Goal: Communication & Community: Answer question/provide support

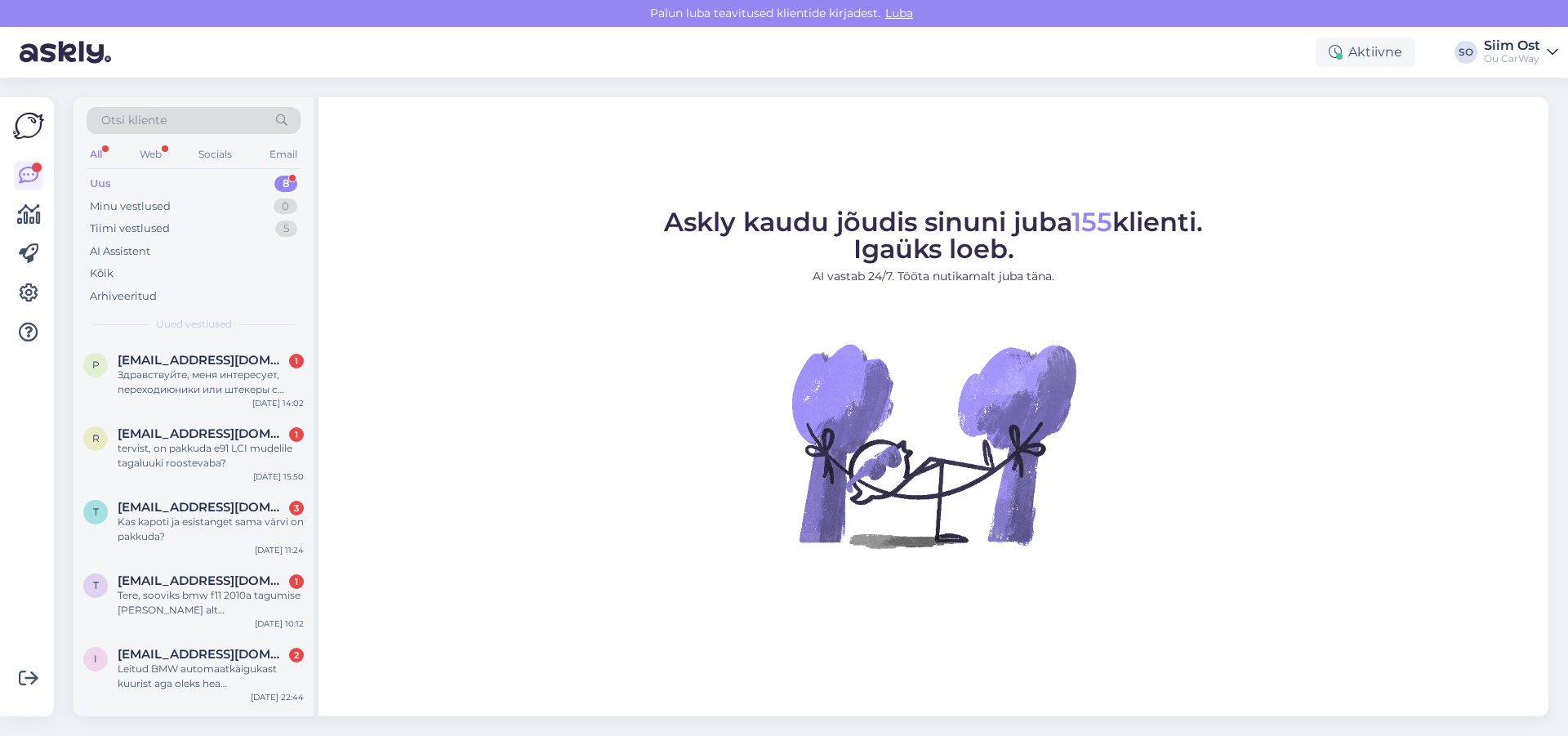
click at [104, 187] on div "Uus" at bounding box center [100, 184] width 21 height 16
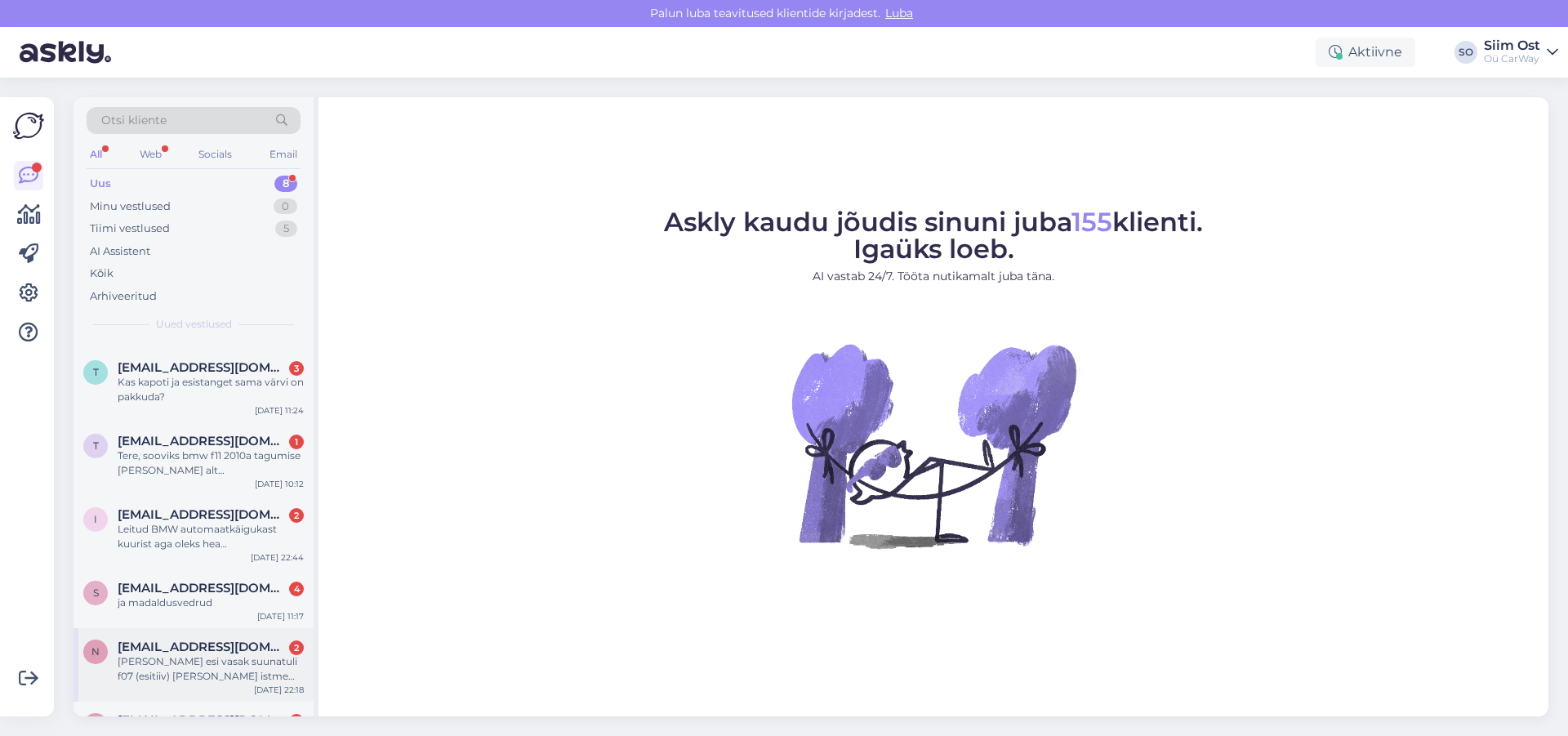
scroll to position [199, 0]
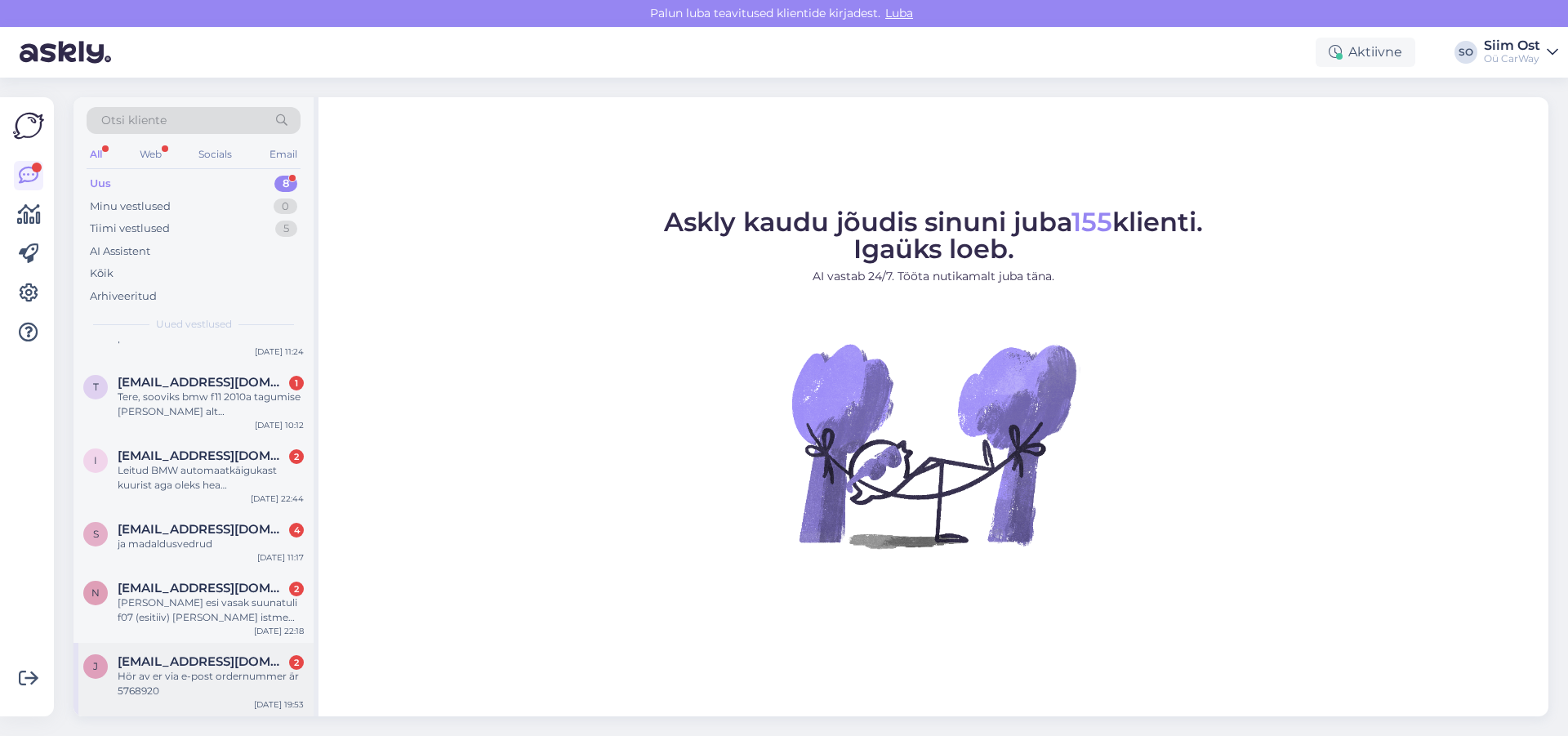
click at [163, 682] on div "Hör av er via e-post ordernummer är 5768920" at bounding box center [211, 684] width 186 height 30
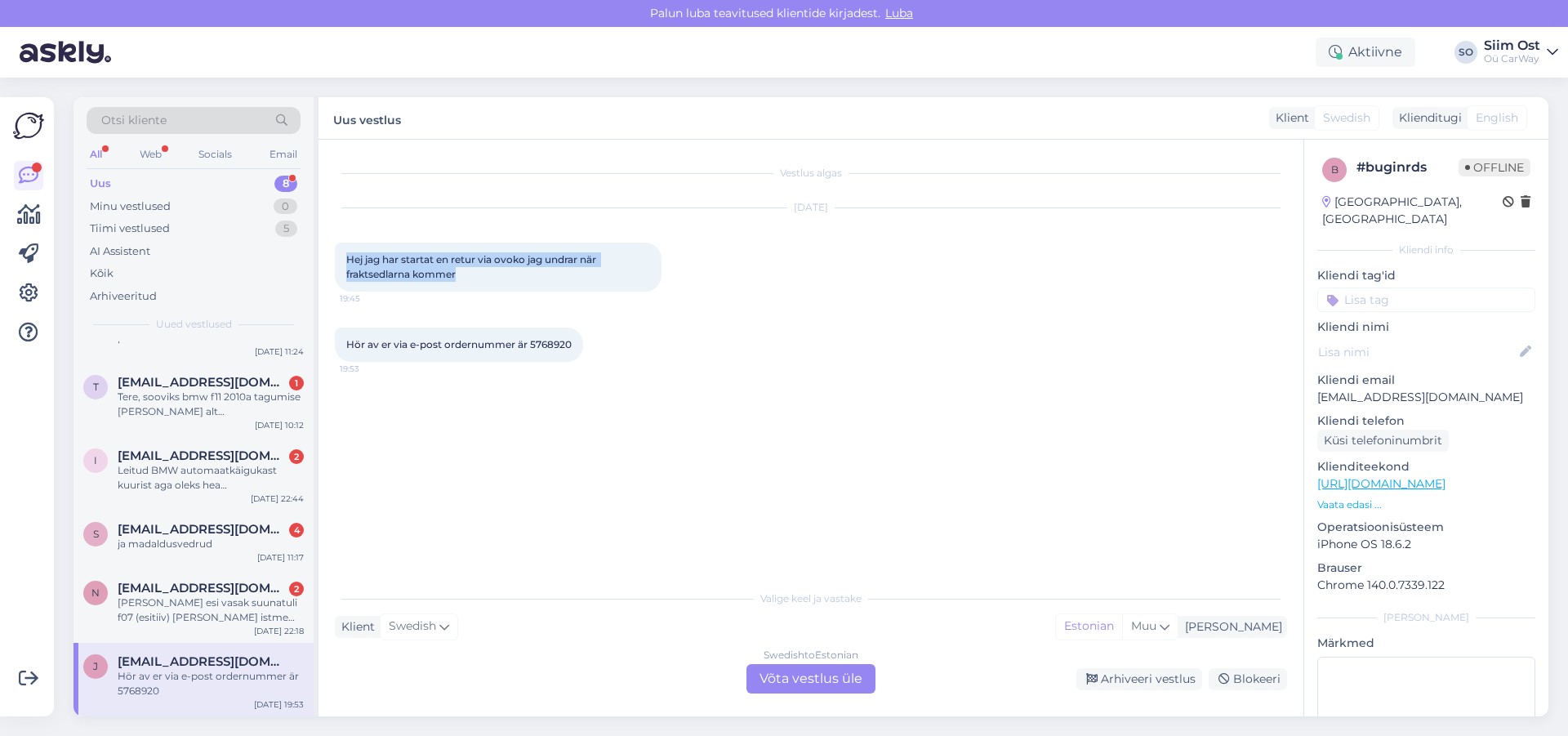
drag, startPoint x: 468, startPoint y: 278, endPoint x: 332, endPoint y: 259, distance: 137.3
click at [335, 259] on div "Vestlus algas [DATE] Hej jag har startat en retur via ovoko jag undrar när frak…" at bounding box center [818, 361] width 967 height 411
drag, startPoint x: 411, startPoint y: 266, endPoint x: 419, endPoint y: 266, distance: 8.0
copy span "Hej jag har startat en retur via ovoko jag undrar när fraktsedlarna kommer"
click at [816, 677] on div "Swedish to Estonian Võta vestlus üle" at bounding box center [810, 678] width 129 height 30
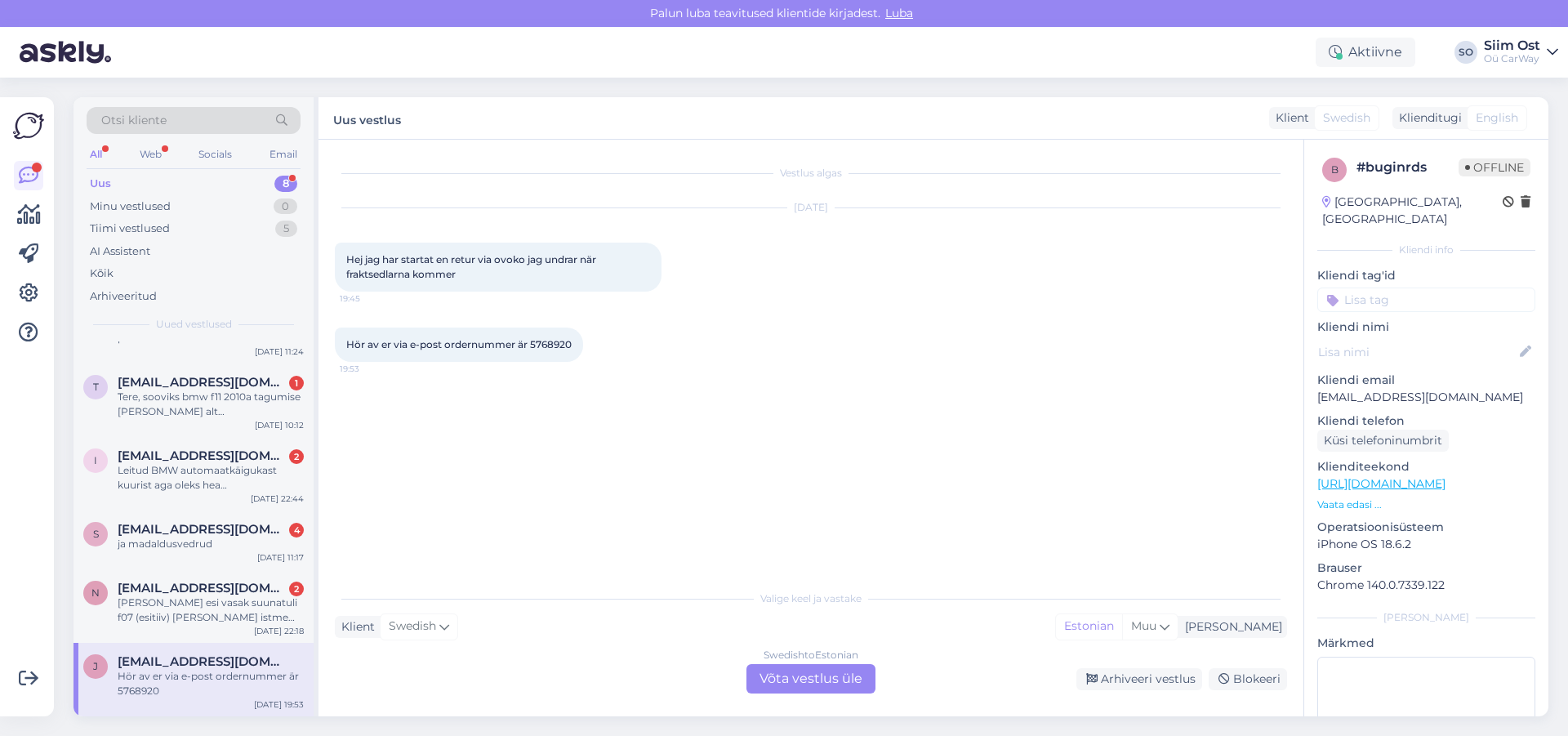
scroll to position [0, 0]
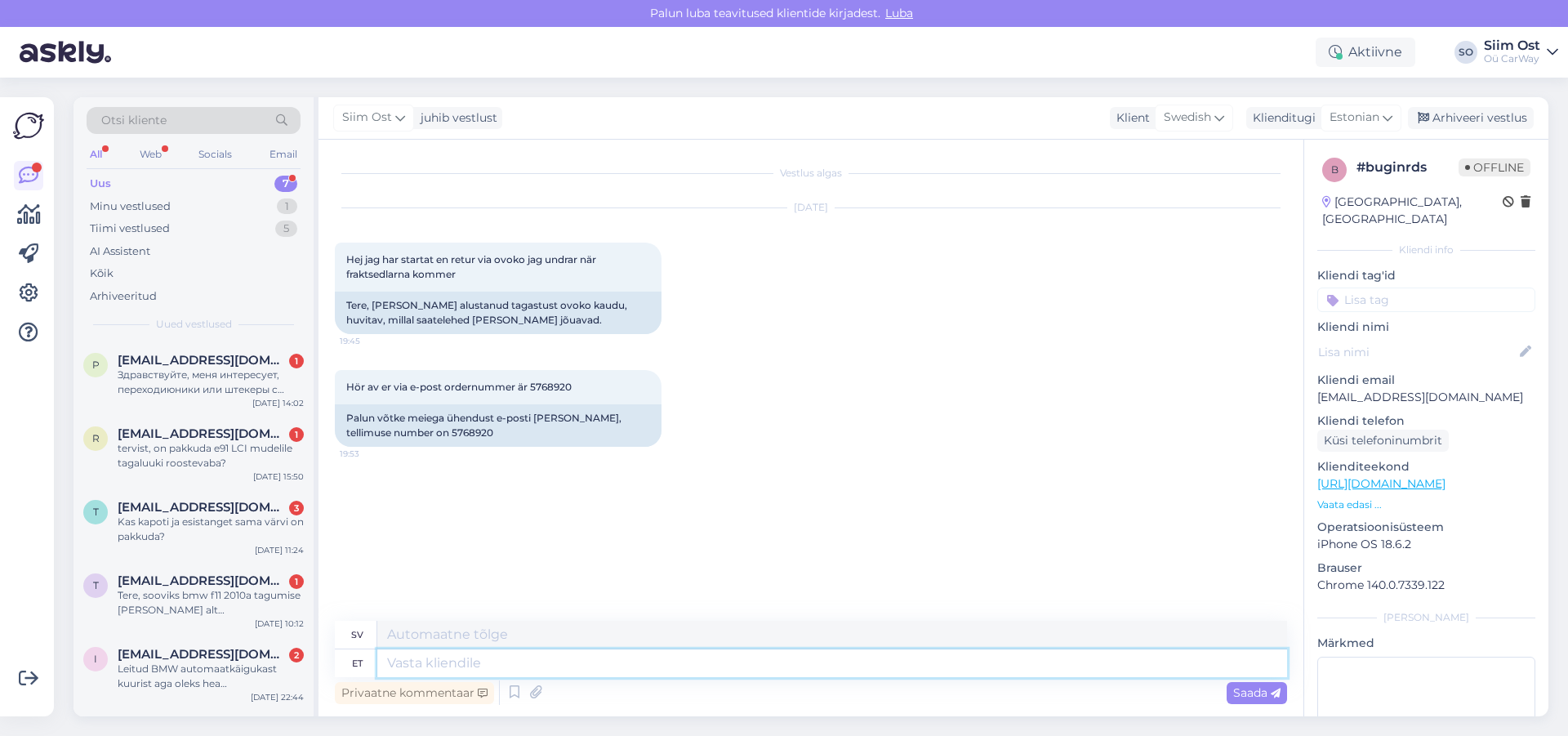
click at [455, 661] on textarea at bounding box center [832, 663] width 910 height 28
type textarea "tERE, S"
type textarea "Hej,"
type textarea "tERE, SEE O"
type textarea "HEJ, DETTA"
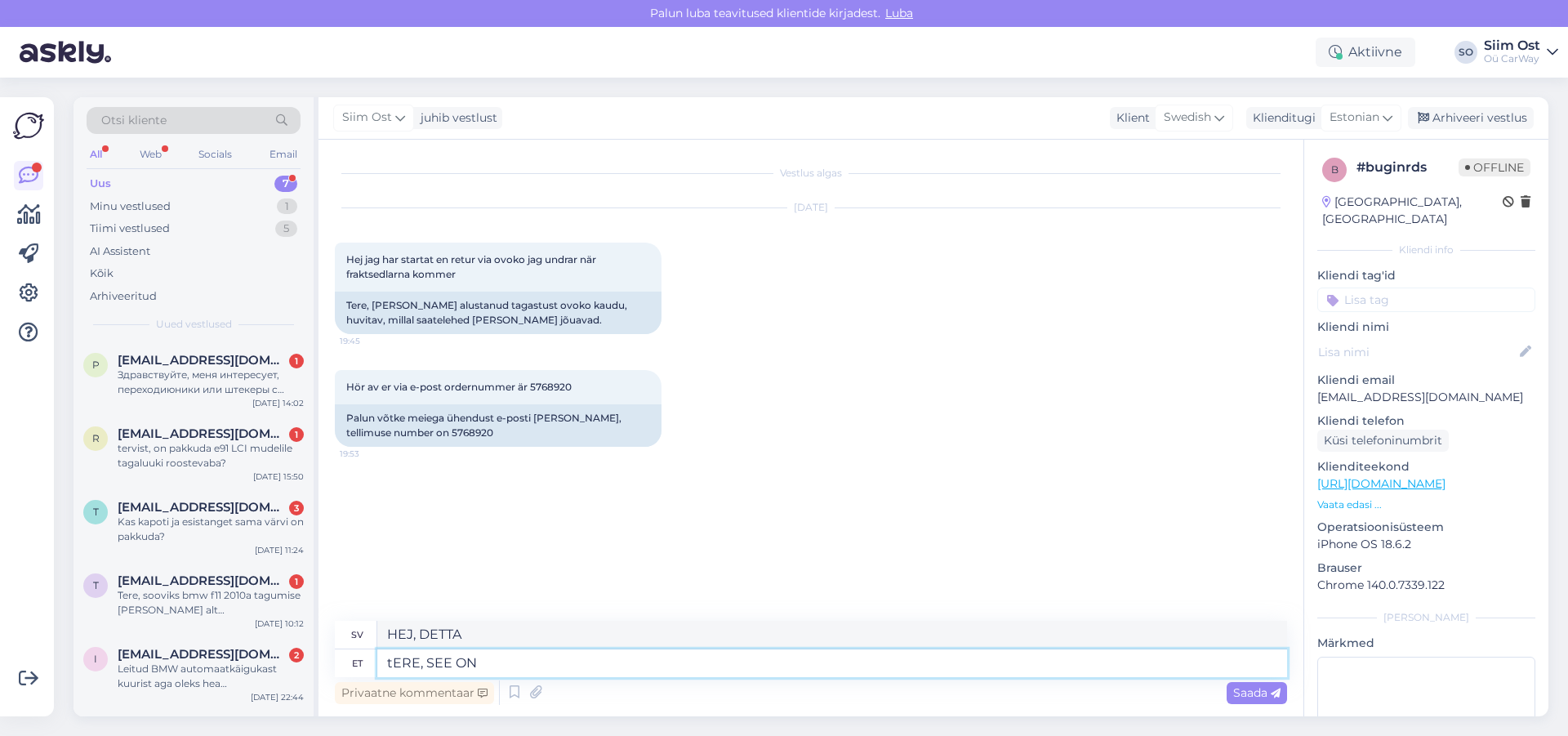
type textarea "tERE, SEE ON K"
type textarea "HEJ, DETTA ÄR"
type textarea "t"
type textarea "Hej,"
type textarea "Tere,"
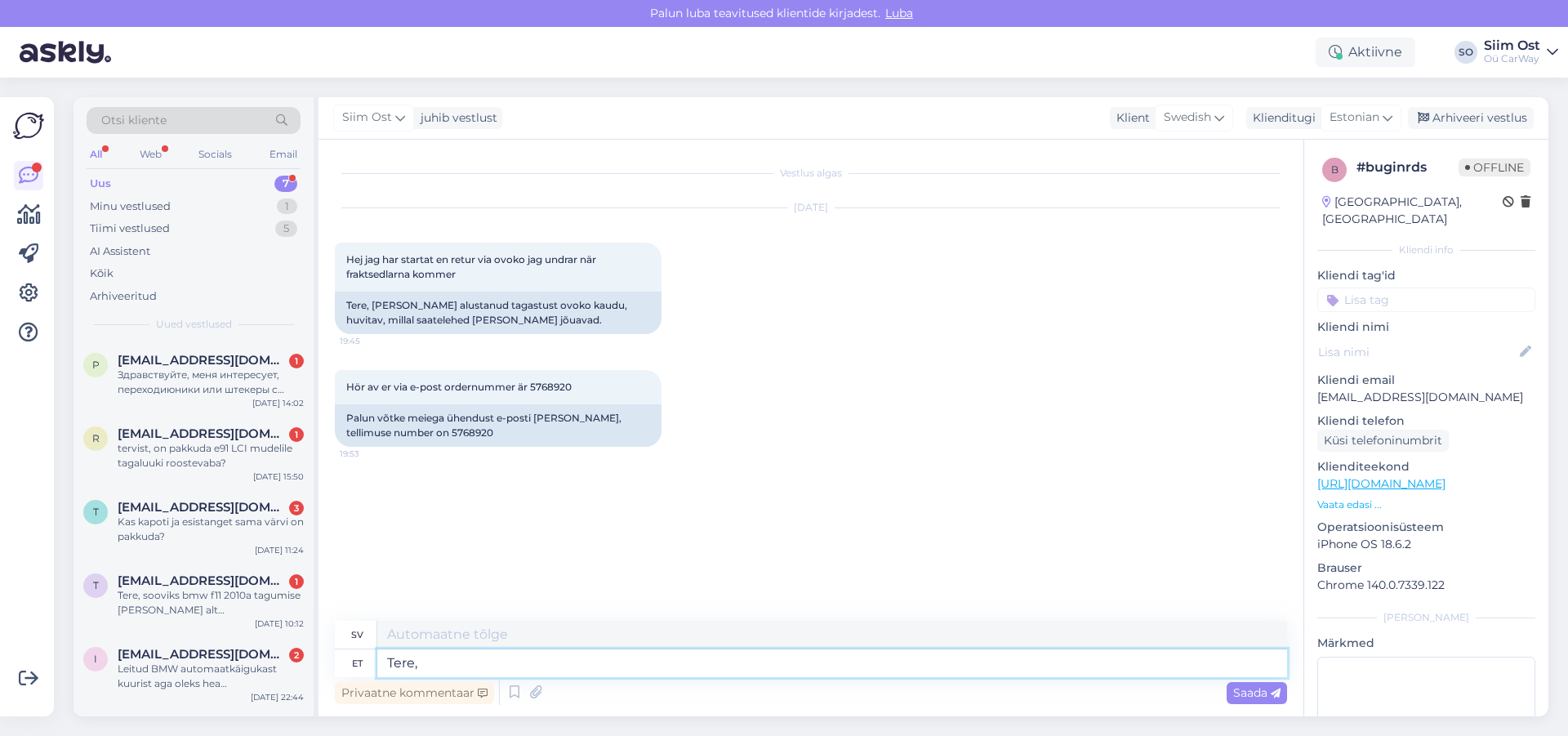
type textarea "Hej,"
type textarea "Tere, see o"
type textarea "Hej, detta"
type textarea "Tere, see on k"
type textarea "Hej, det här är"
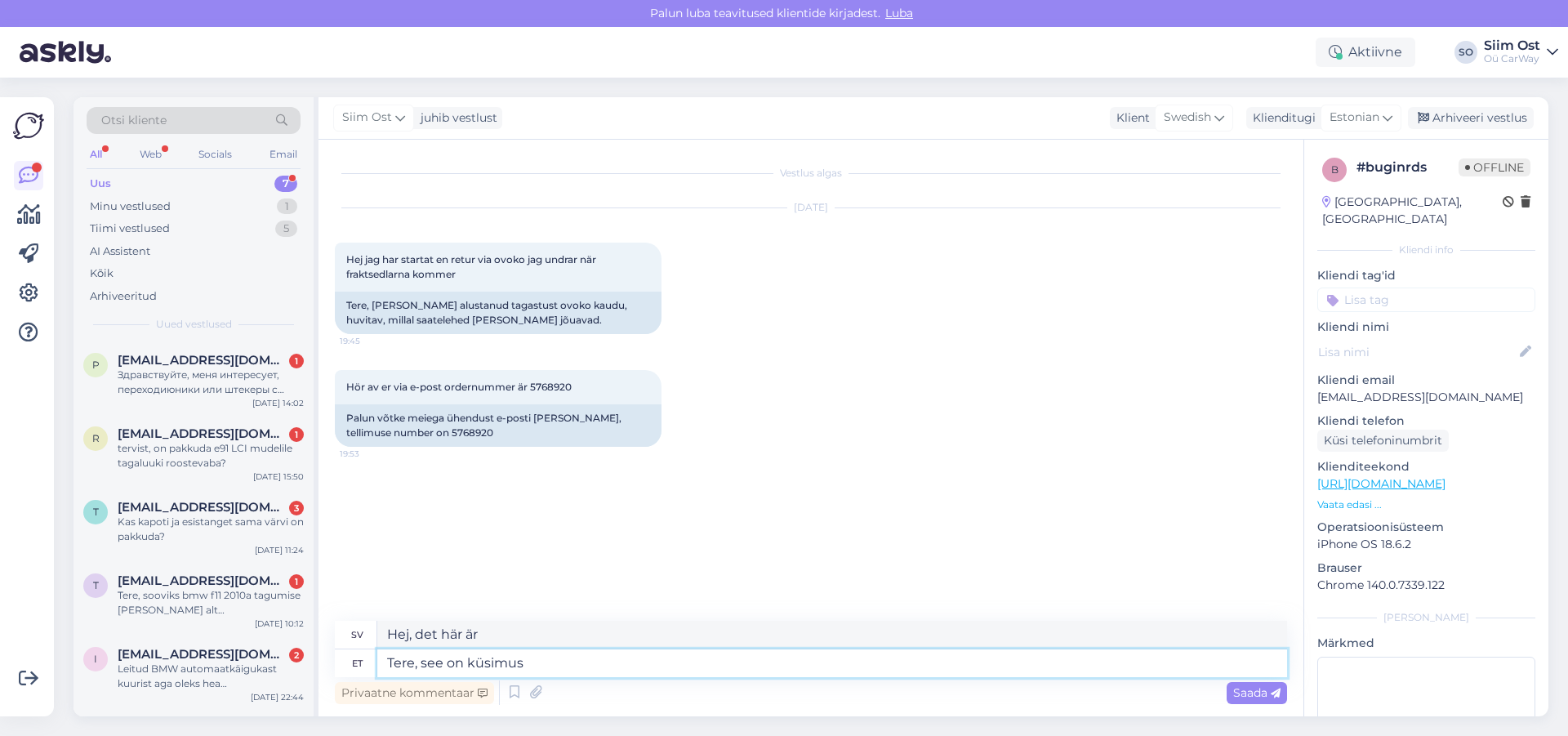
type textarea "Tere, see on küsimus o"
type textarea "Hej, det är en [PERSON_NAME]."
type textarea "Tere, see on küsimus ovokule m"
type textarea "Hej, detta är en [PERSON_NAME] till ovoku"
type textarea "Tere, see on küsimus ovokule mitte"
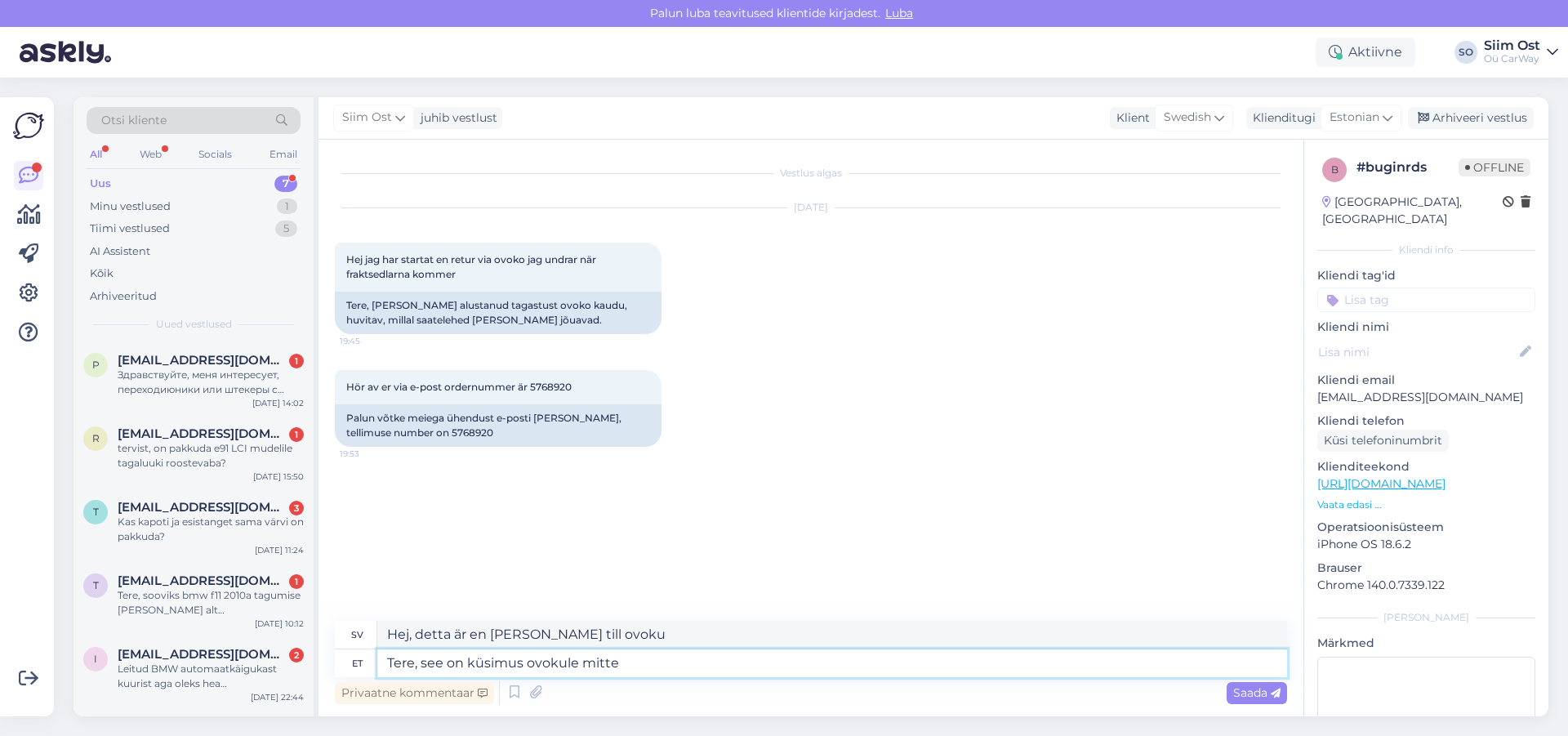
type textarea "Hej, detta är en [PERSON_NAME] till ovoku, inte"
type textarea "Tere, see on küsimus ovokule mitte me"
type textarea "Hej, detta är en [PERSON_NAME] till Ovoku, inte M."
type textarea "Tere, see on küsimus ovokule mitte meile!"
type textarea "Hej, det här är en [PERSON_NAME] till ovoku, inte oss!"
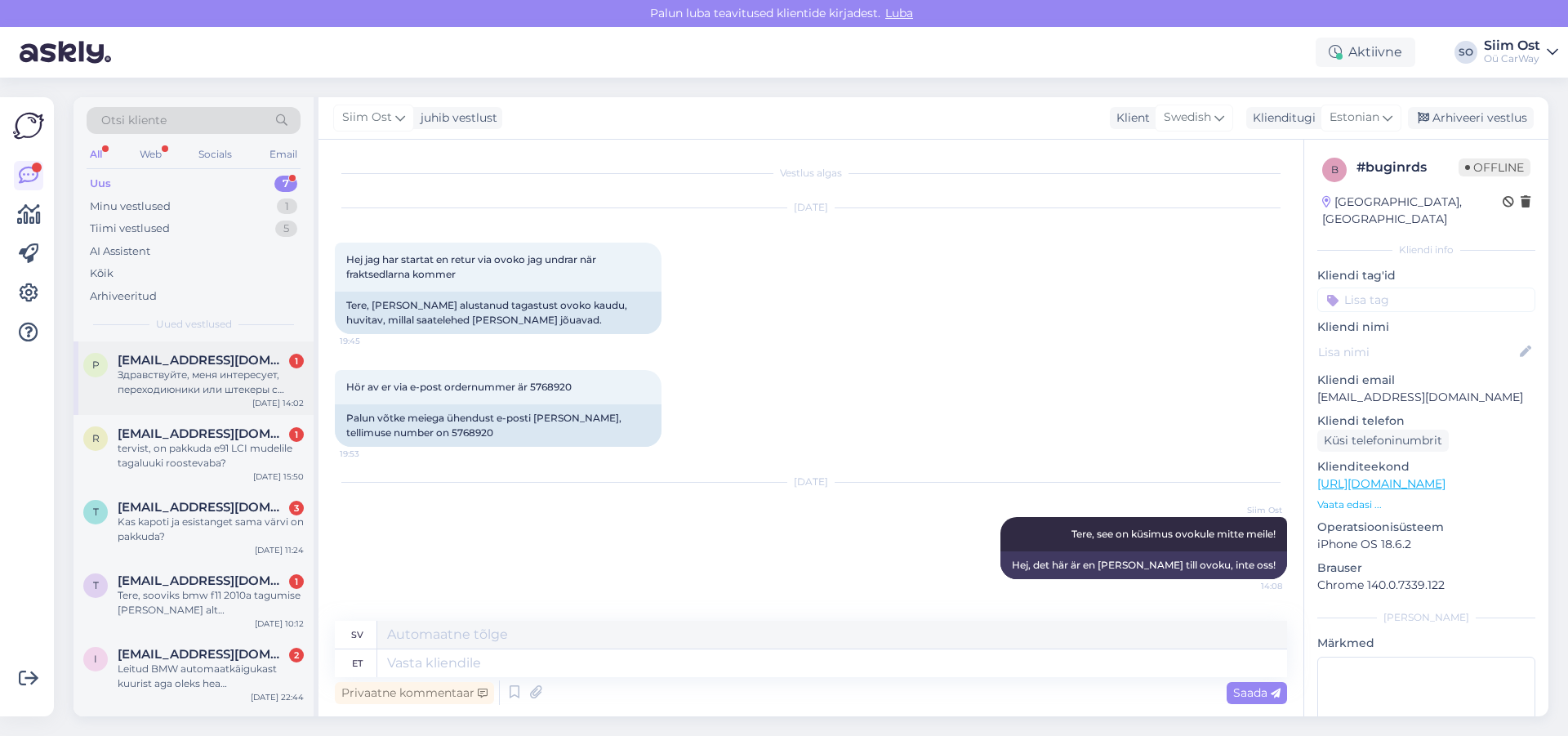
click at [206, 375] on div "Здравствуйте, меня интересует, переходиюники или штекеры с mulf2+ TCU на combox…" at bounding box center [211, 382] width 186 height 30
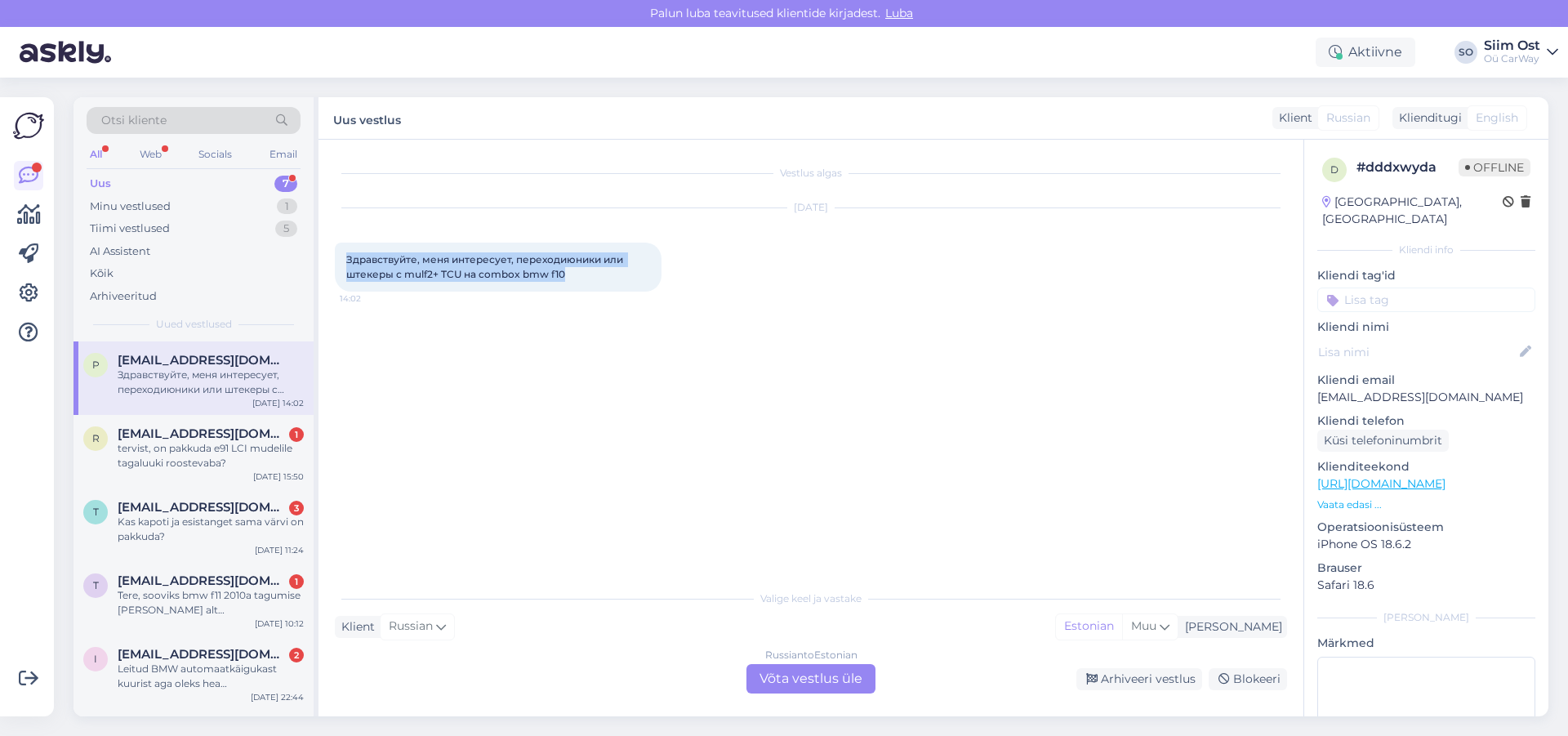
drag, startPoint x: 584, startPoint y: 281, endPoint x: 326, endPoint y: 265, distance: 258.5
click at [335, 265] on div "Vestlus algas [DATE] Здравствуйте, меня интересует, переходиюники или штекеры с…" at bounding box center [818, 361] width 967 height 411
copy span "Здравствуйте, меня интересует, переходиюники или штекеры с mulf2+ TCU на combox…"
click at [831, 682] on div "Russian to Estonian Võta vestlus üle" at bounding box center [810, 678] width 129 height 30
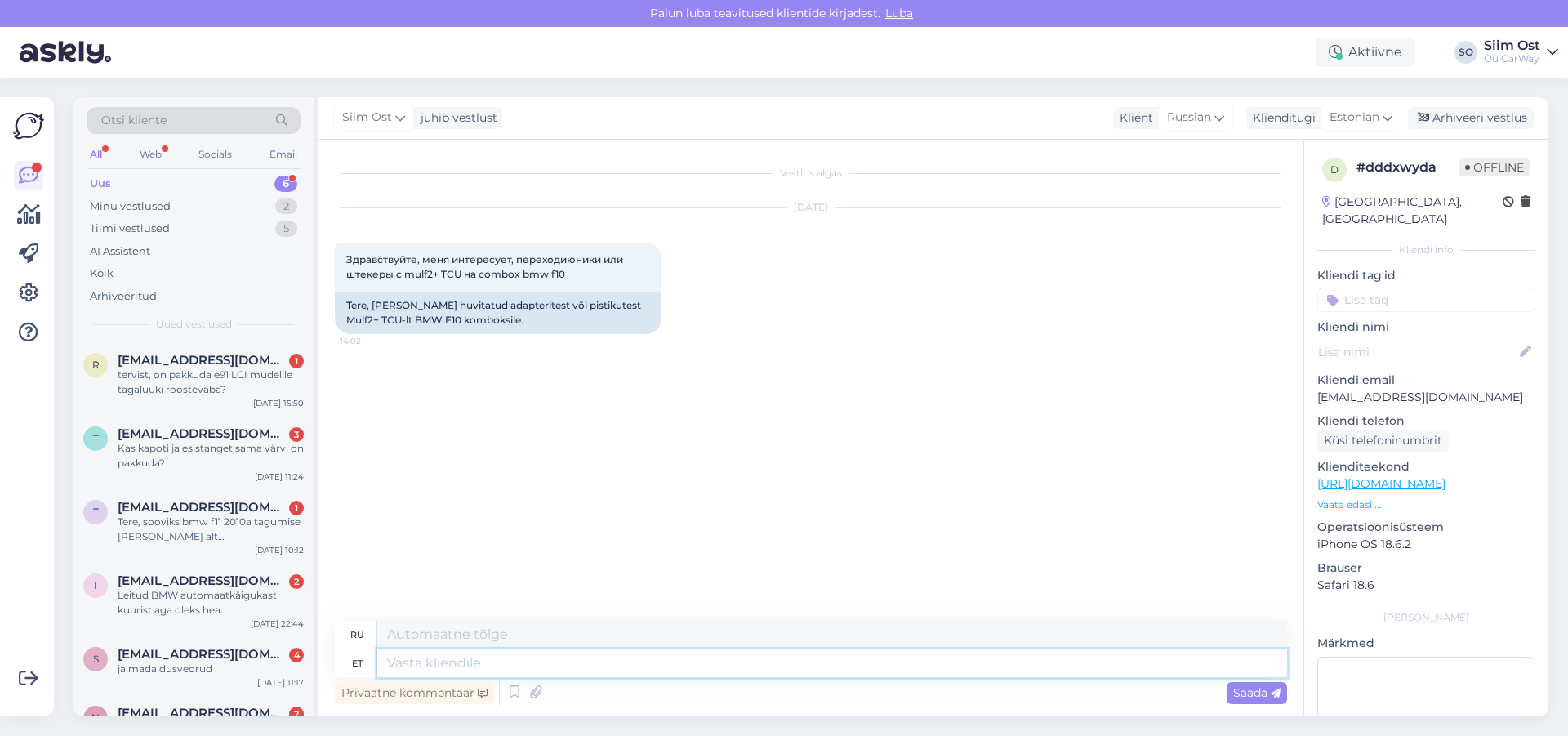
click at [430, 673] on textarea at bounding box center [832, 663] width 910 height 28
type textarea "c"
type textarea "Tere, c"
type textarea "Привет,"
type textarea "Tere, combox s"
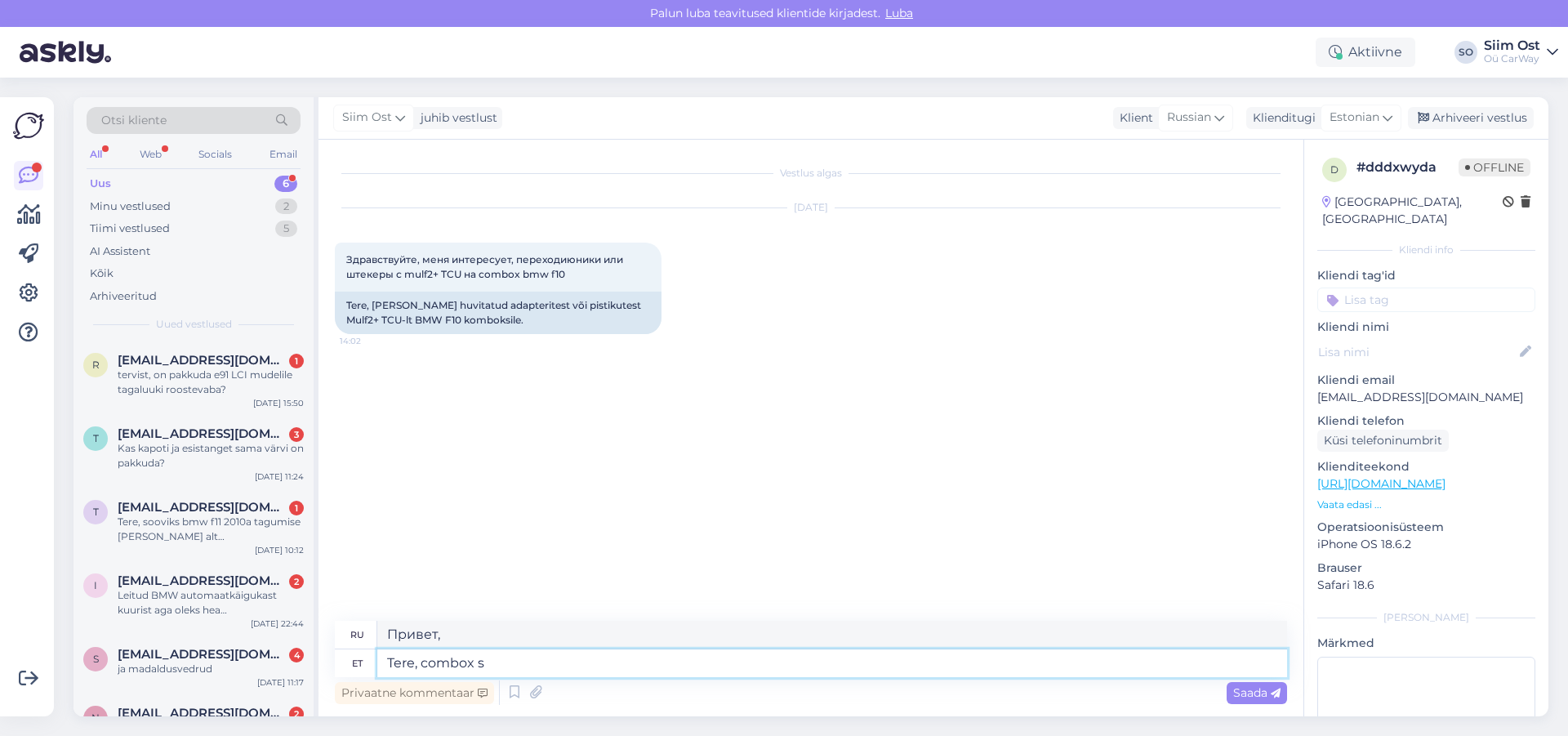
type textarea "Привет, комбокс"
type textarea "Tere, combox saate"
type textarea "Здравствуйте, вы можете использовать Combox."
type textarea "Tere, combox saate osta k"
type textarea "Здравствуйте, вы можете купить Combox"
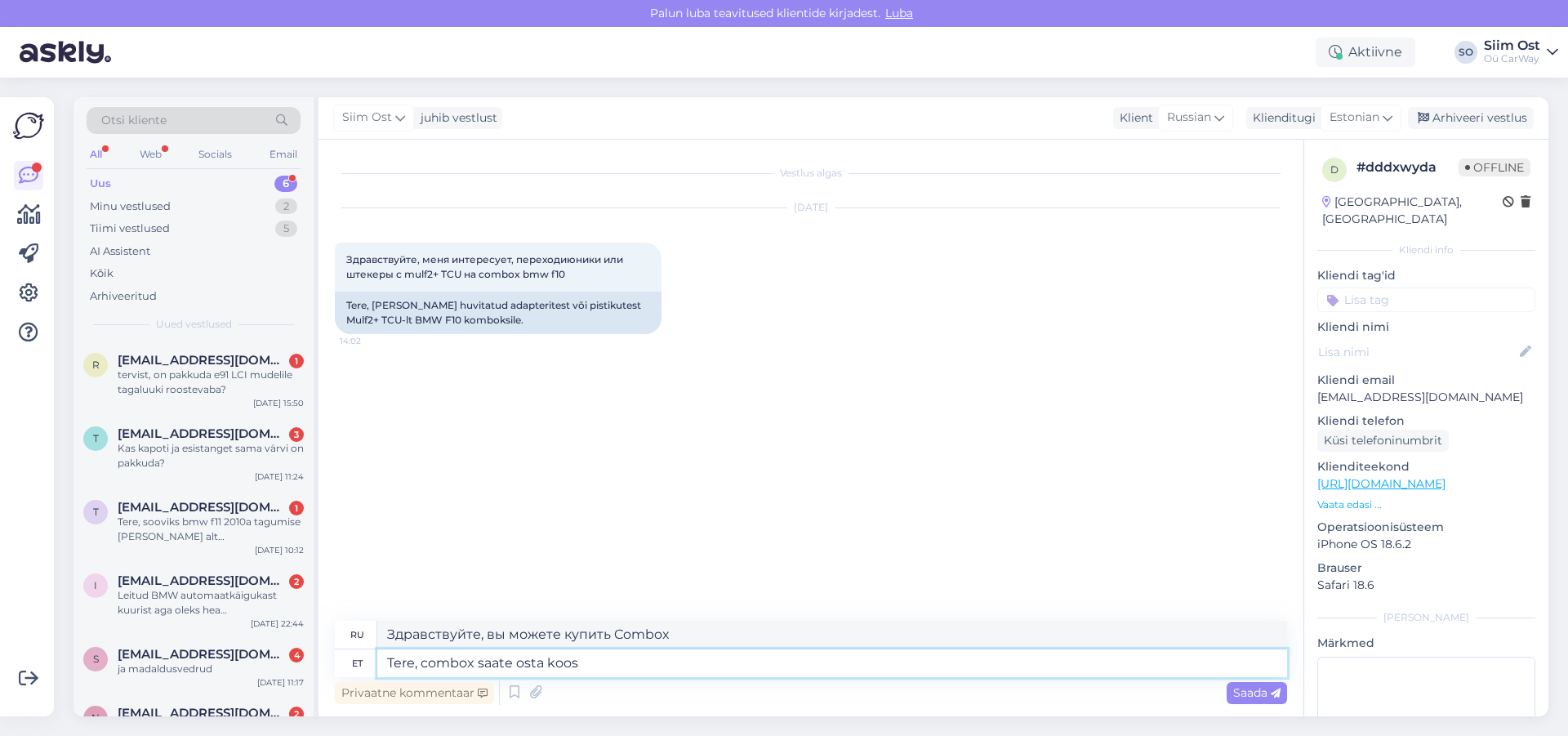
type textarea "Tere, combox saate osta koos j"
type textarea "Здравствуйте, вы можете купить Combox вместе."
type textarea "Tere, combox saate osta koos juhtmetega sii"
type textarea "Здравствуйте, вы можете купить комбокс с проводами."
paste textarea "[URL][DOMAIN_NAME]"
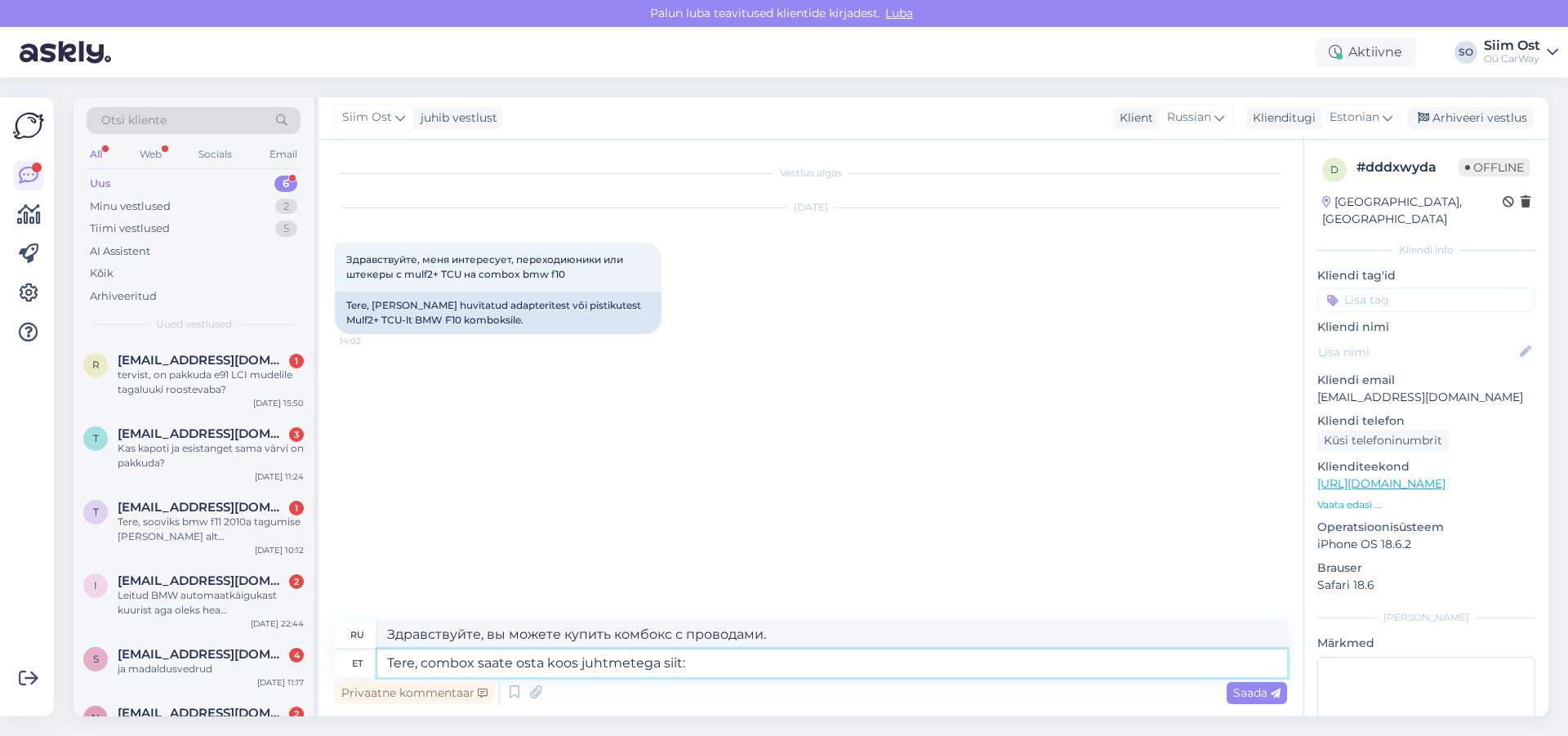
type textarea "Tere, combox saate osta koos juhtmetega siit: [URL][DOMAIN_NAME]"
type textarea "Здравствуйте, купить Combox с проводами можно здесь: [URL][DOMAIN_NAME]"
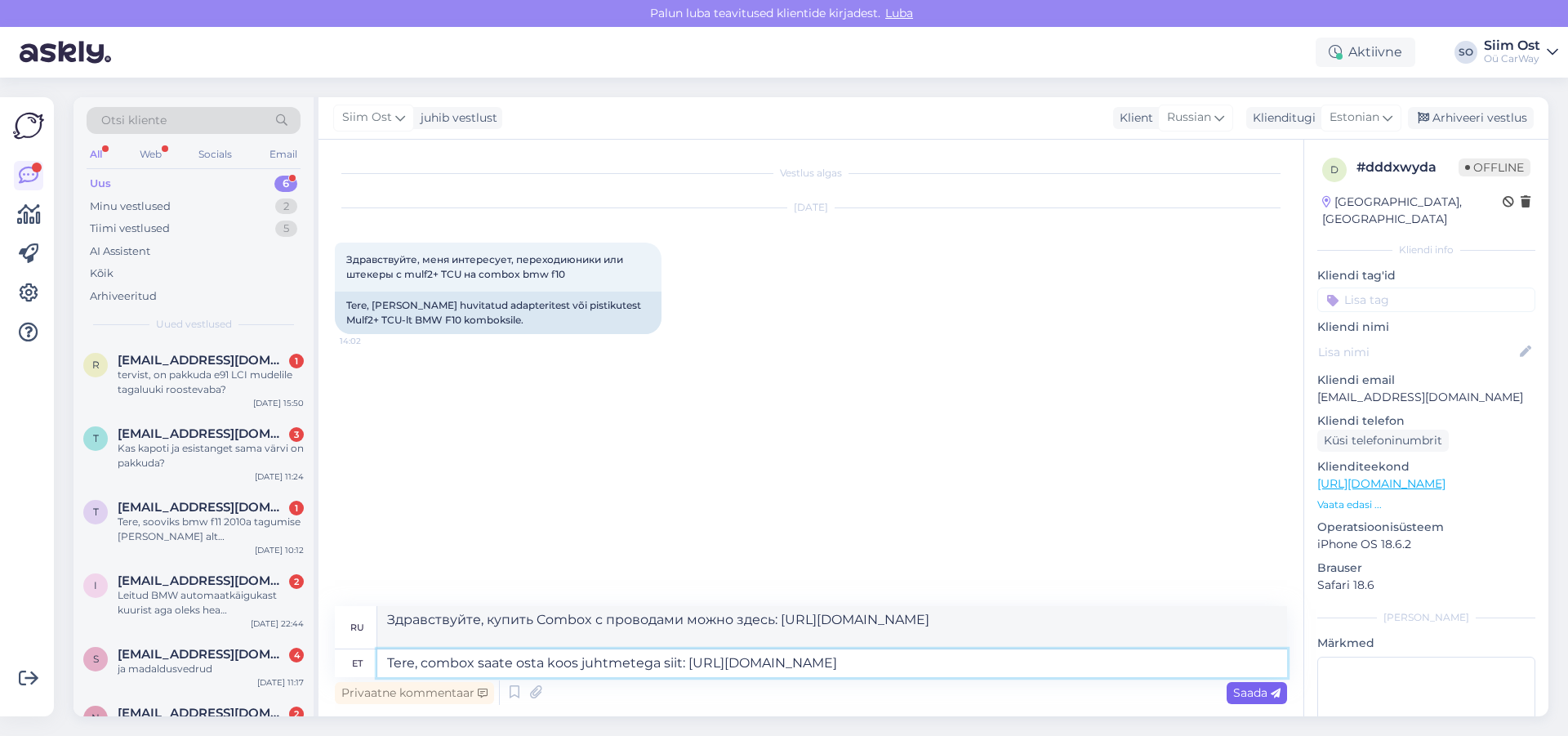
type textarea "Tere, combox saate osta koos juhtmetega siit: [URL][DOMAIN_NAME]"
drag, startPoint x: 1261, startPoint y: 693, endPoint x: 1206, endPoint y: 692, distance: 55.0
click at [1258, 693] on span "Saada" at bounding box center [1257, 692] width 47 height 14
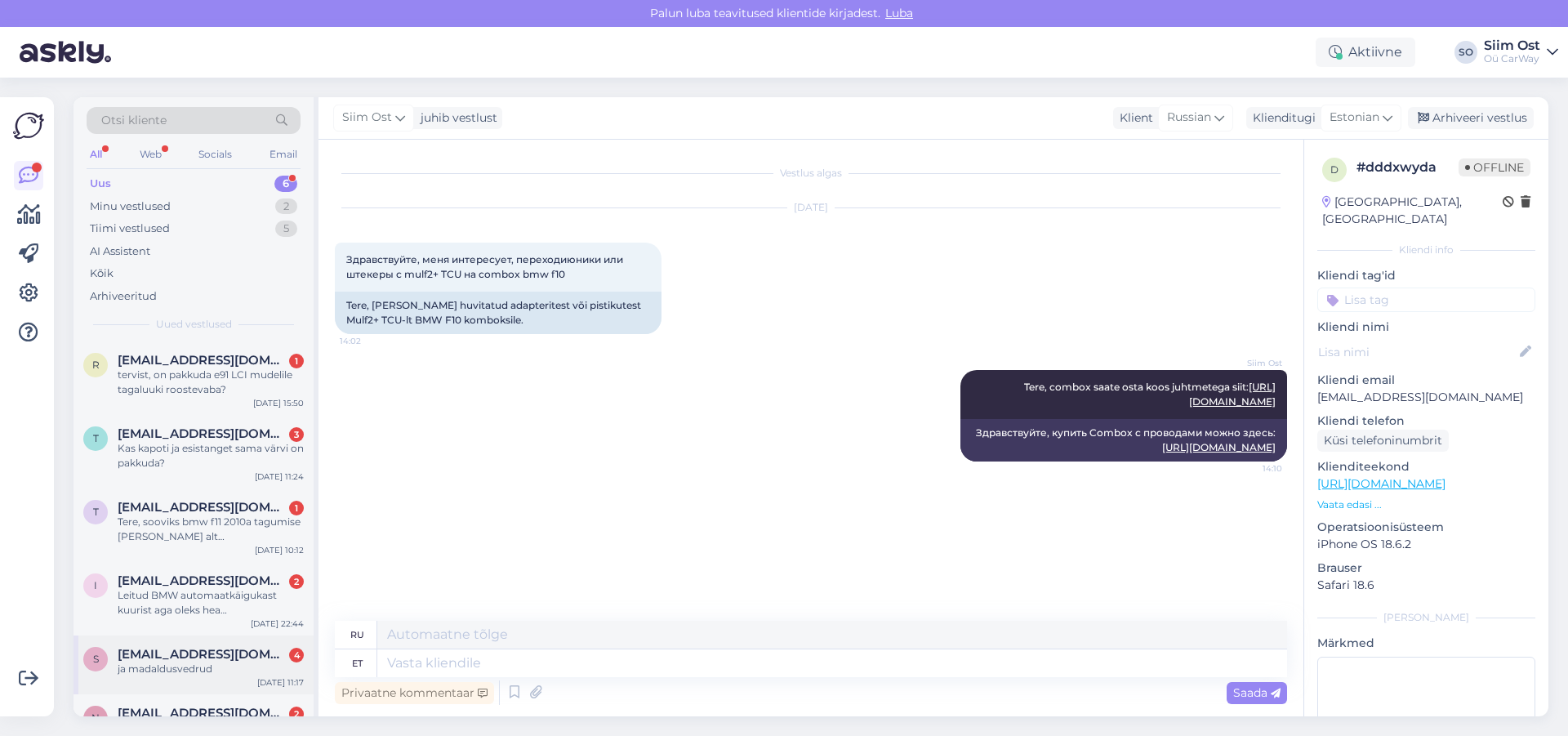
scroll to position [52, 0]
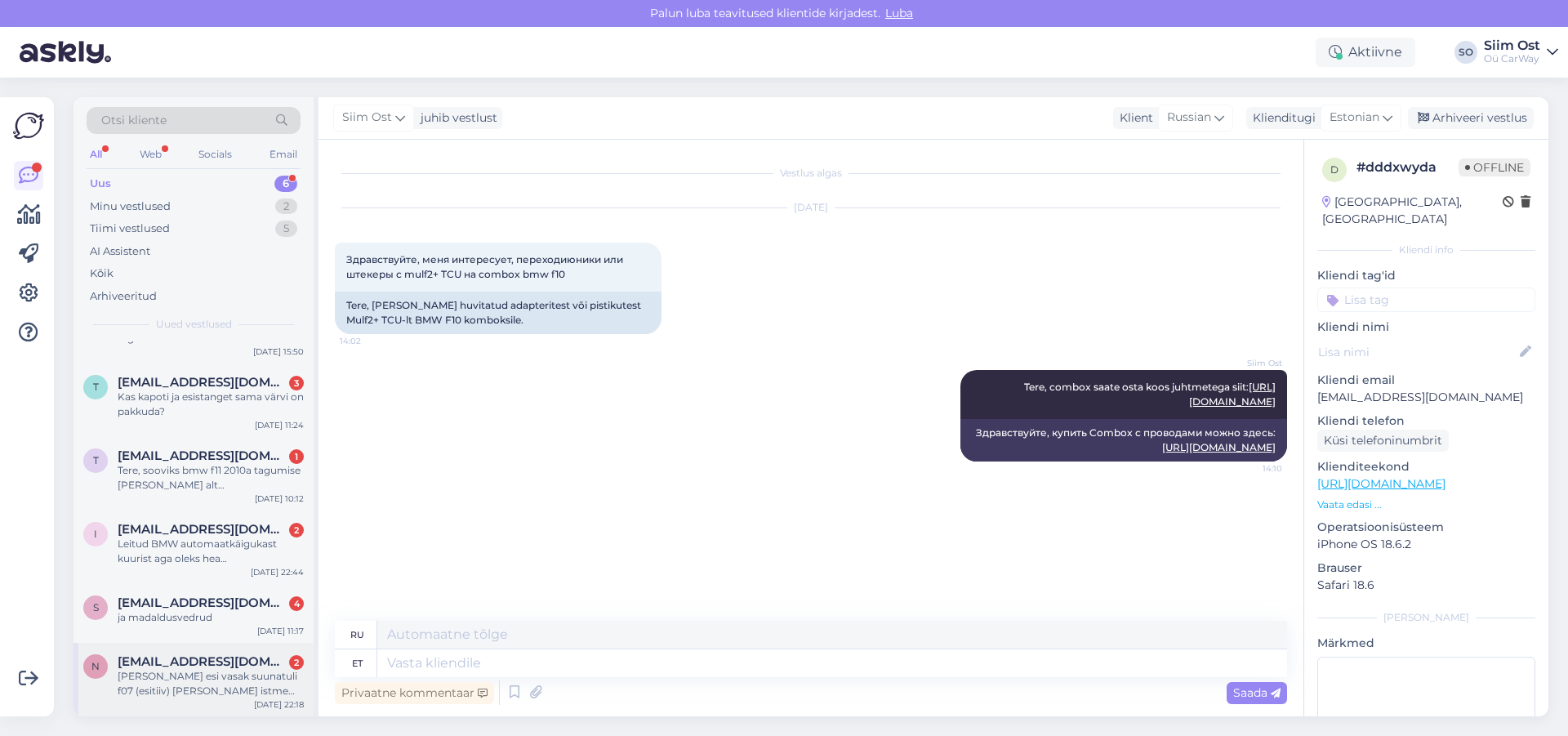
click at [178, 677] on div "[PERSON_NAME] esi vasak suunatuli f07 (esitiiv) [PERSON_NAME] istme rihma lukk." at bounding box center [211, 684] width 186 height 30
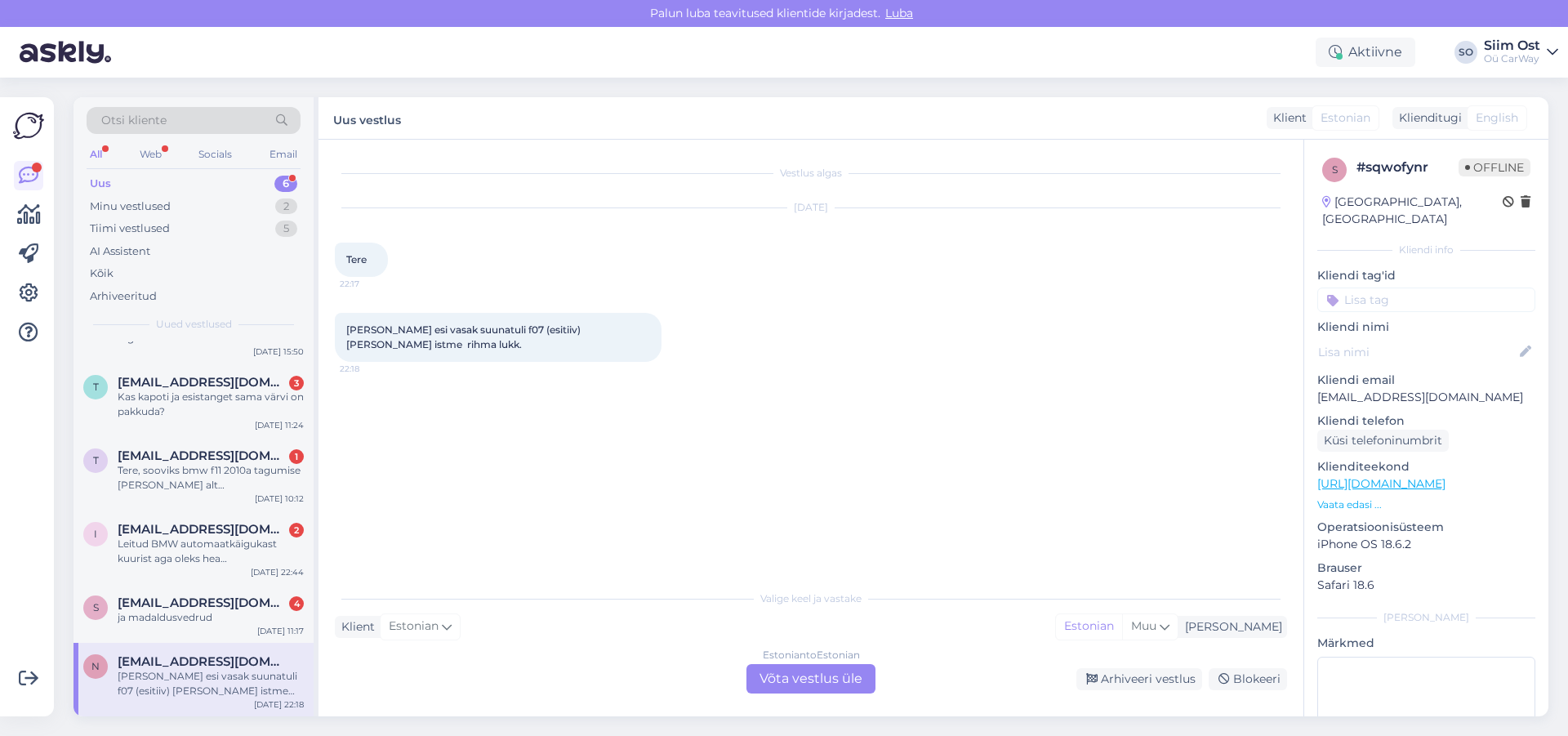
click at [825, 676] on div "Estonian to Estonian Võta vestlus üle" at bounding box center [810, 678] width 129 height 30
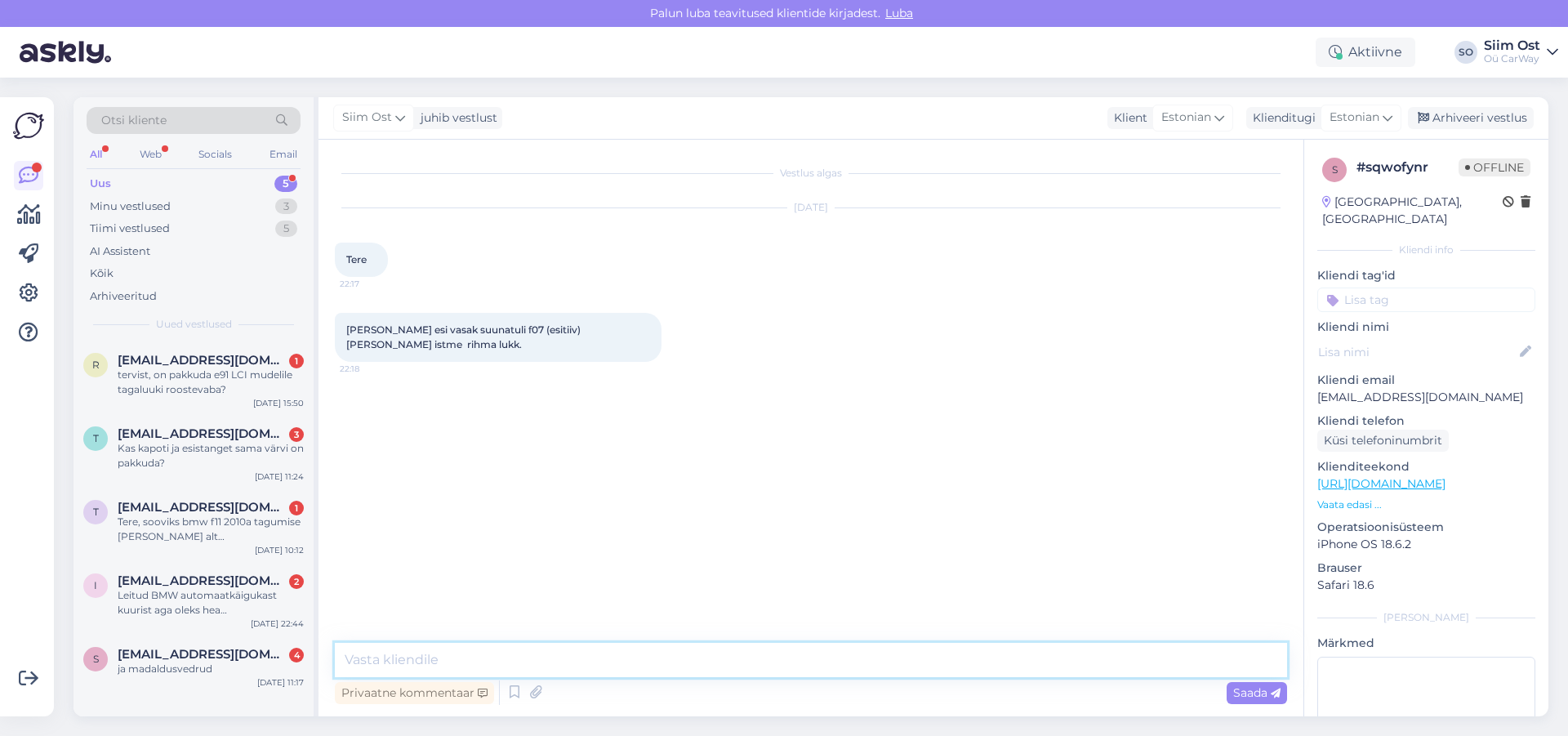
click at [440, 650] on textarea at bounding box center [811, 660] width 952 height 35
type textarea "Tere, esitiva [PERSON_NAME] 15.-, tagaistme turvavöö lukusti 20.-"
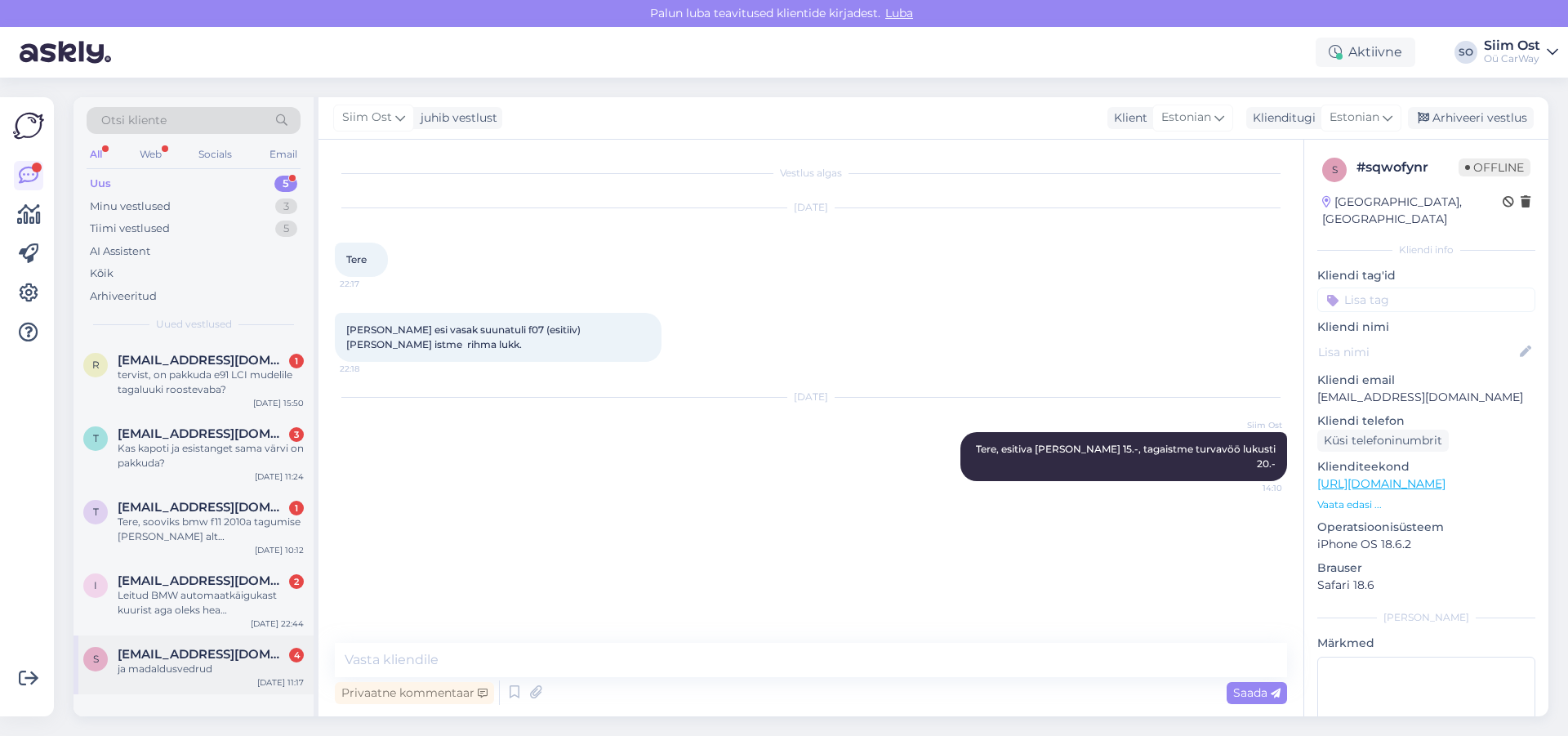
click at [176, 661] on span "[EMAIL_ADDRESS][DOMAIN_NAME]" at bounding box center [202, 654] width 170 height 14
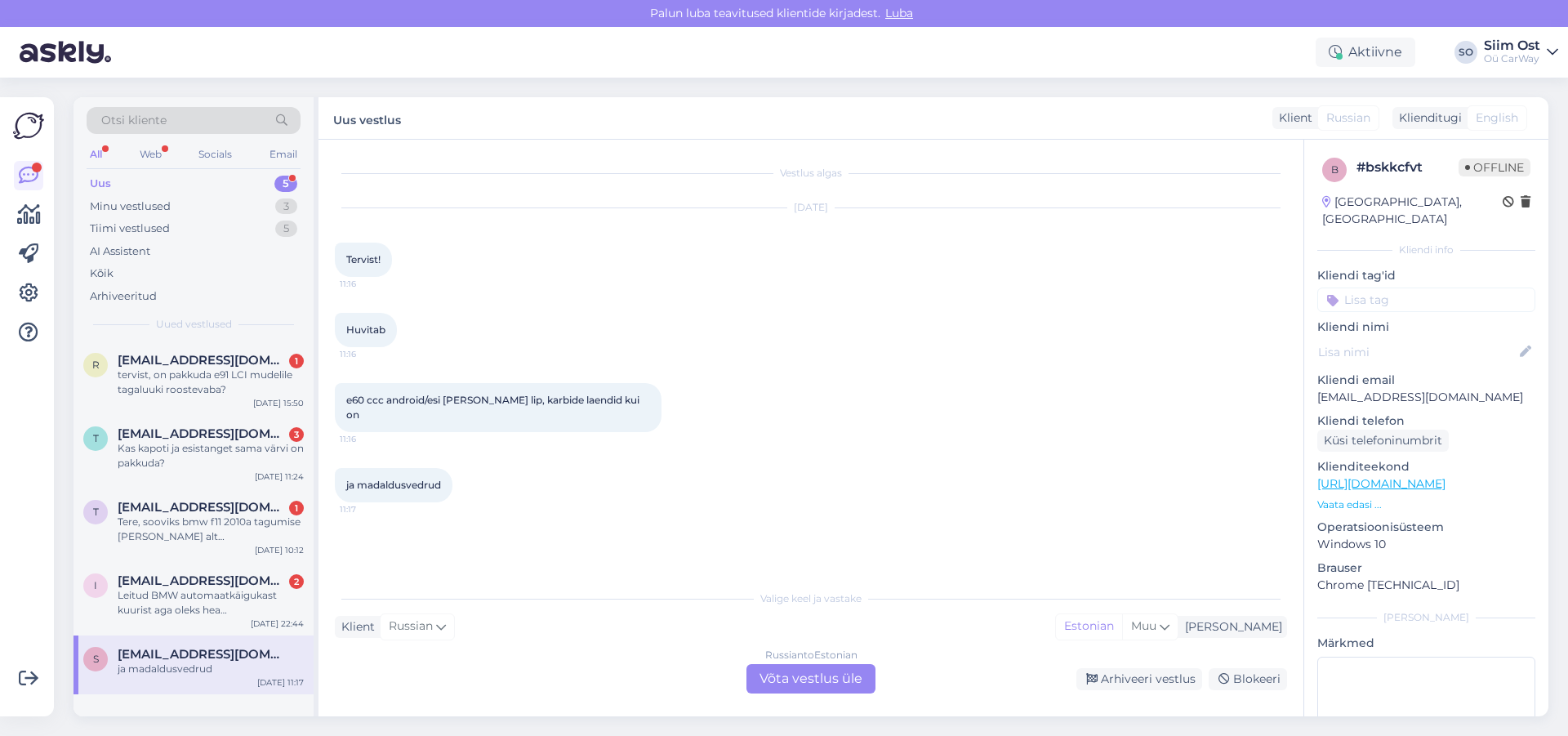
click at [788, 674] on div "Russian to Estonian Võta vestlus üle" at bounding box center [810, 678] width 129 height 30
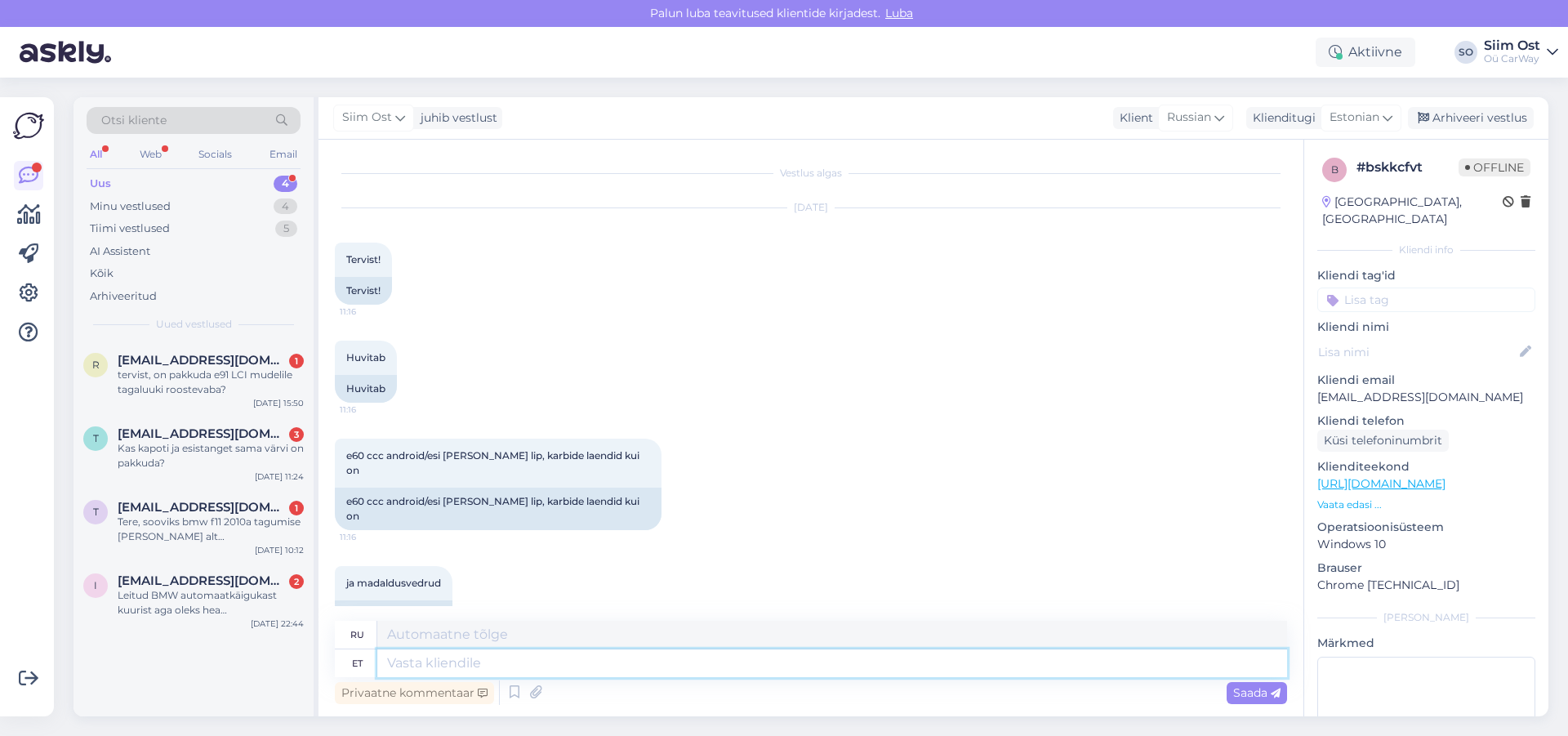
click at [425, 667] on textarea at bounding box center [832, 663] width 910 height 28
type textarea "Tere,"
type textarea "Привет,"
type textarea "Tere, ccc"
type textarea "Привет, ссс"
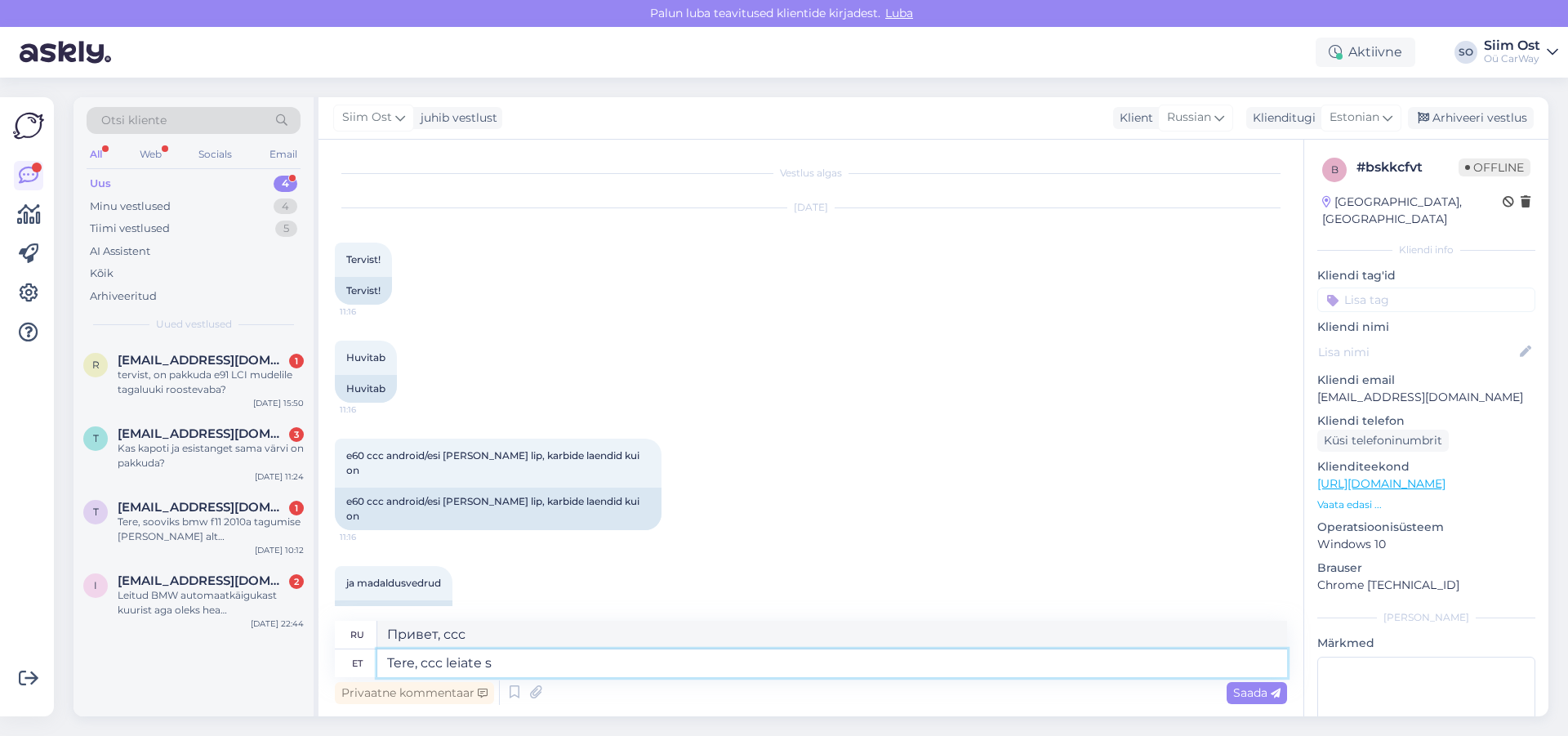
type textarea "Tere, ccc leiate si"
type textarea "Привет, ты можешь найти ccc"
type textarea "Tere, ccc leiate siit"
type textarea "Привет, вы можете найти ccc здесь"
click at [557, 669] on textarea "Tere, ccc leiate siit" at bounding box center [832, 663] width 910 height 28
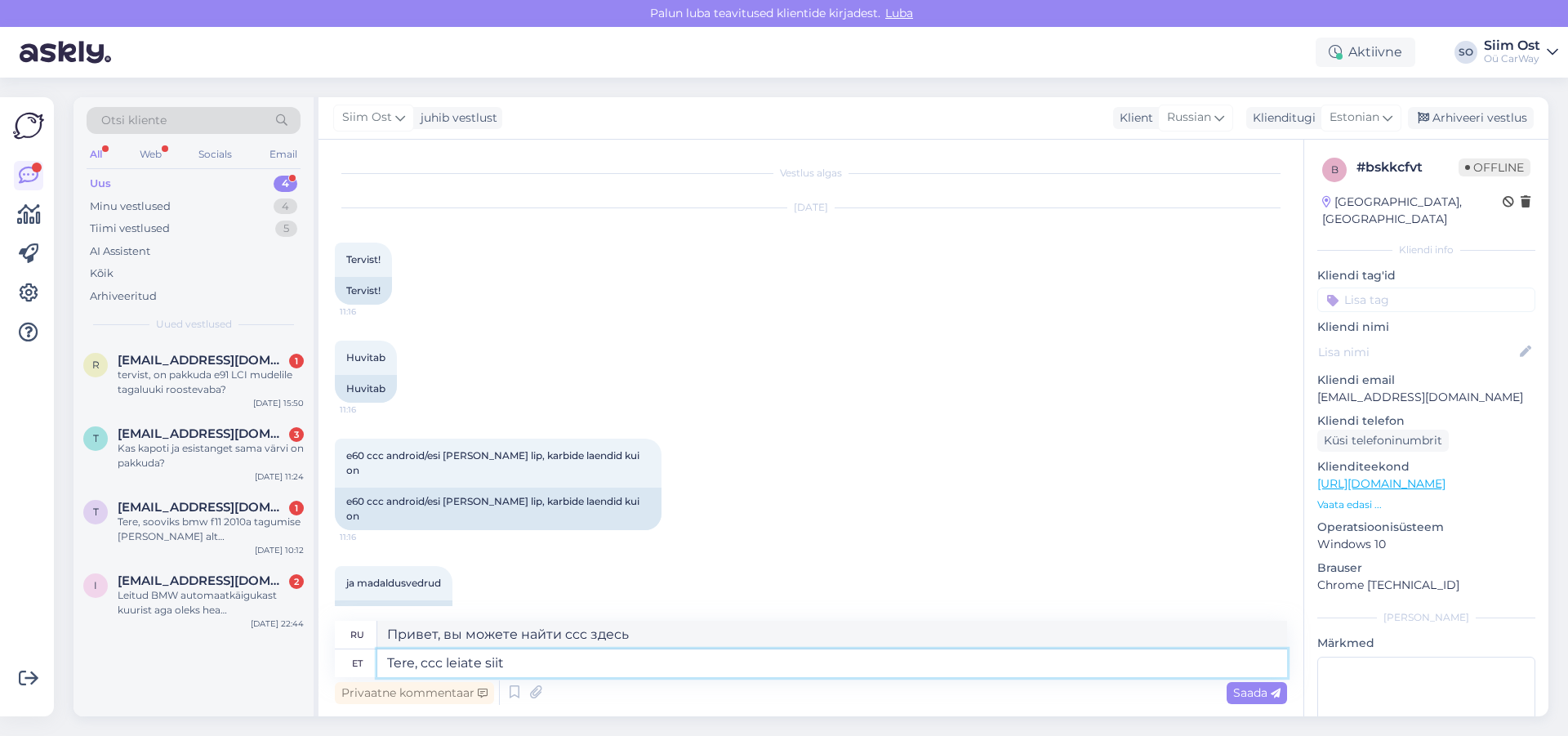
paste textarea "[URL][DOMAIN_NAME]"
type textarea "Tere, ccc leiate siit [URL][DOMAIN_NAME],"
type textarea "Здравствуйте, ccc можно найти здесь [URL][DOMAIN_NAME],"
type textarea "Tere, ccc leiate siit [URL][DOMAIN_NAME],"
click at [1248, 689] on span "Saada" at bounding box center [1257, 692] width 47 height 14
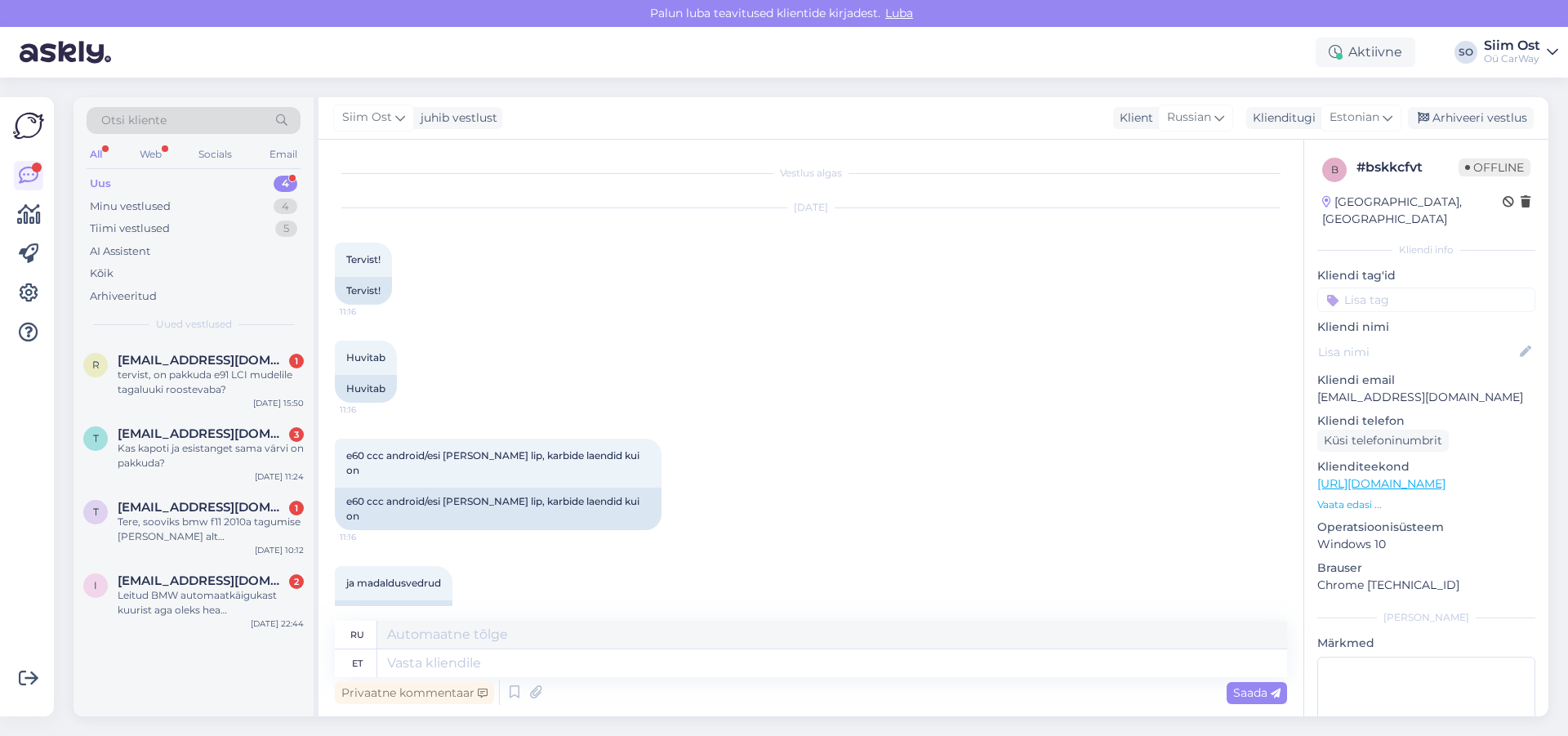
scroll to position [187, 0]
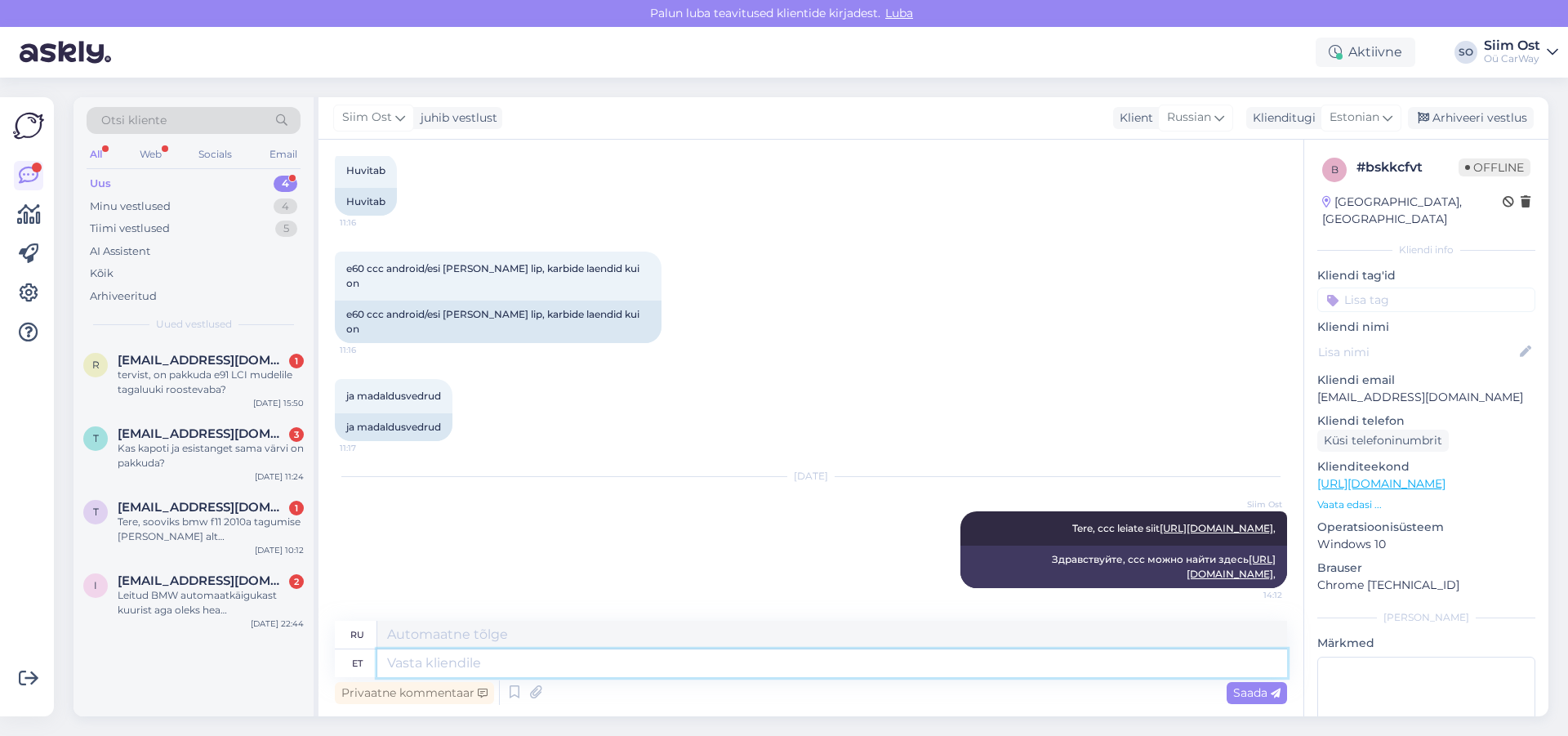
click at [456, 663] on textarea at bounding box center [832, 663] width 910 height 28
type textarea "karbi"
type textarea "коробка"
type textarea "karbi katted o"
type textarea "крышки коробок"
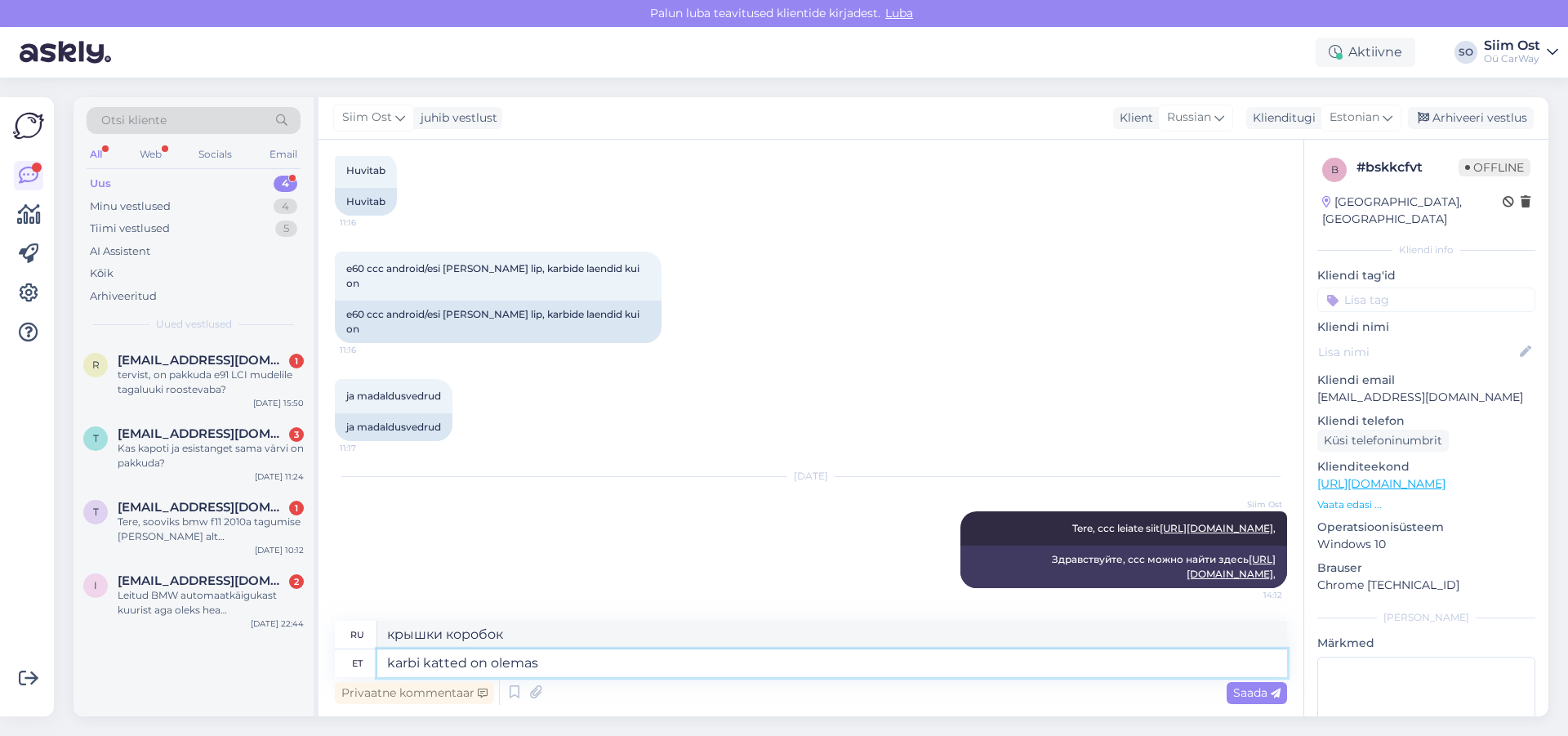
type textarea "karbi katted on olemas"
type textarea "крышки коробок есть"
type textarea "karbi katted on olemas "M""
type textarea "Крышки коробок доступны в версии "M""
type textarea "karbi katted on olemas "M" pakett"
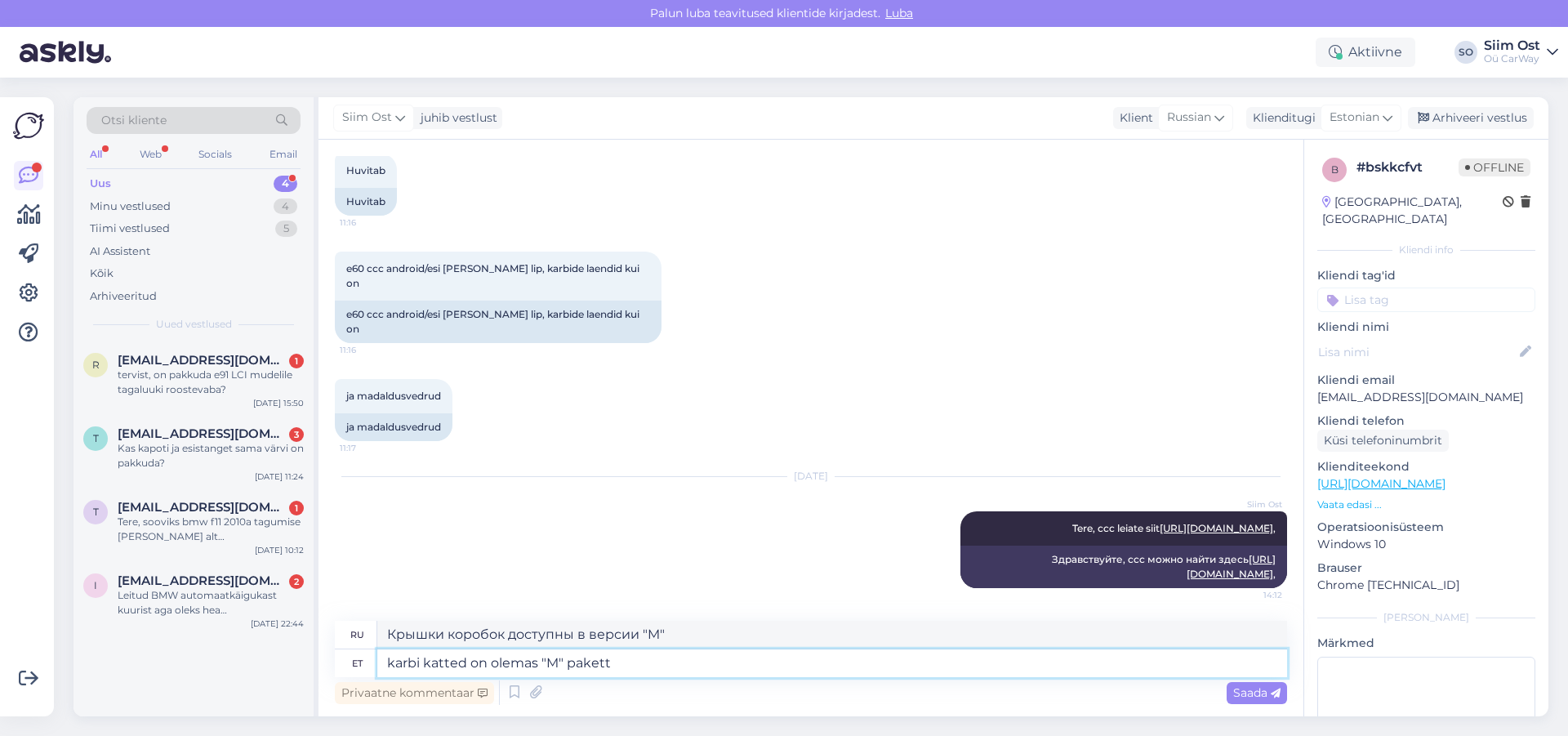
type textarea "Крышки для коробок доступны в комплектации «М»"
type textarea "karbi katted on olemas "M" pakett 165.- pa"
type textarea "Крышки для коробок доступны в пакете «М» 165.-"
type textarea "karbi katted on olemas "M" pakett 165.- paar"
type textarea "Крышки для коробок доступны в упаковке "M" по цене 165.- за пару."
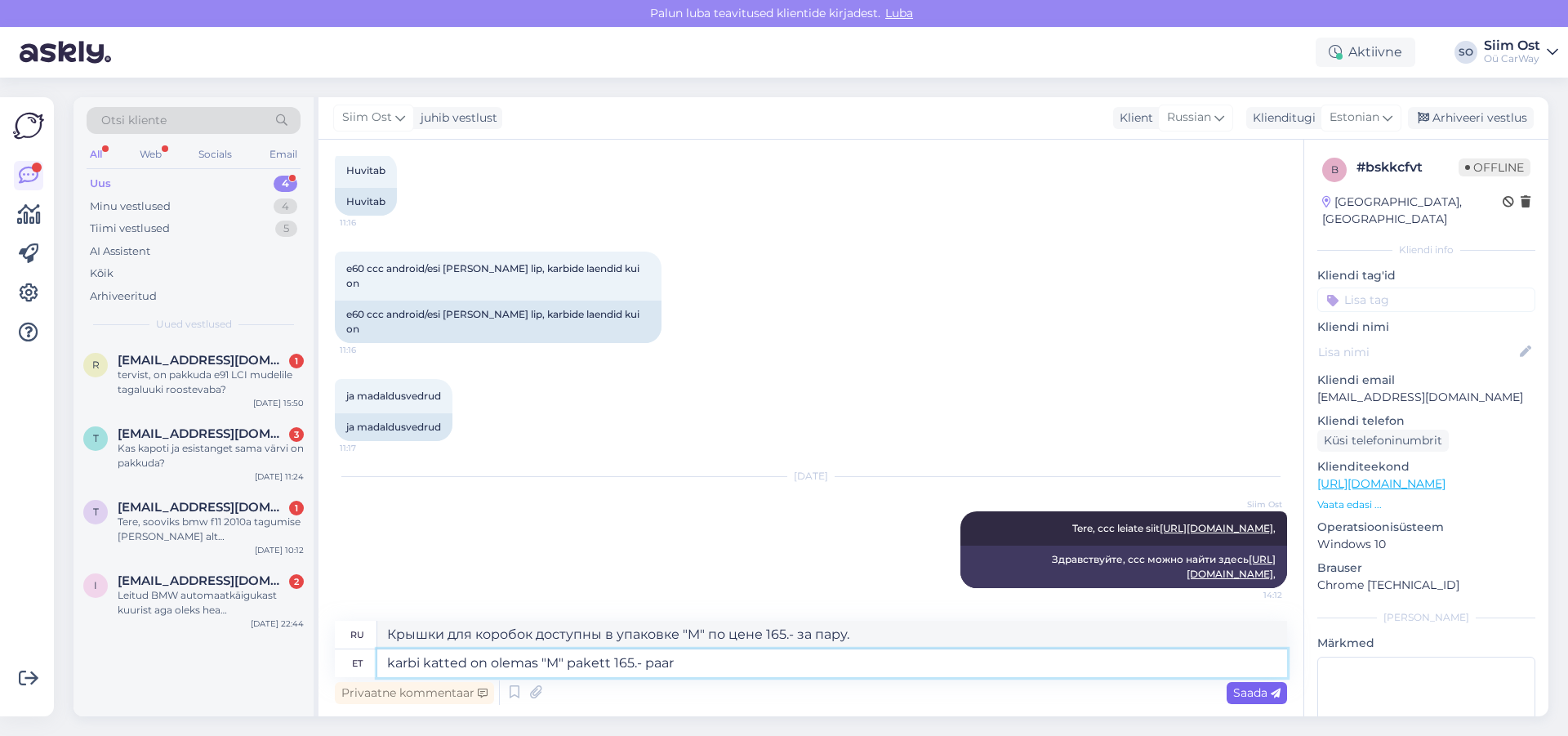
type textarea "karbi katted on olemas "M" pakett 165.- paar"
click at [1255, 690] on span "Saada" at bounding box center [1257, 692] width 47 height 14
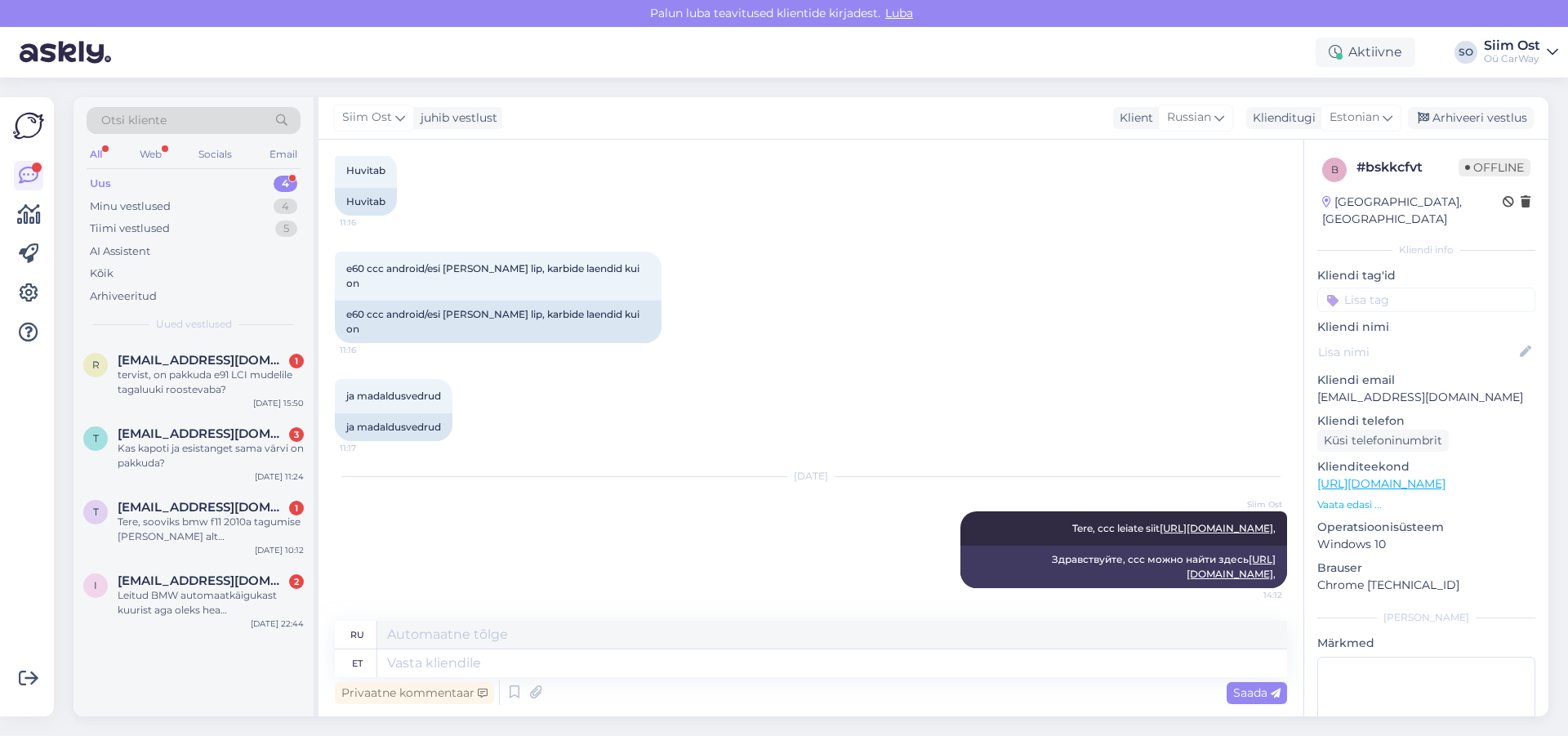
scroll to position [299, 0]
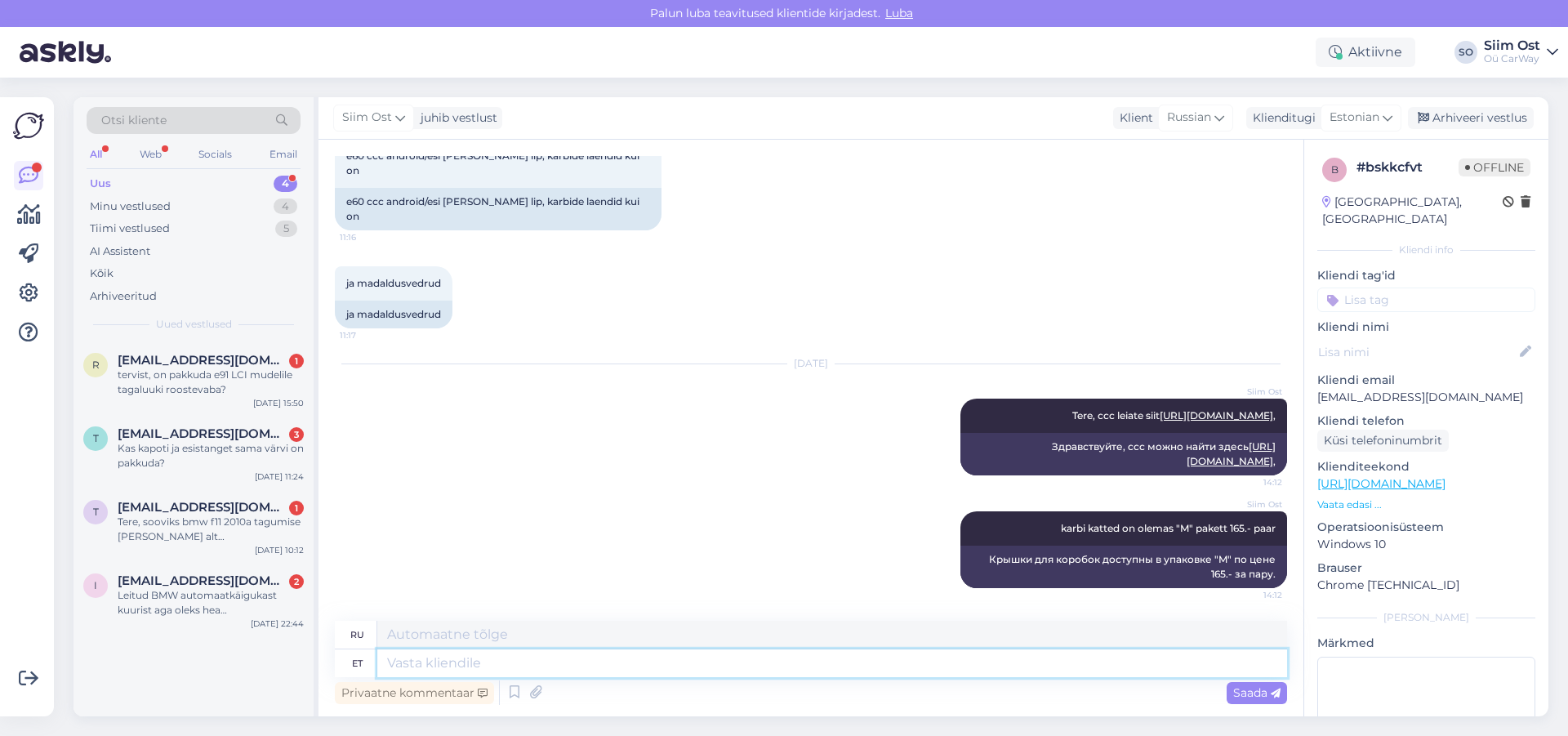
click at [510, 662] on textarea at bounding box center [832, 663] width 910 height 28
type textarea "Tesi"
type textarea "Тесс"
type textarea "Teisi a"
type textarea "Другие"
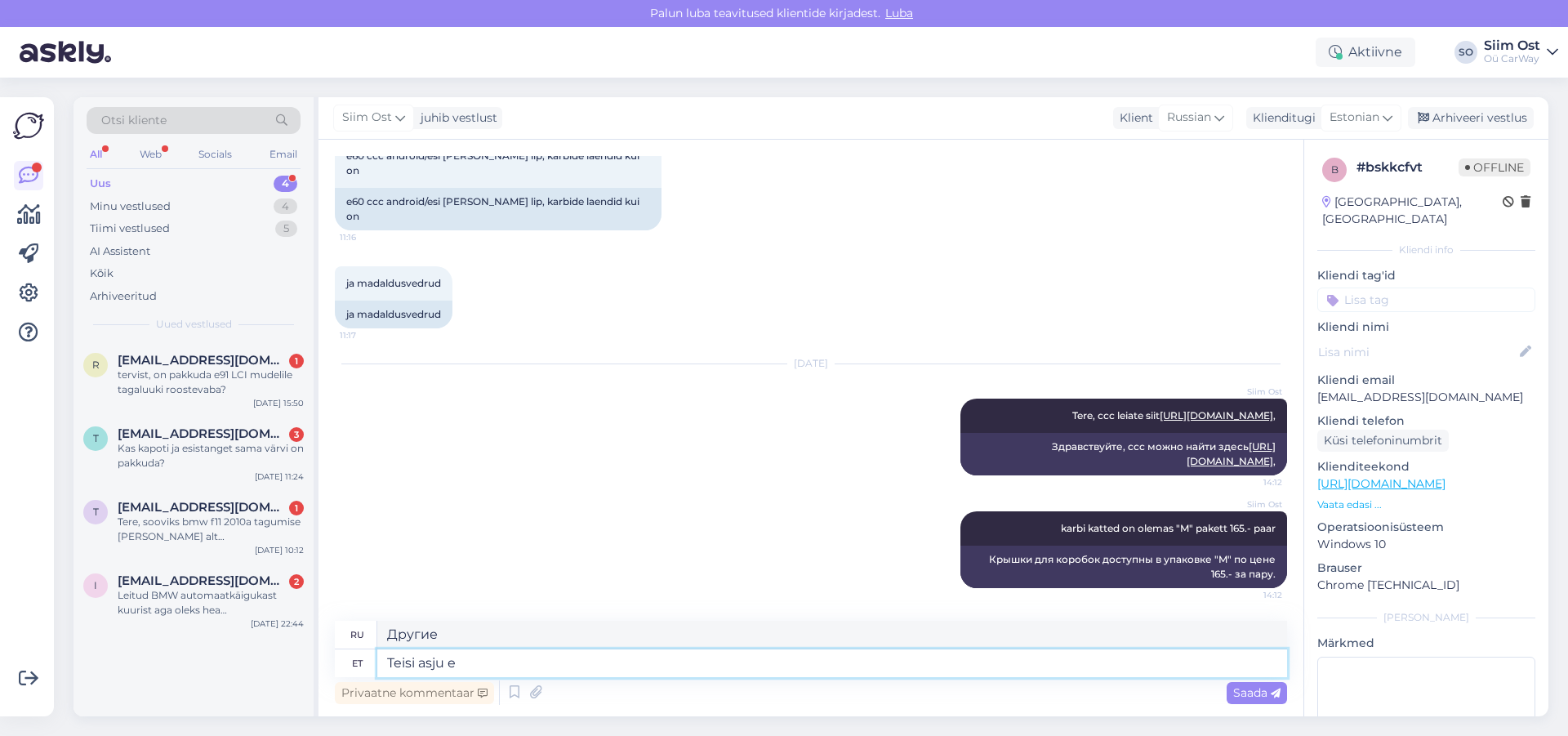
type textarea "Teisi asju ei"
type textarea "Другие вещи"
type textarea "Teisi asju ei o"
type textarea "Никаких других вещей."
type textarea "[PERSON_NAME] asju ei ole he"
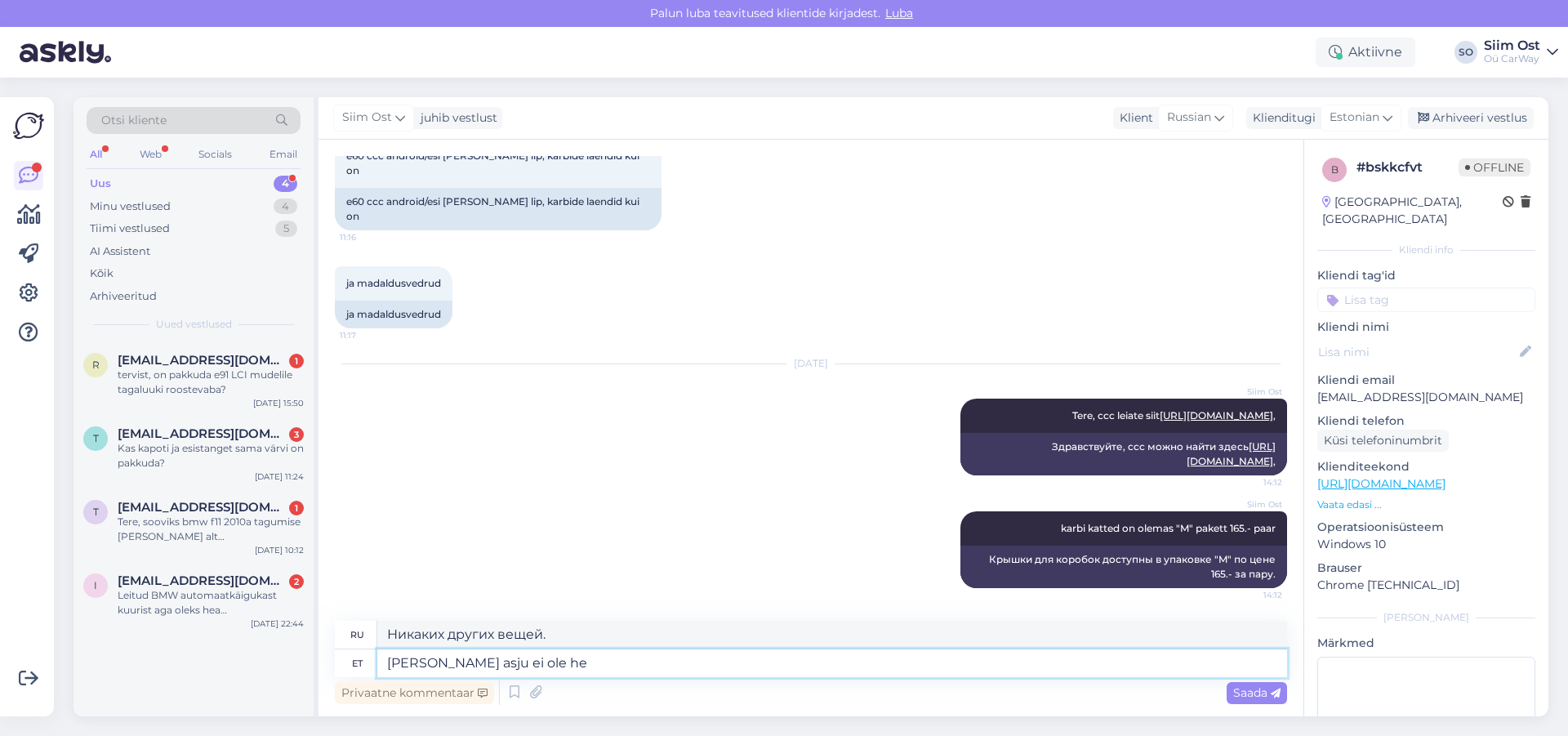
type textarea "Других вещей нет."
type textarea "Teisi asju ei ole hetkel."
type textarea "Других дел на данный момент нет."
type textarea "Teisi asju ei ole hetkel."
click at [1260, 692] on span "Saada" at bounding box center [1257, 692] width 47 height 14
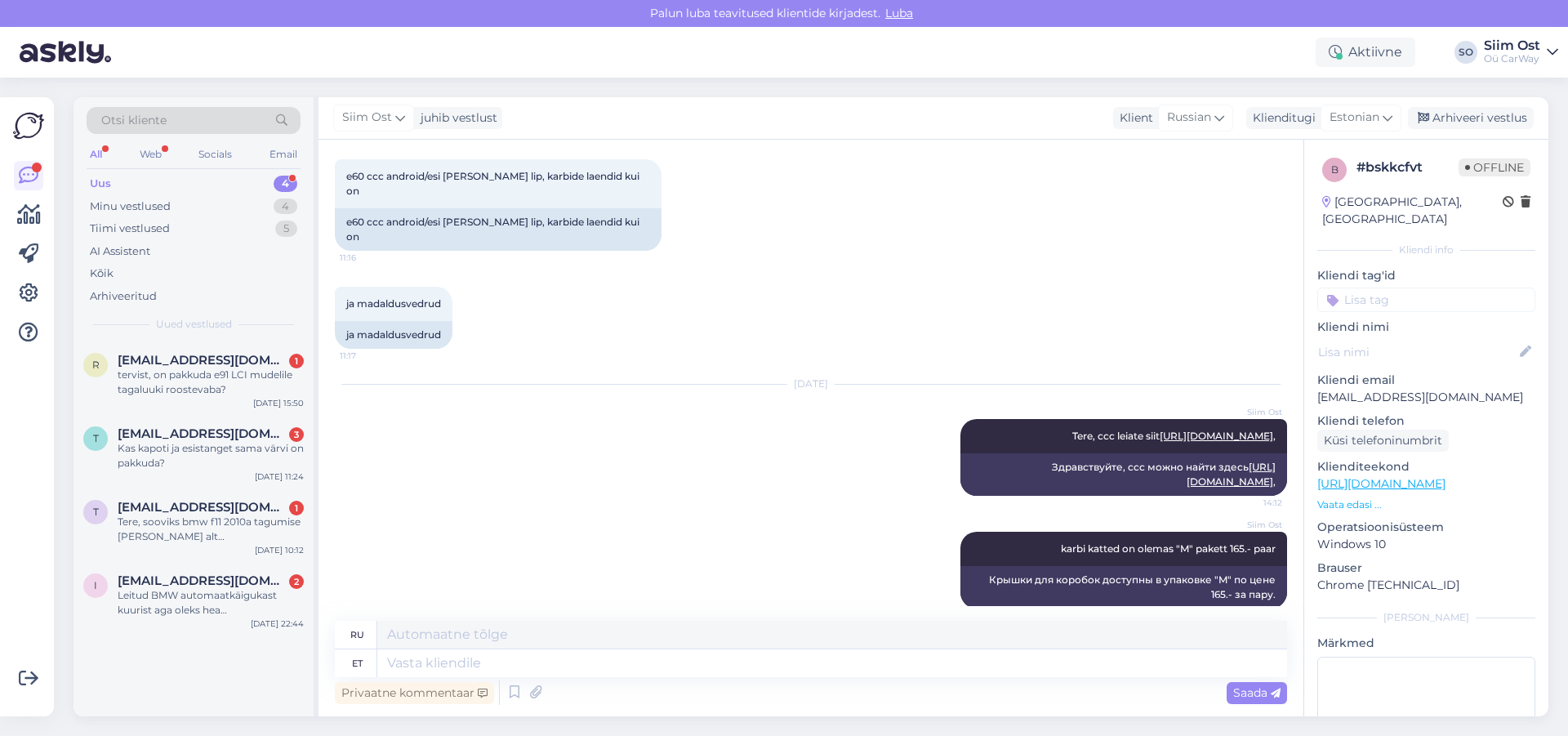
scroll to position [211, 0]
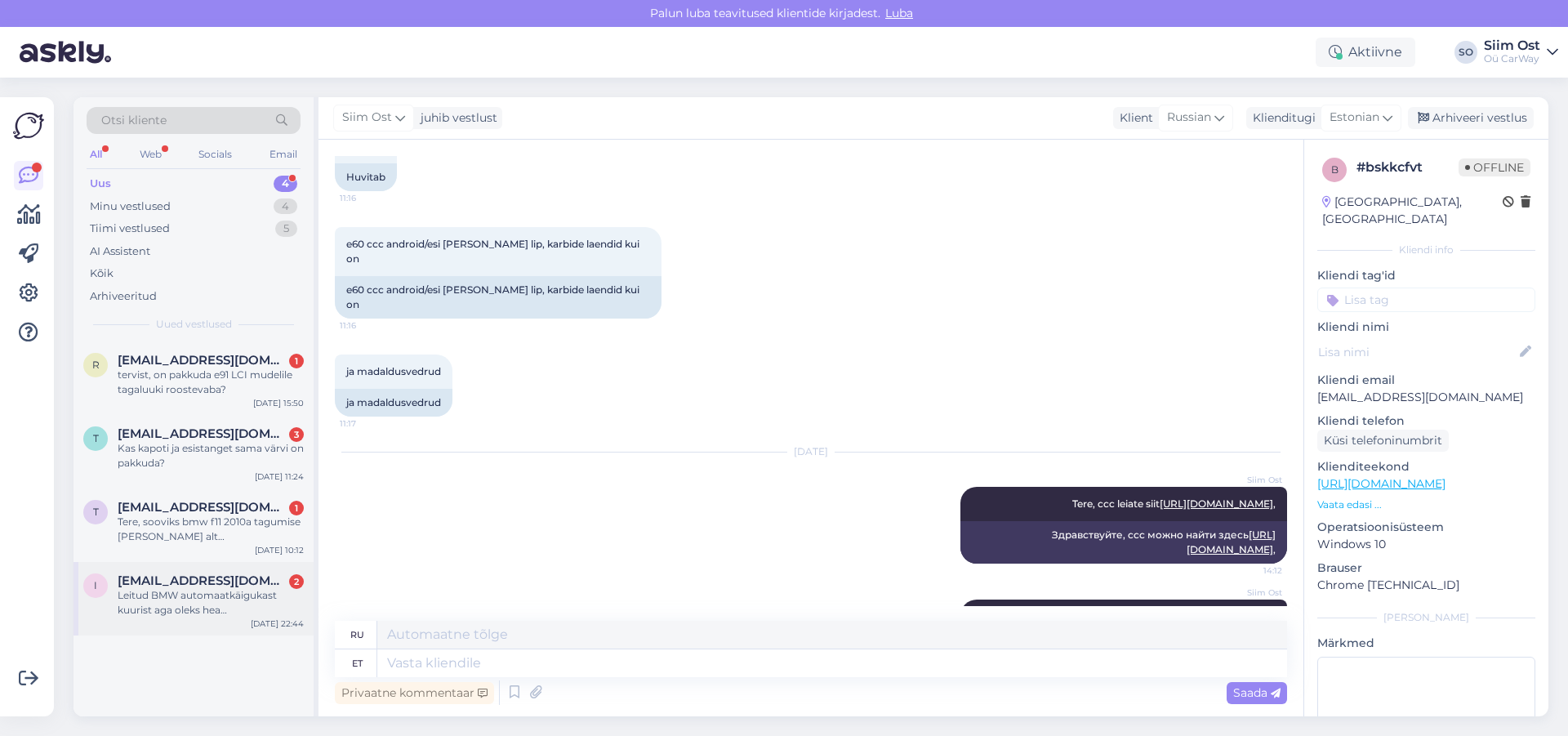
click at [184, 598] on div "Leitud BMW automaatkäigukast kuurist aga oleks hea [PERSON_NAME] täpsemalt tead…" at bounding box center [211, 602] width 186 height 30
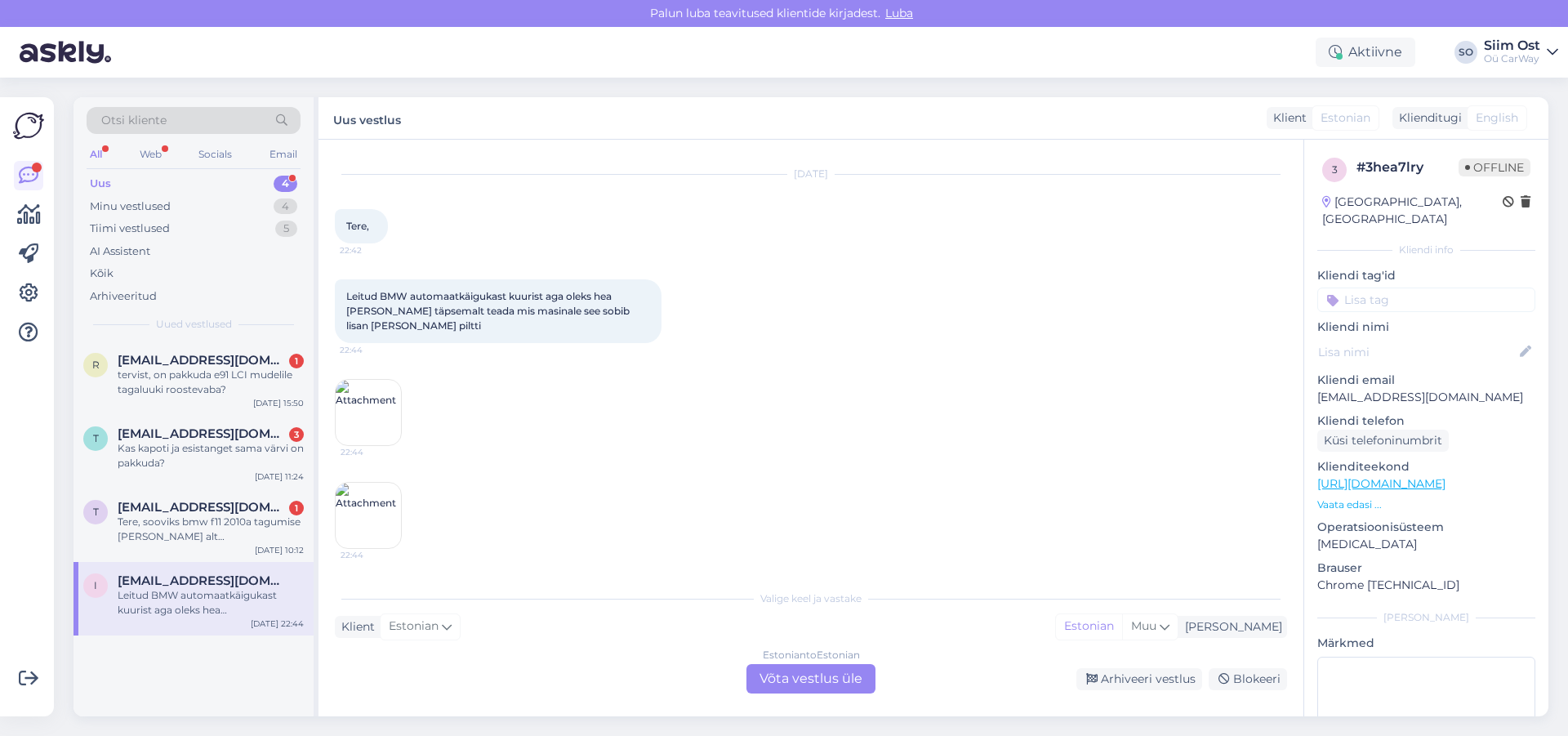
click at [371, 415] on img at bounding box center [368, 412] width 65 height 65
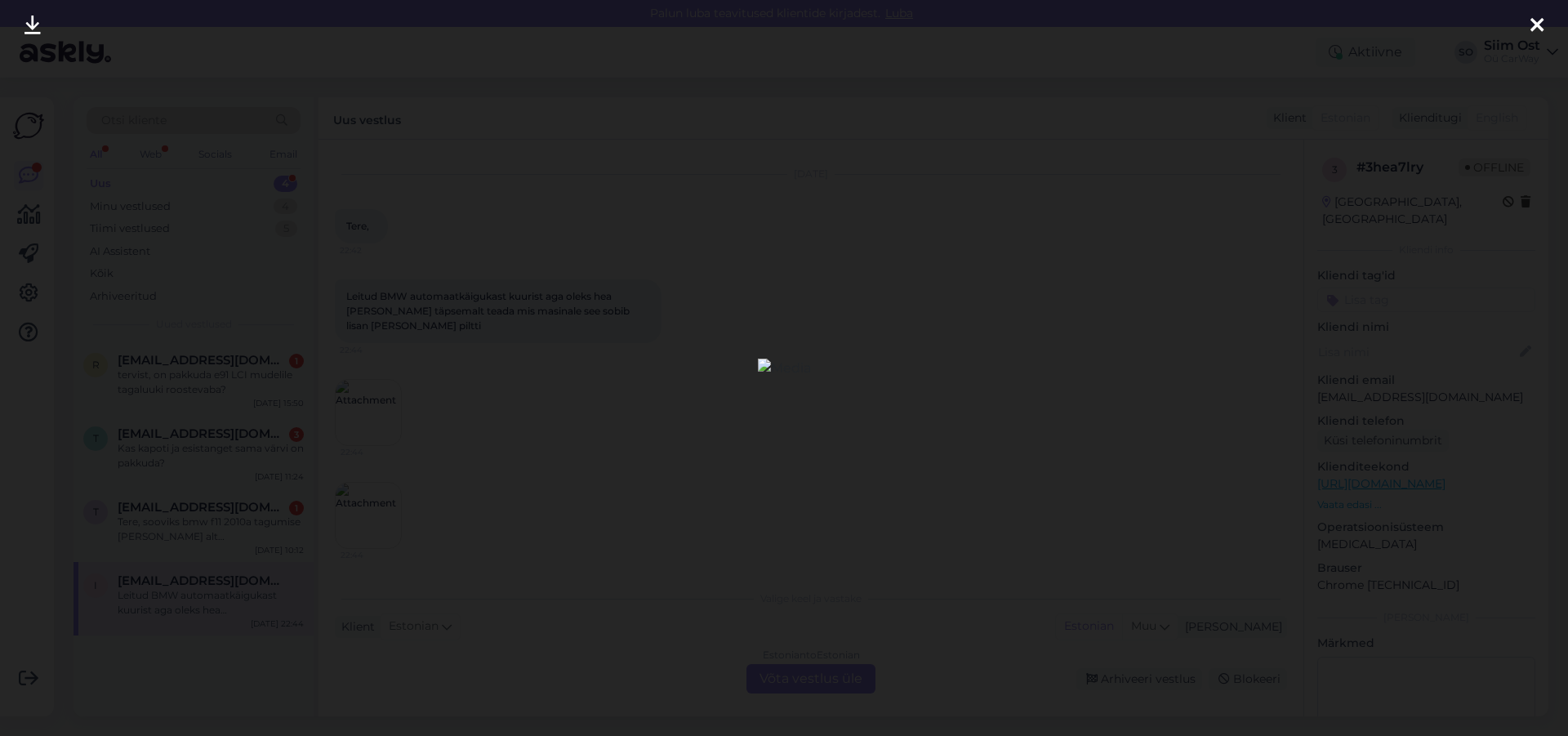
click at [1530, 22] on icon at bounding box center [1536, 25] width 13 height 21
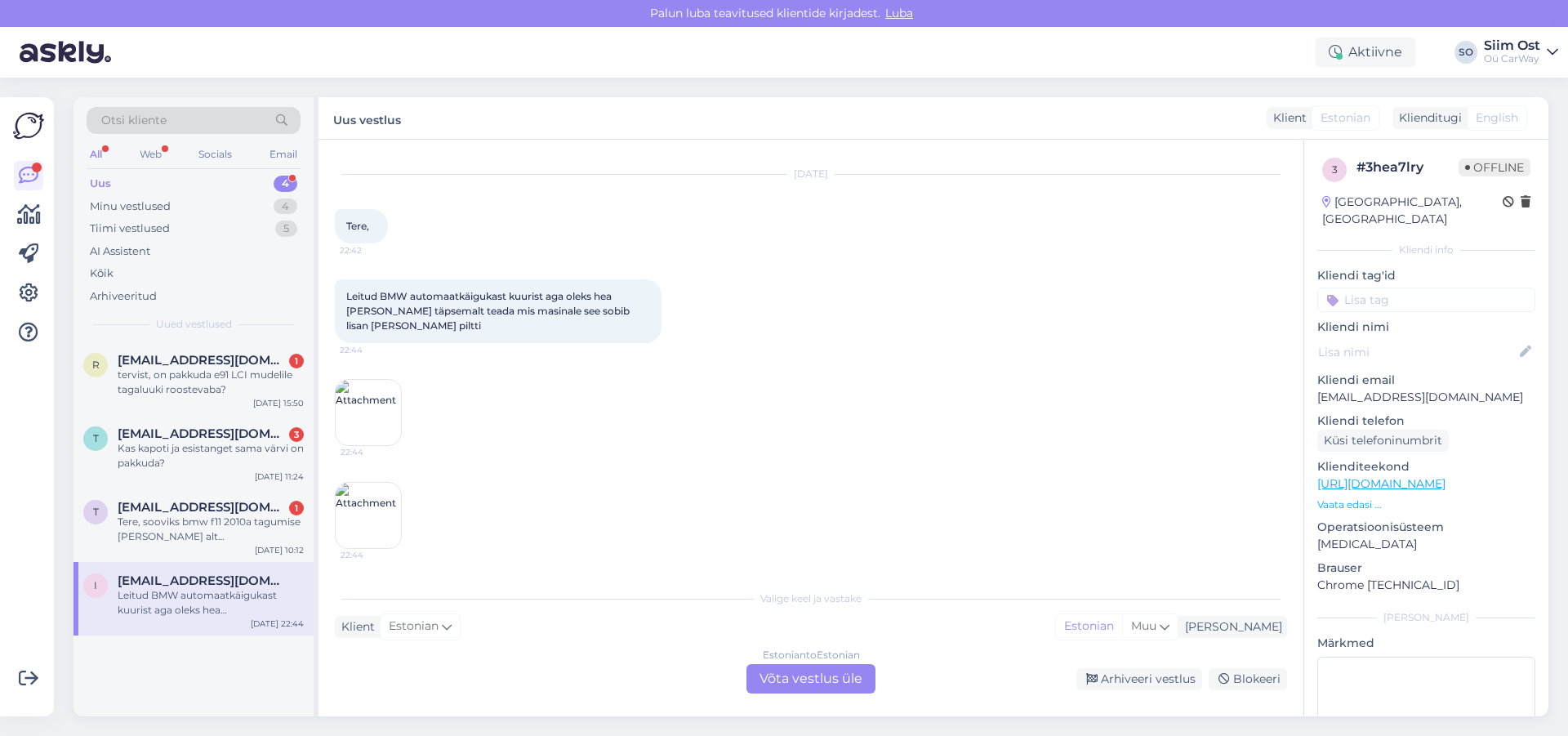
click at [374, 509] on img at bounding box center [368, 515] width 65 height 65
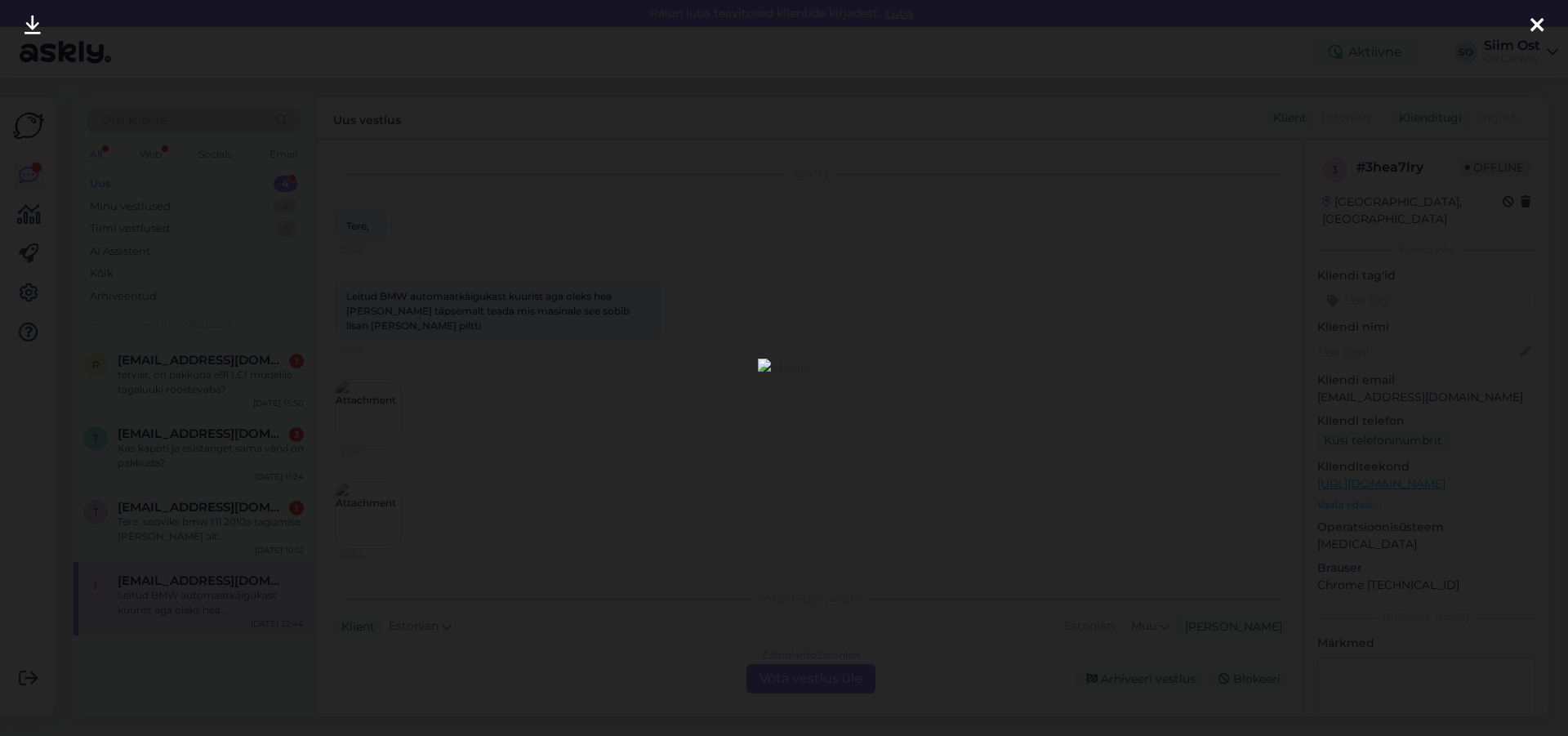
click at [1540, 26] on icon at bounding box center [1536, 25] width 13 height 21
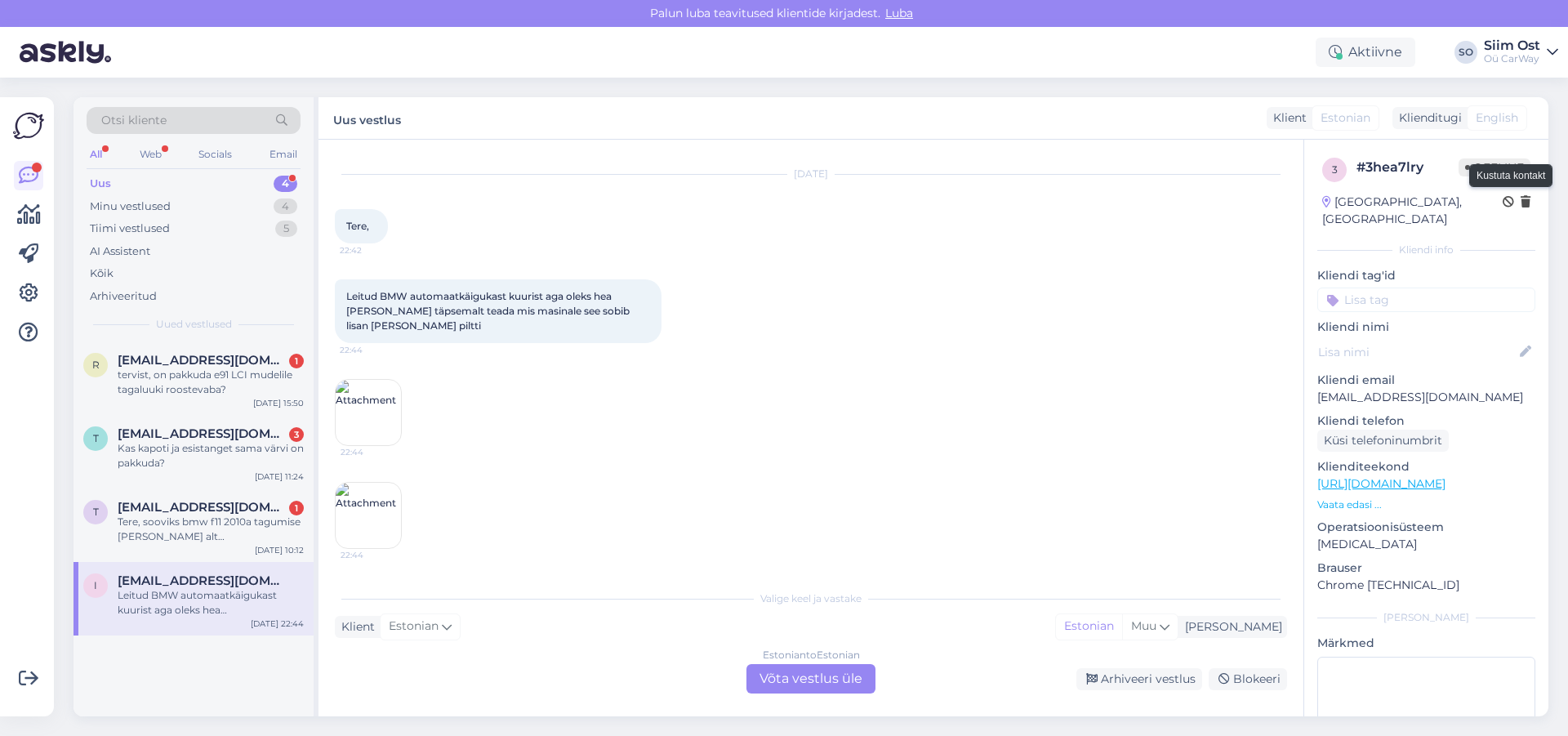
click at [1521, 201] on icon at bounding box center [1526, 203] width 10 height 12
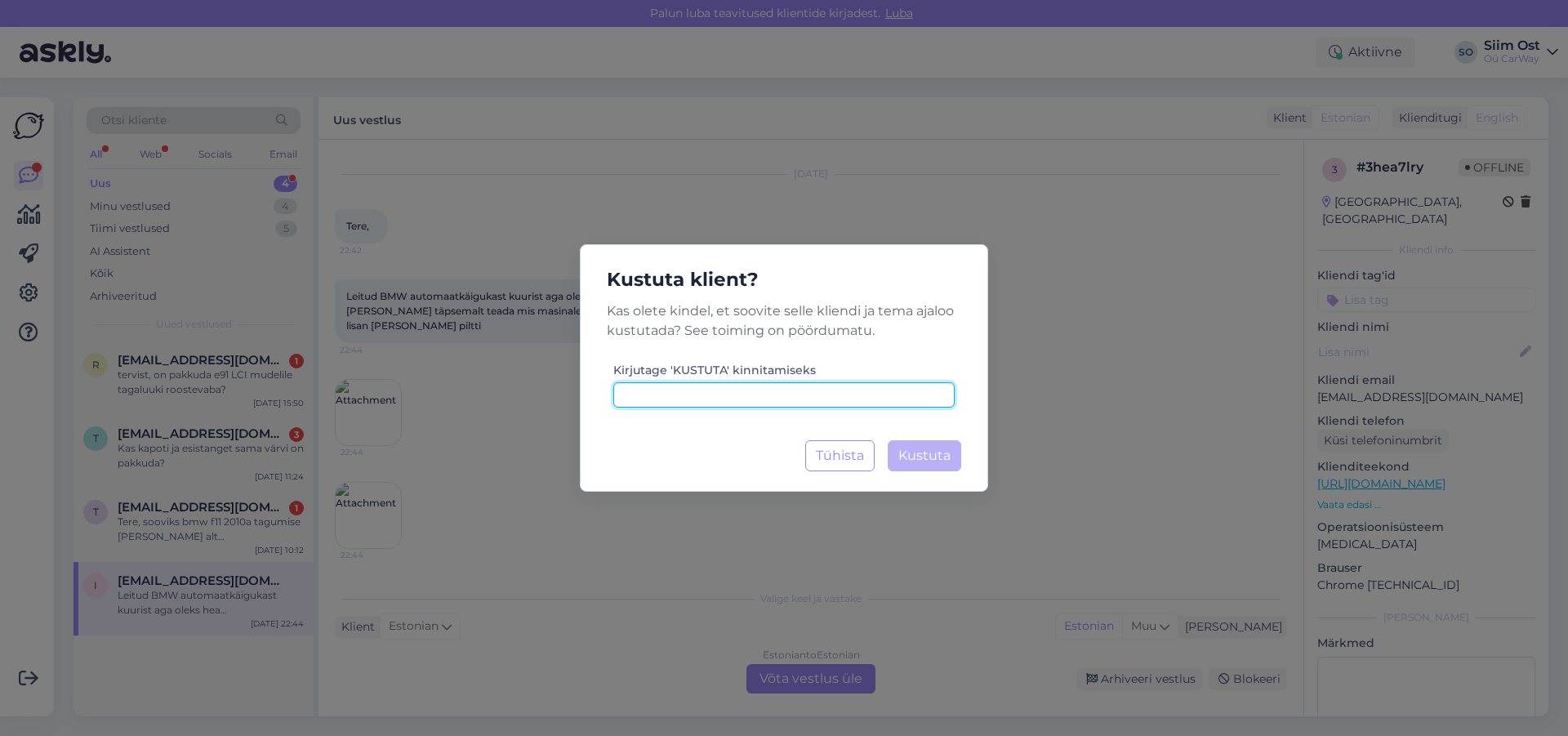
click at [701, 395] on input at bounding box center [784, 395] width 342 height 25
type input "kustuta"
click at [927, 451] on span "Kustuta" at bounding box center [924, 455] width 52 height 15
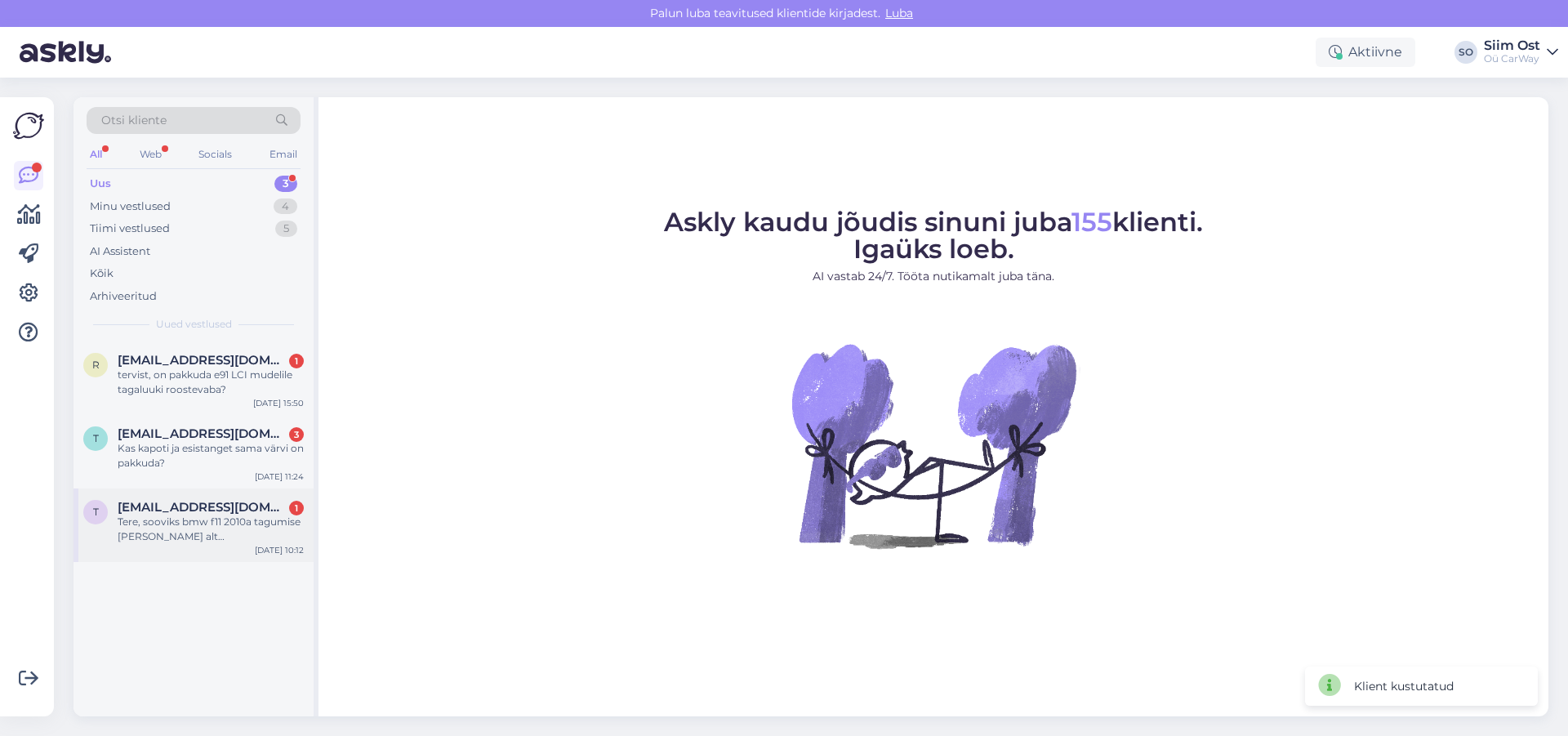
click at [195, 520] on div "Tere, sooviks bmw f11 2010a tagumise [PERSON_NAME] alt [PERSON_NAME], kuhu elek…" at bounding box center [211, 529] width 186 height 30
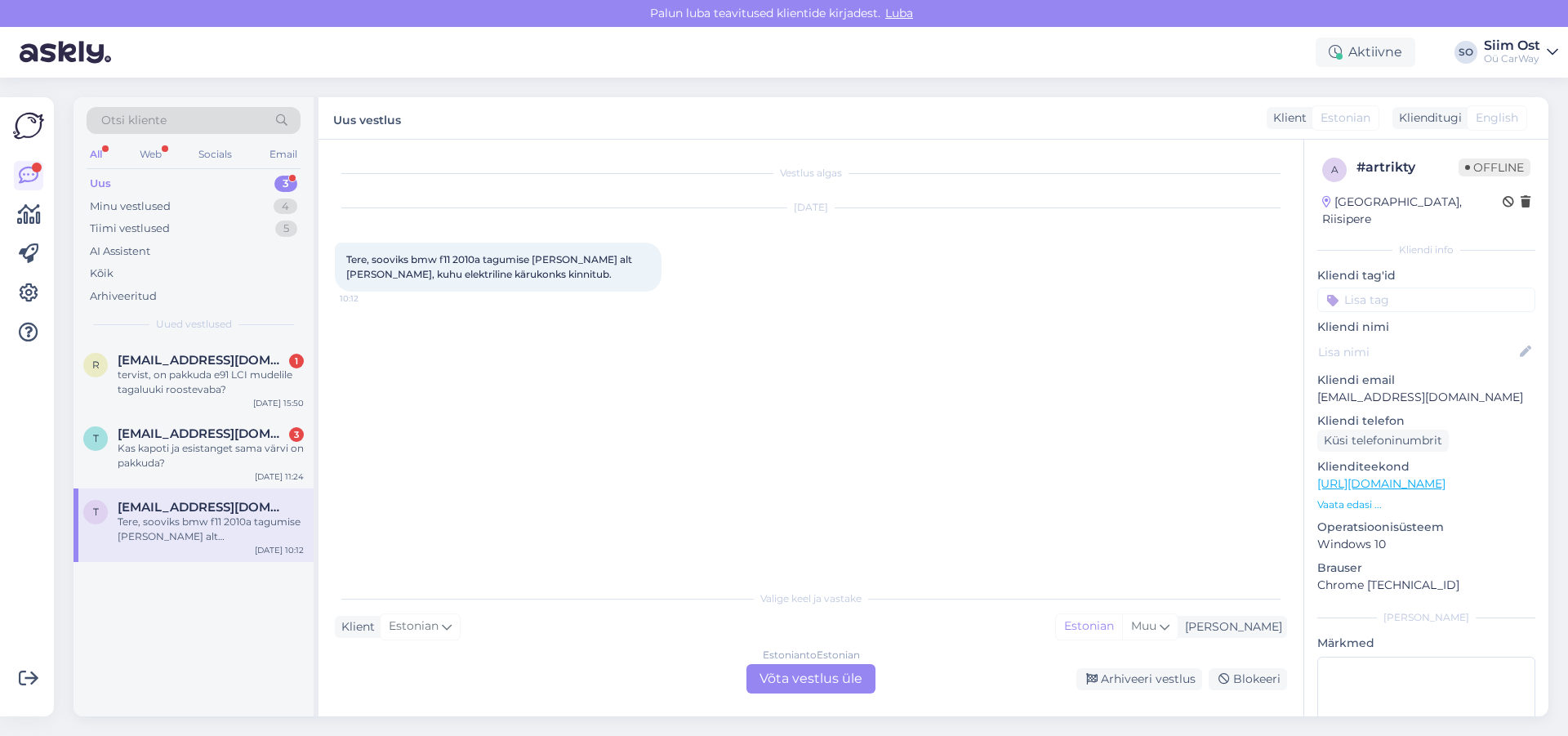
click at [792, 673] on div "Estonian to Estonian Võta vestlus üle" at bounding box center [810, 678] width 129 height 30
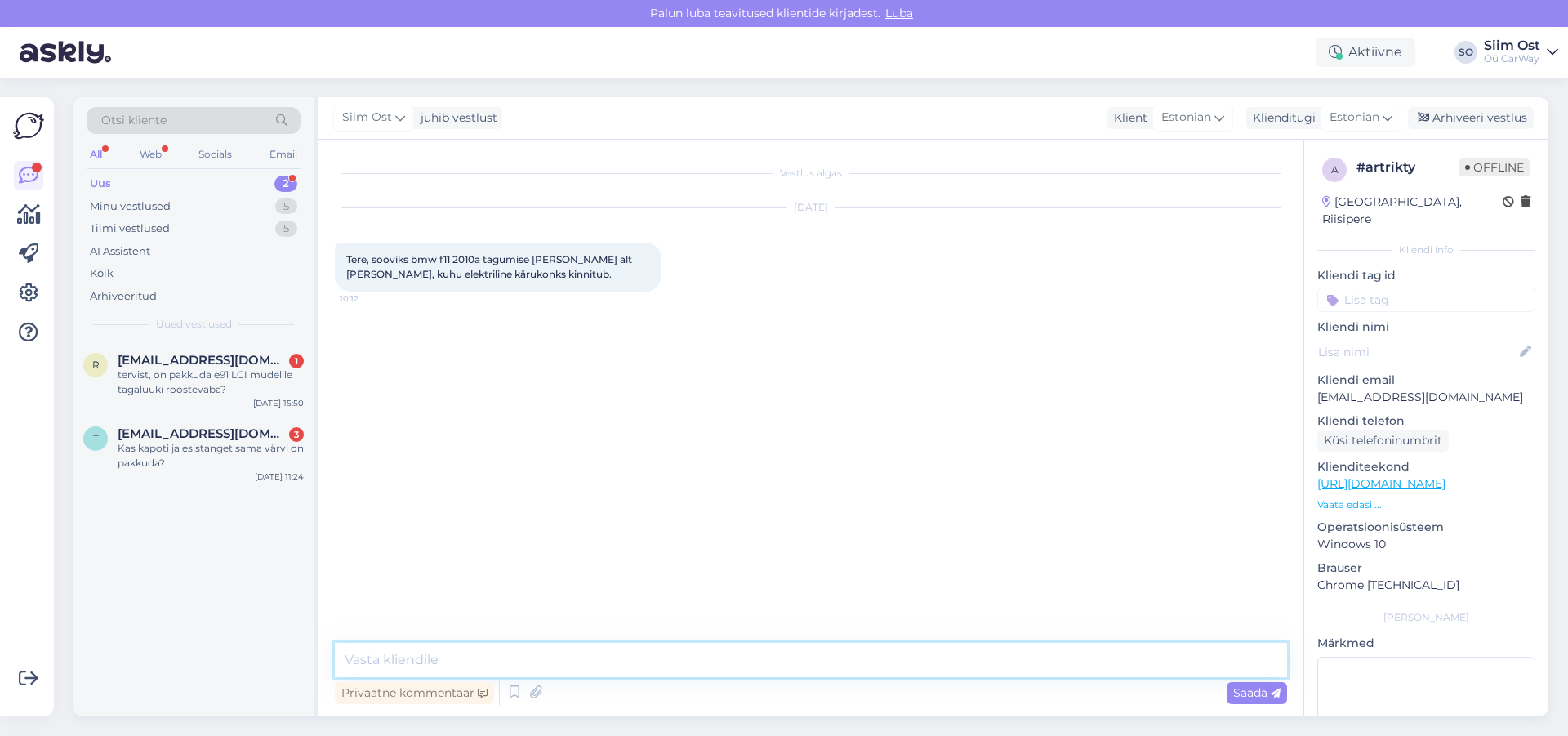
click at [451, 659] on textarea at bounding box center [811, 660] width 952 height 35
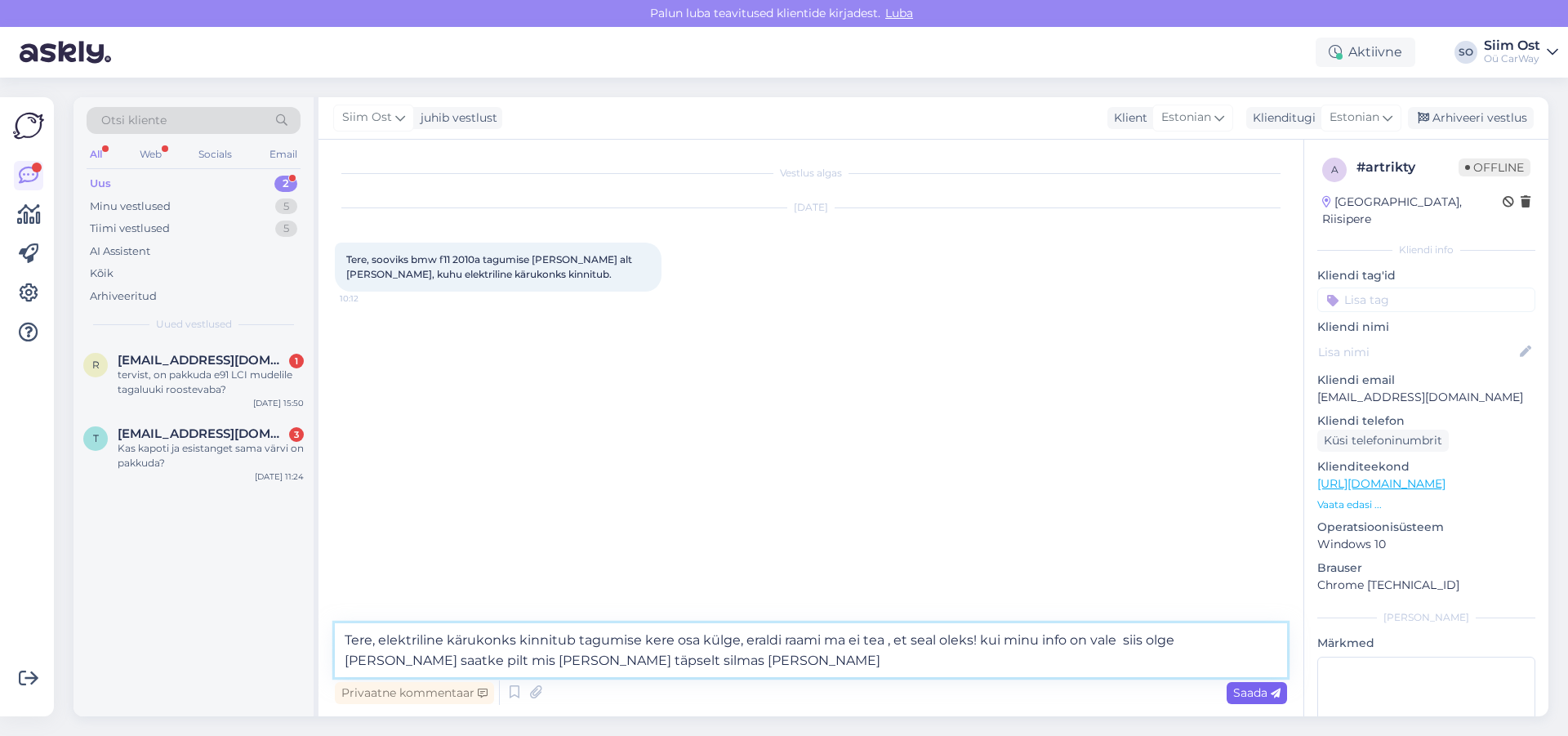
type textarea "Tere, elektriline kärukonks kinnitub tagumise kere osa külge, eraldi raami ma e…"
click at [1247, 685] on span "Saada" at bounding box center [1257, 692] width 47 height 14
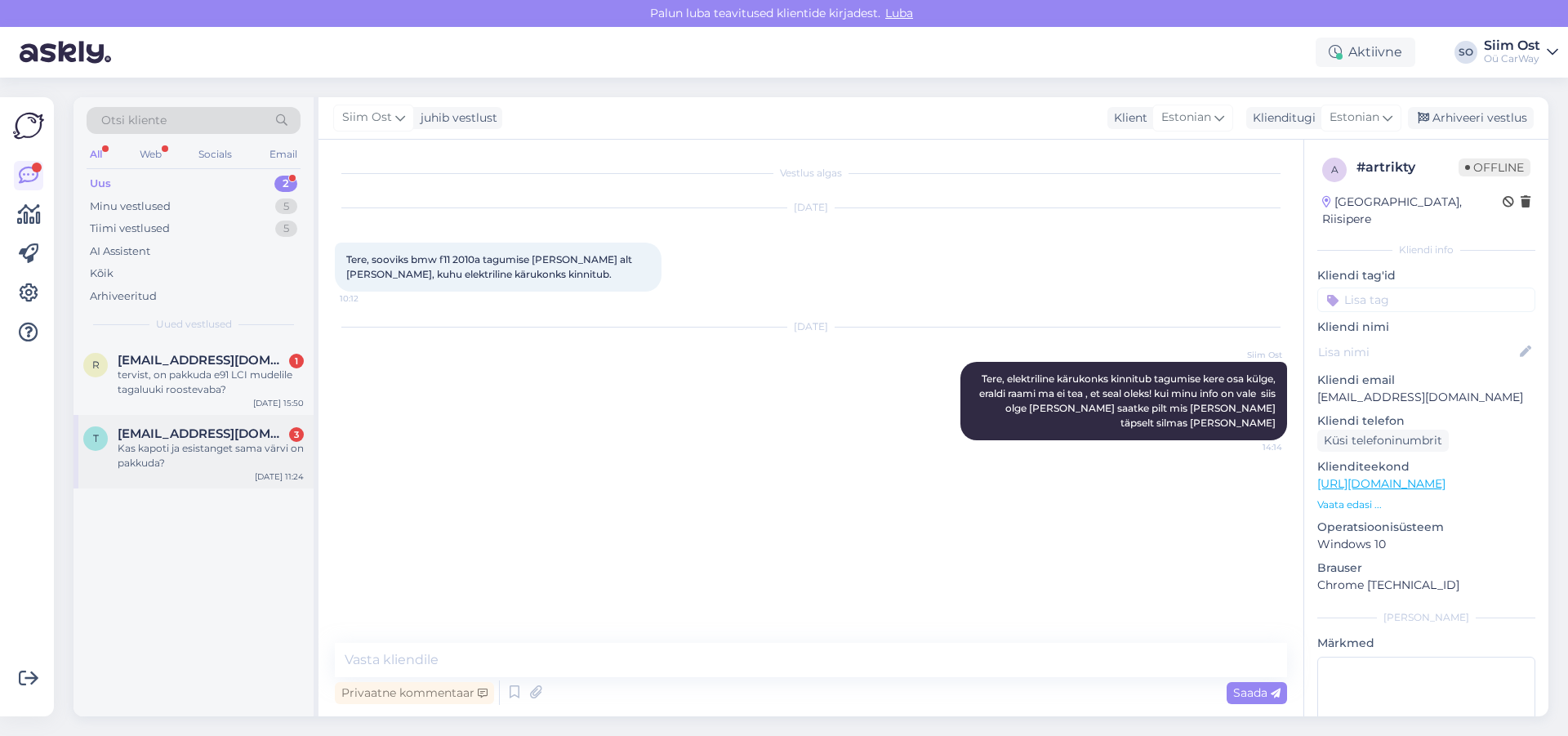
click at [154, 442] on div "Kas kapoti ja esistanget sama värvi on pakkuda?" at bounding box center [211, 455] width 186 height 30
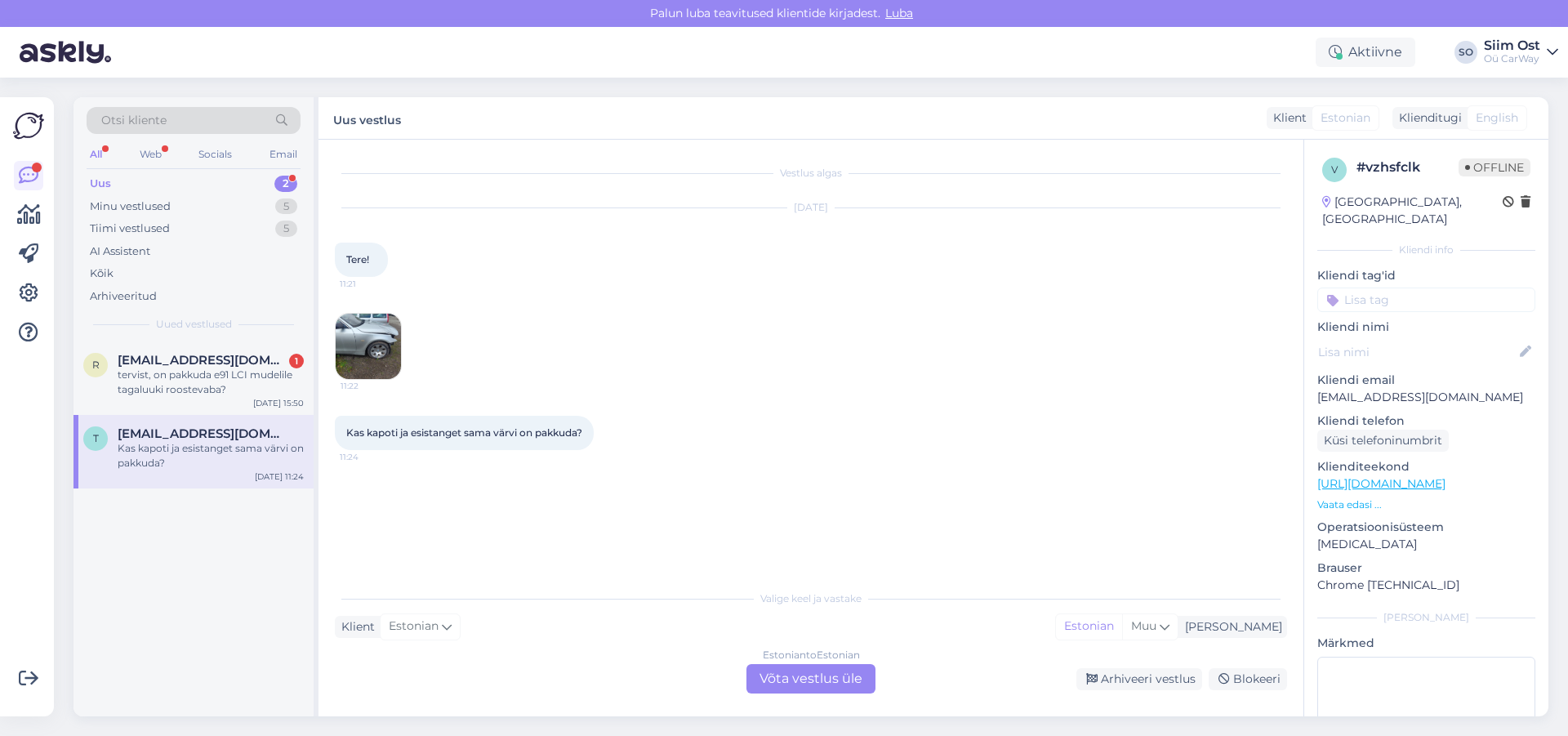
click at [369, 338] on img at bounding box center [368, 346] width 65 height 65
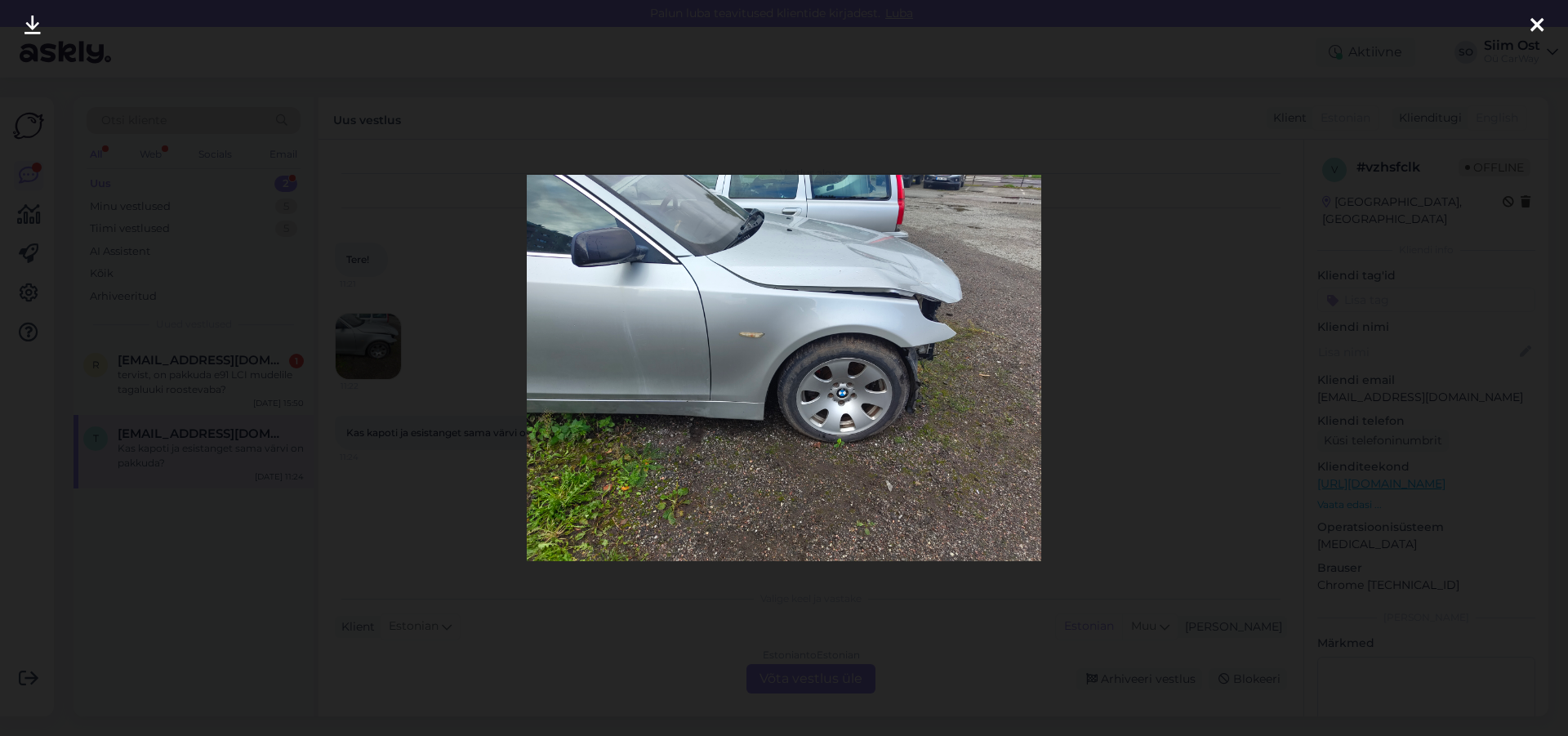
click at [1539, 25] on icon at bounding box center [1536, 25] width 13 height 21
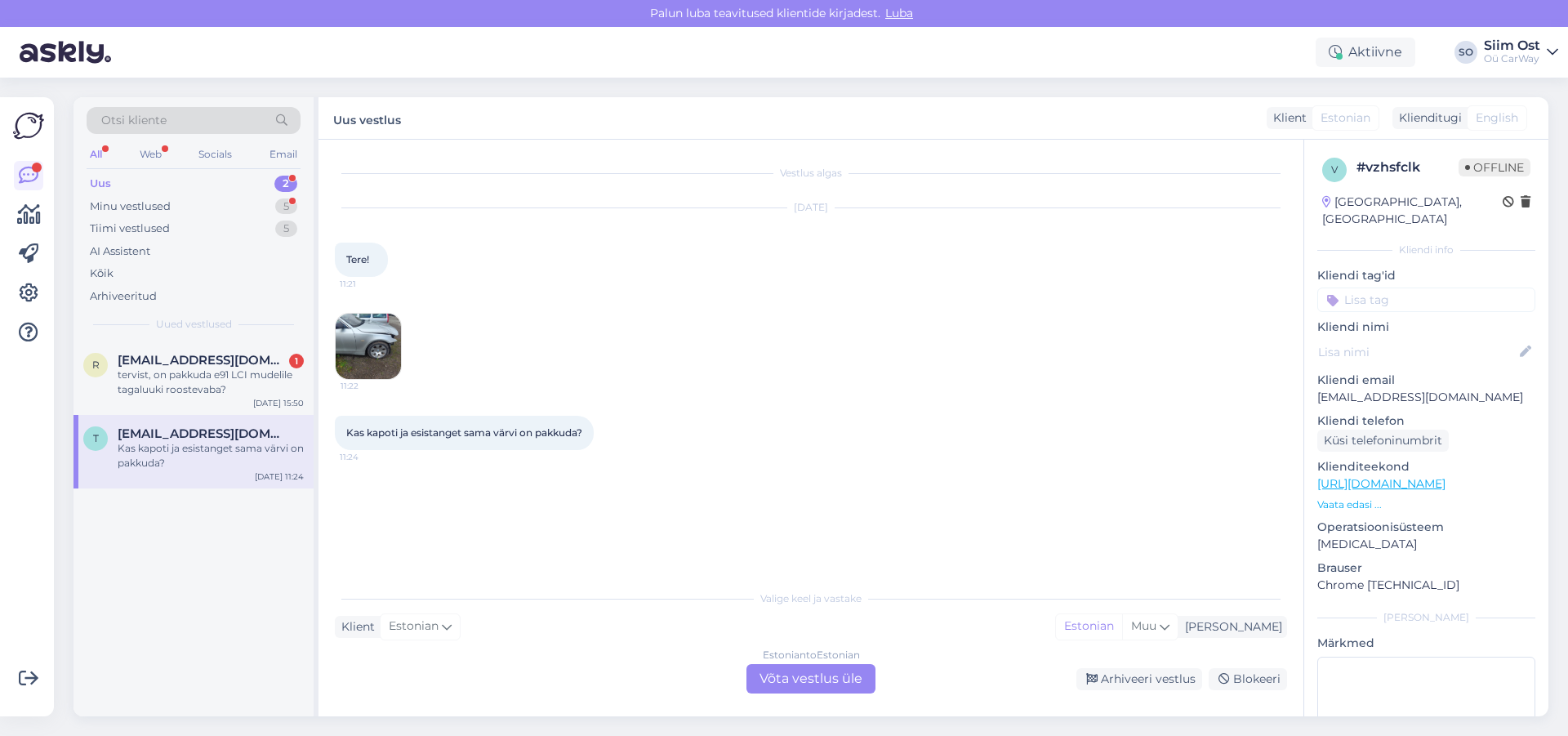
click at [828, 676] on div "Estonian to Estonian Võta vestlus üle" at bounding box center [810, 678] width 129 height 30
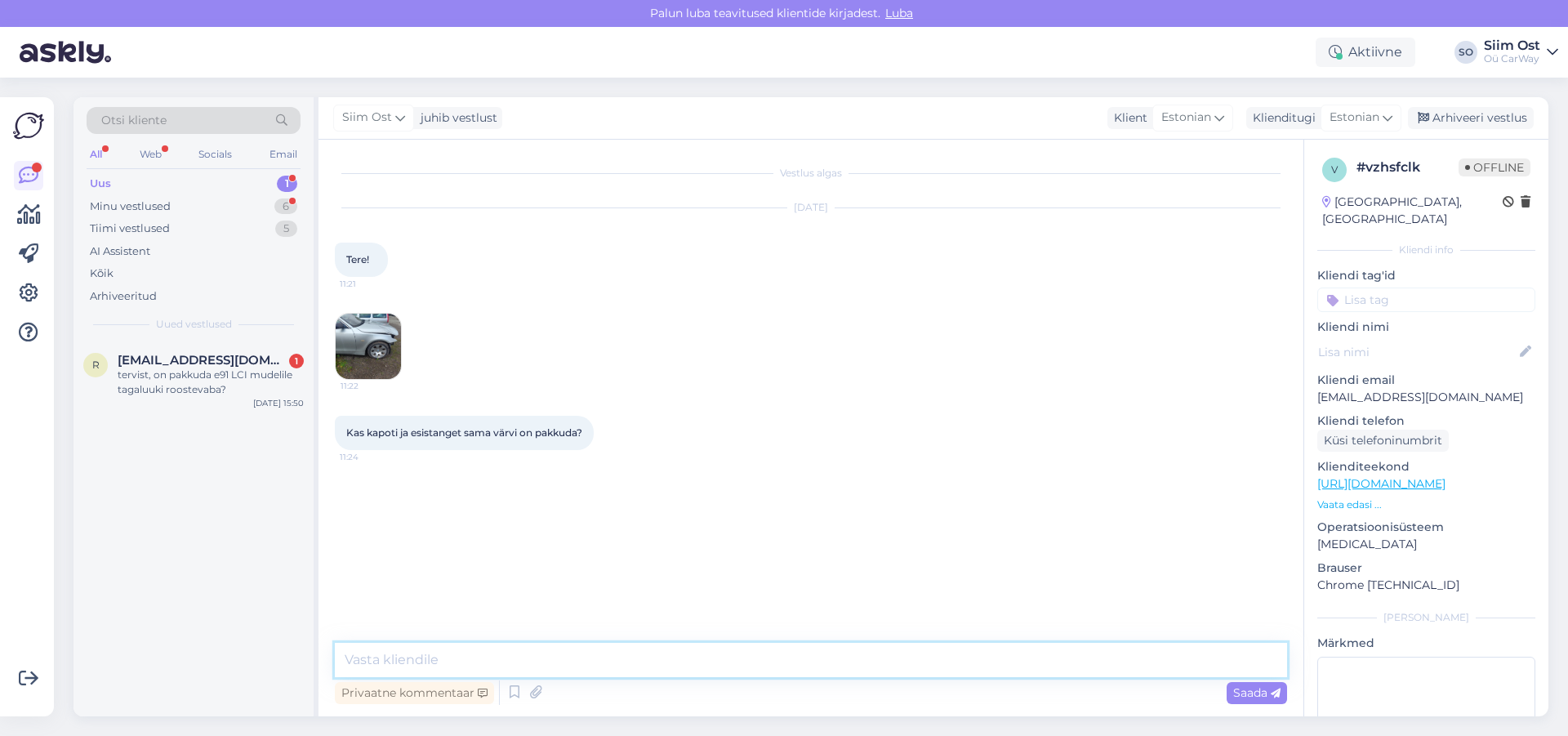
click at [474, 663] on textarea at bounding box center [811, 660] width 952 height 35
paste textarea "[URL][DOMAIN_NAME]"
type textarea "Tere, kapotid leiate siit: [URL][DOMAIN_NAME]"
click at [508, 651] on textarea at bounding box center [811, 660] width 952 height 35
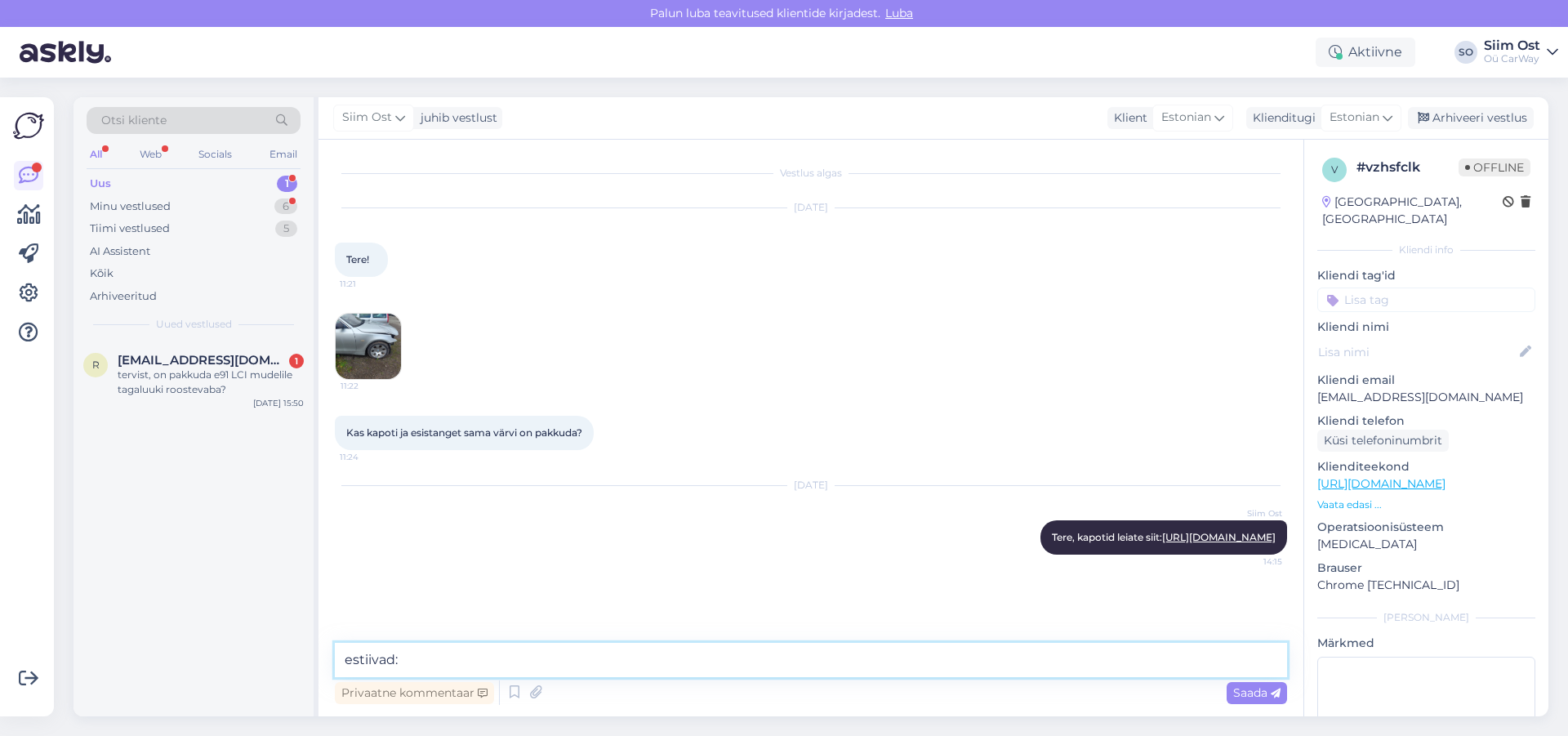
click at [414, 653] on textarea "estiivad:" at bounding box center [811, 660] width 952 height 35
paste textarea "[URL][DOMAIN_NAME]"
type textarea "estiivad: [URL][DOMAIN_NAME]"
drag, startPoint x: 1261, startPoint y: 687, endPoint x: 1161, endPoint y: 691, distance: 100.1
click at [1258, 688] on span "Saada" at bounding box center [1257, 692] width 47 height 14
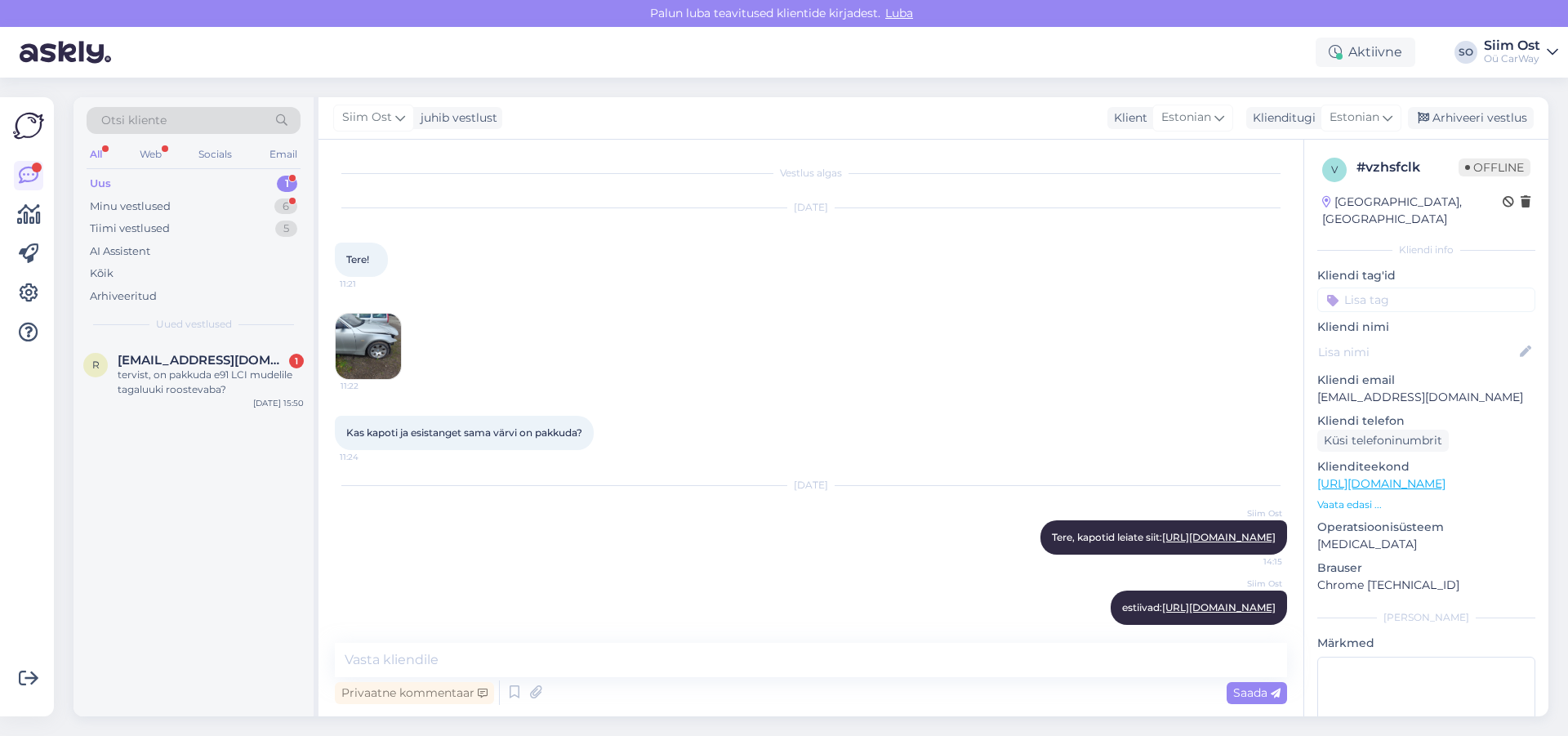
scroll to position [44, 0]
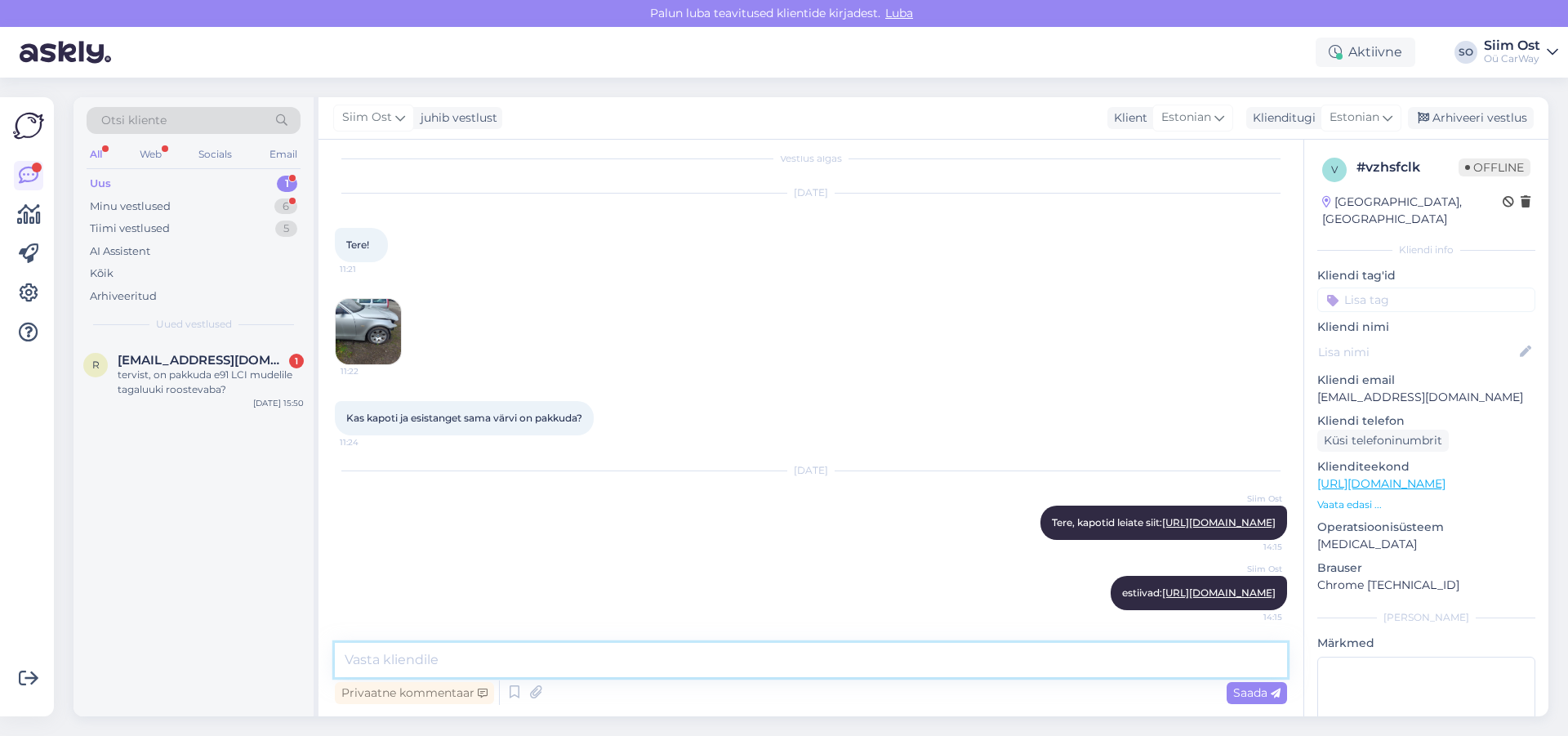
click at [514, 662] on textarea at bounding box center [811, 660] width 952 height 35
click at [381, 299] on img at bounding box center [368, 331] width 65 height 65
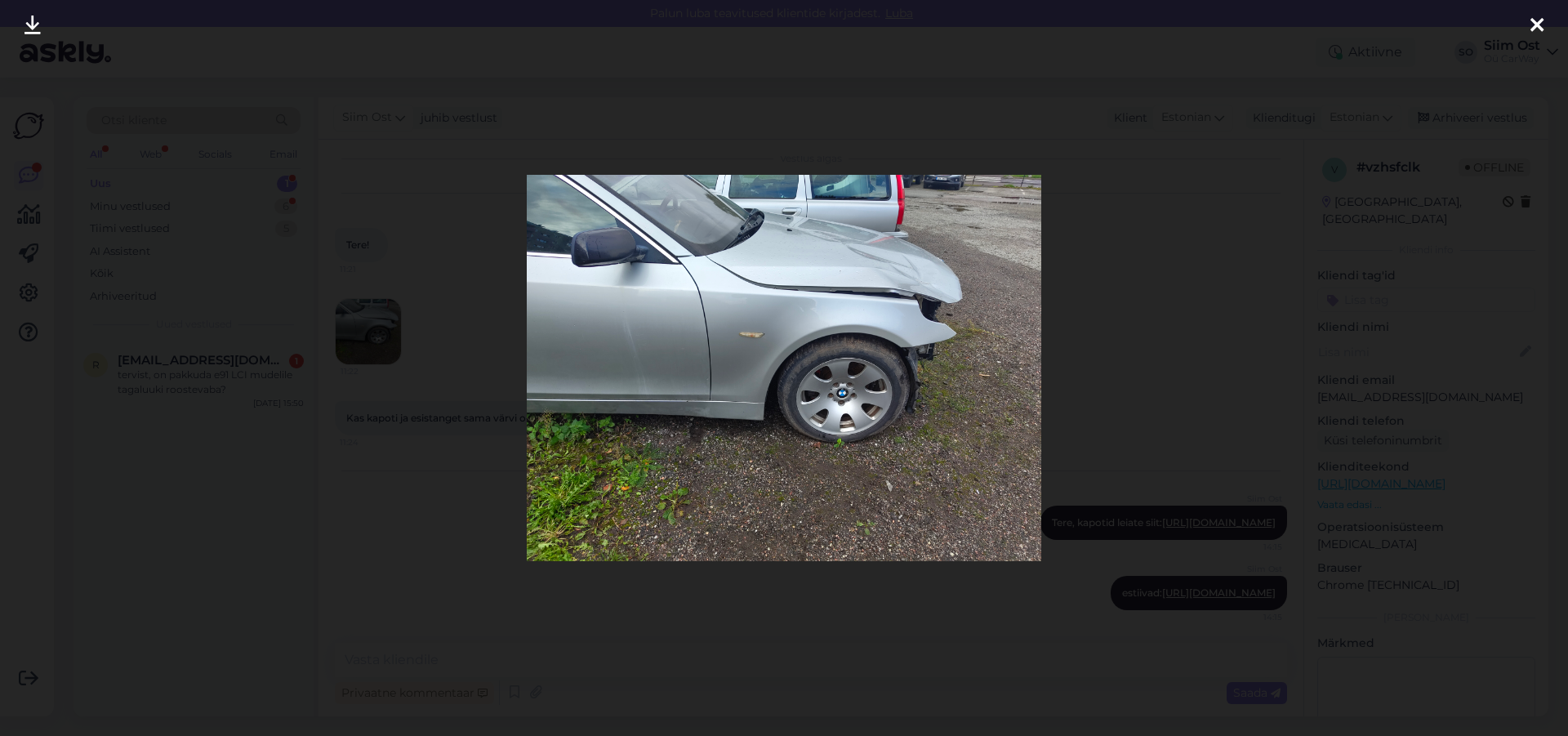
click at [1242, 426] on div at bounding box center [784, 368] width 1568 height 736
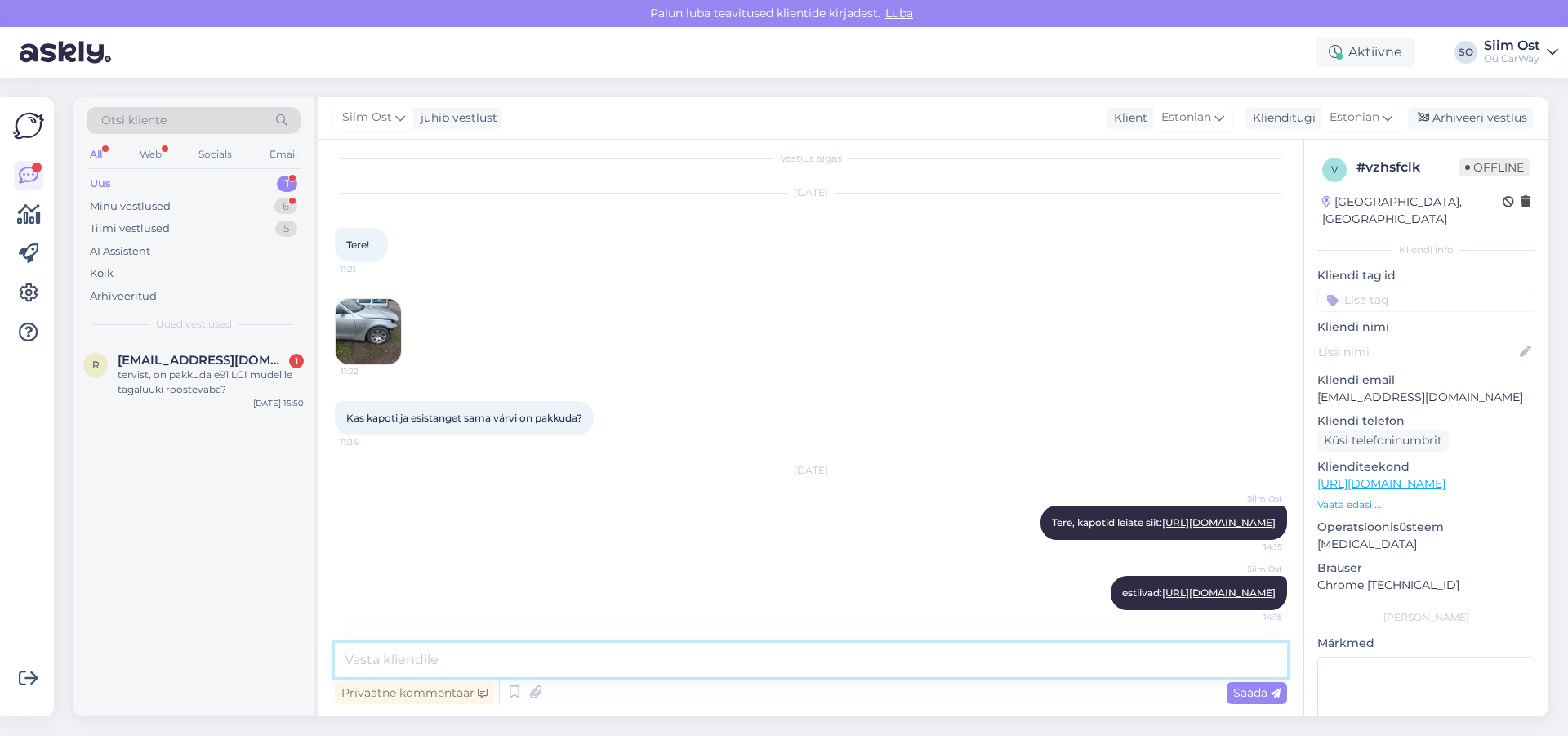
click at [438, 660] on textarea at bounding box center [811, 660] width 952 height 35
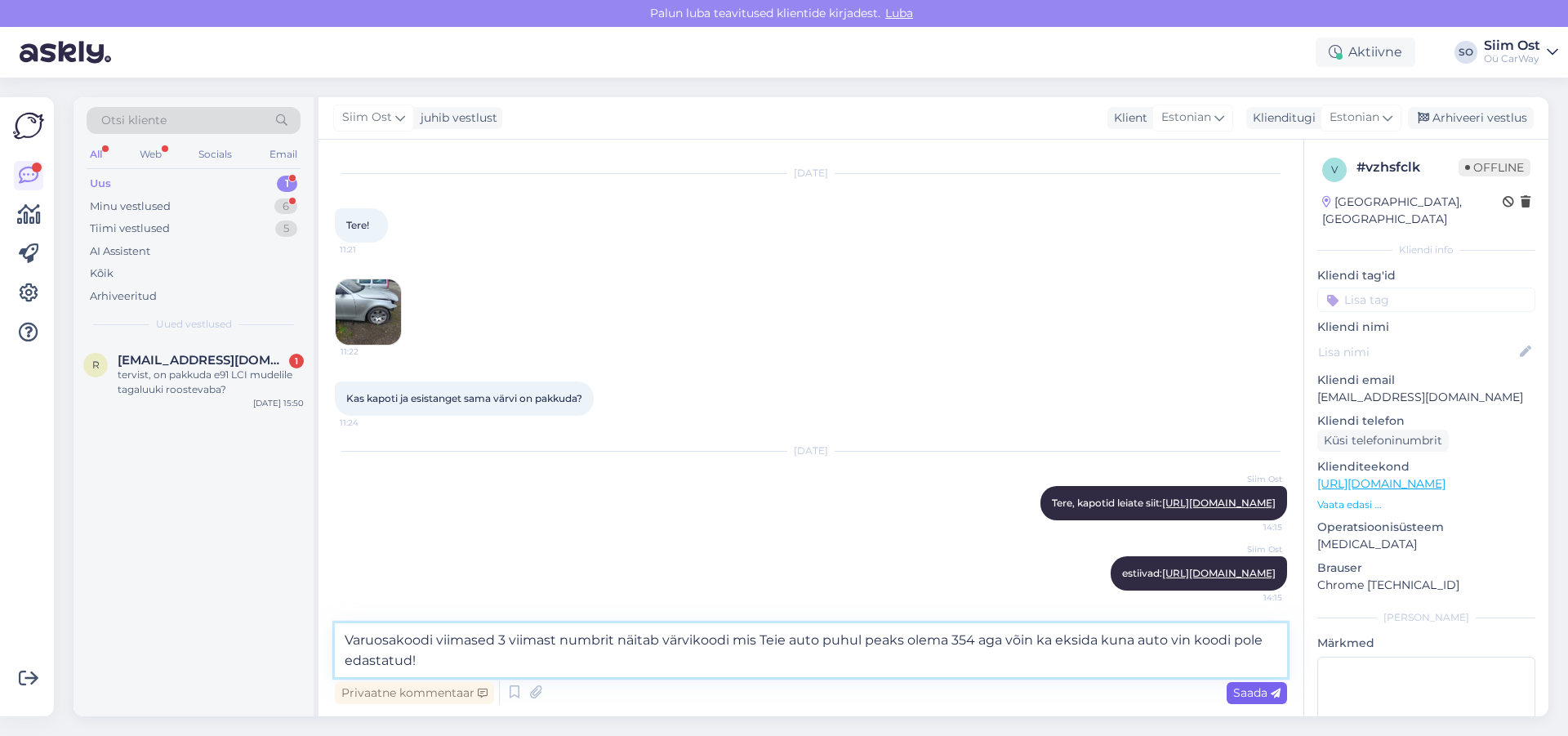
type textarea "Varuosakoodi viimased 3 viimast numbrit näitab värvikoodi mis Teie auto puhul p…"
click at [1248, 697] on span "Saada" at bounding box center [1257, 692] width 47 height 14
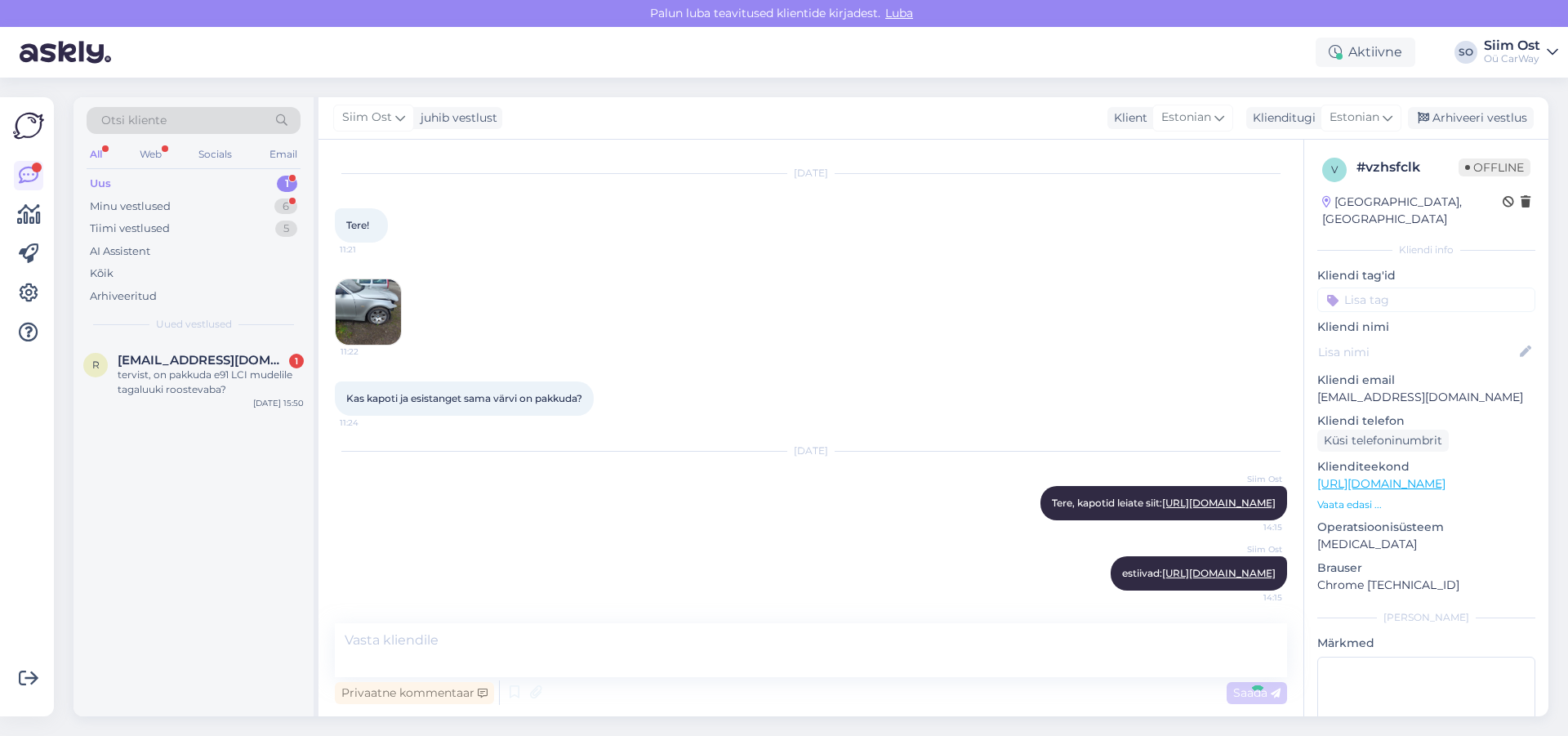
scroll to position [144, 0]
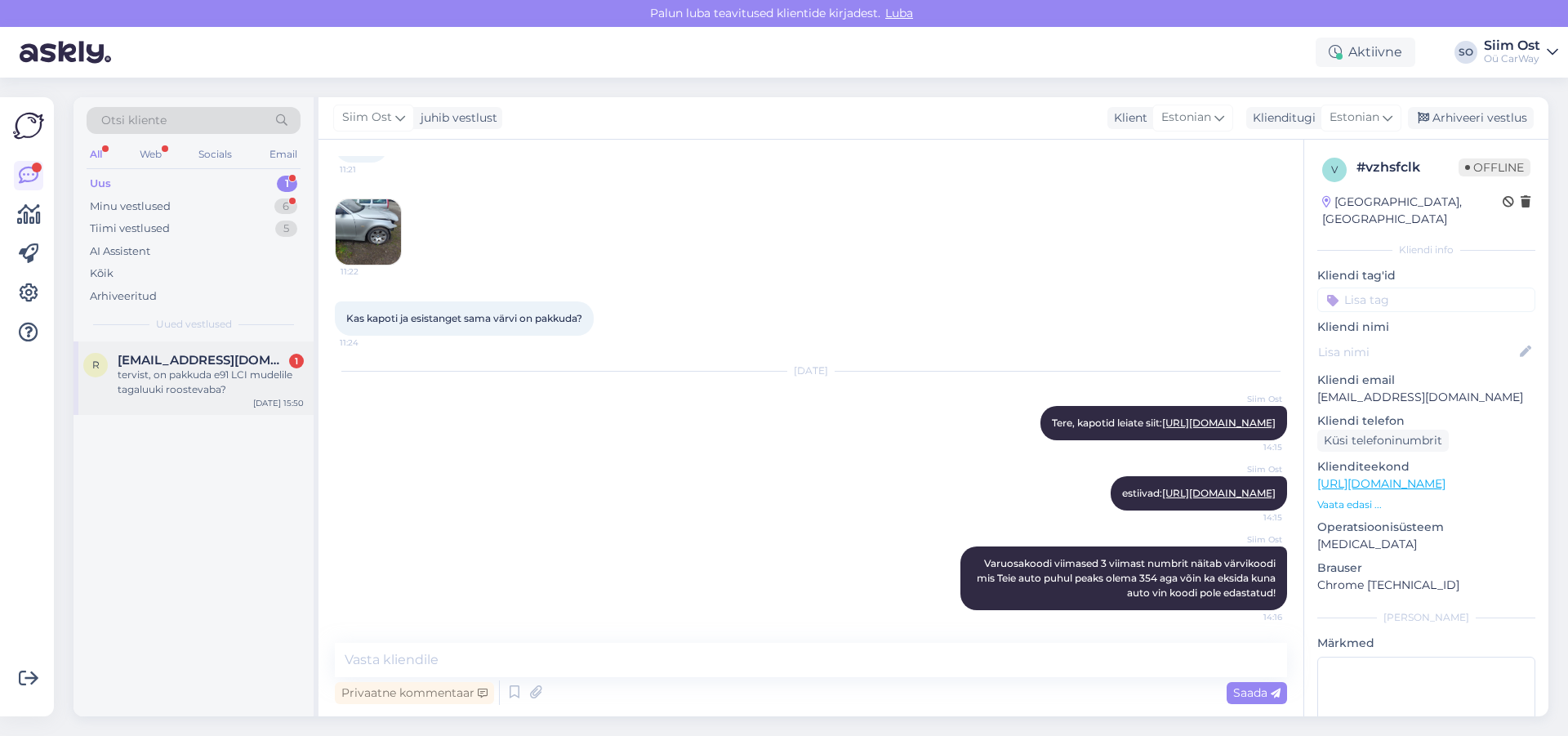
click at [187, 376] on div "tervist, on pakkuda e91 LCI mudelile tagaluuki roostevaba?" at bounding box center [211, 382] width 186 height 30
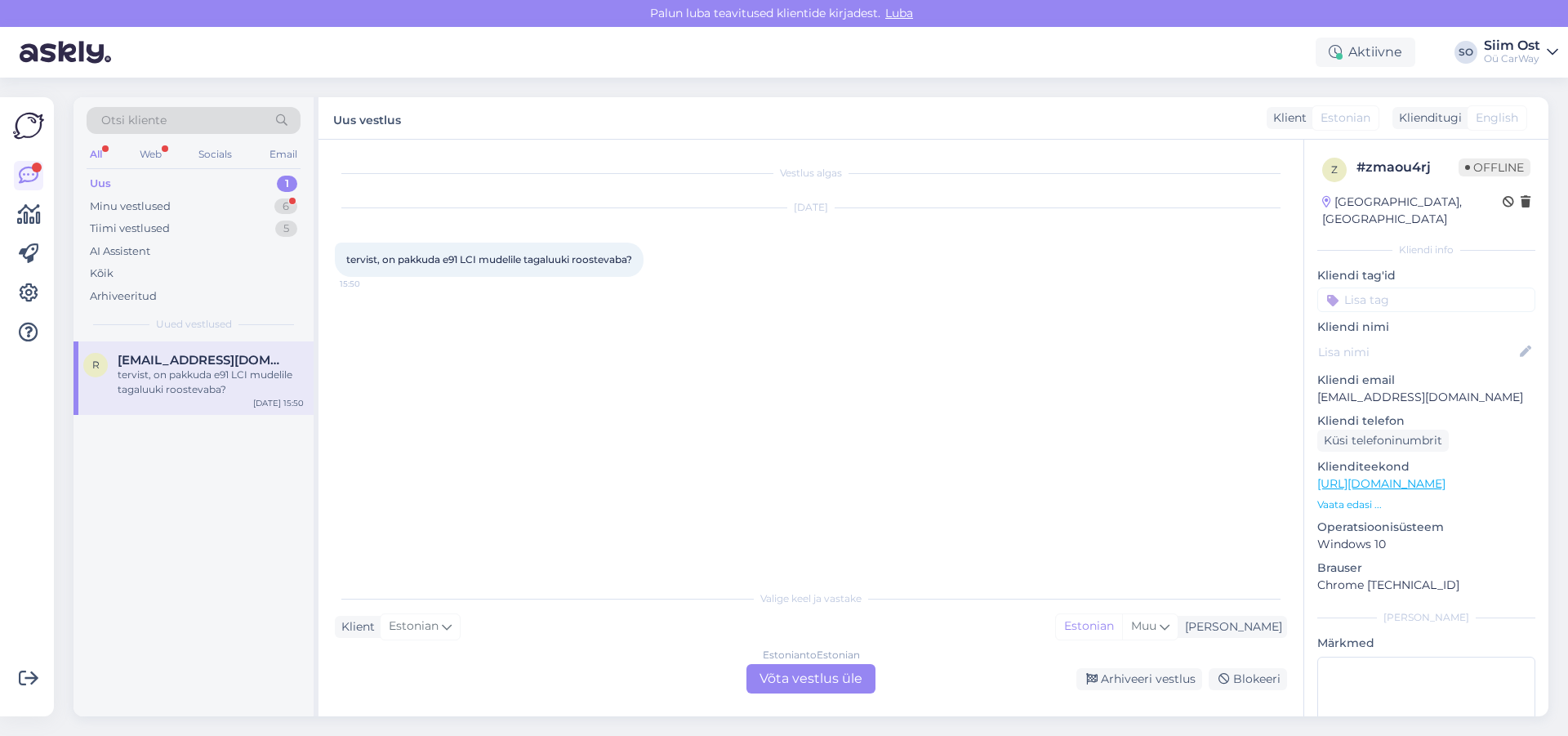
click at [803, 677] on div "Estonian to Estonian Võta vestlus üle" at bounding box center [810, 678] width 129 height 30
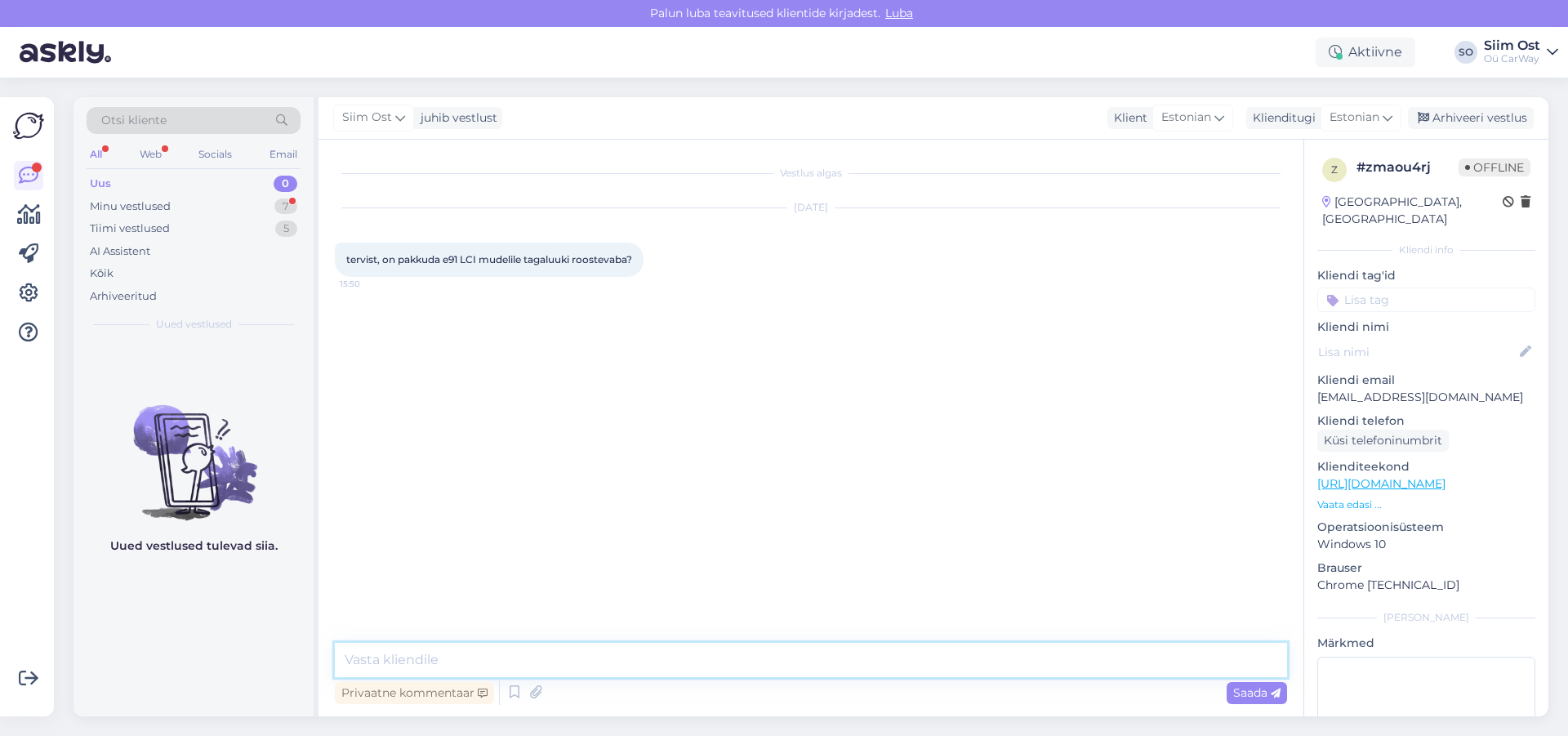
click at [433, 661] on textarea at bounding box center [811, 660] width 952 height 35
paste textarea "[URL][DOMAIN_NAME]"
type textarea "Tere, hetkel laos olevad tagaluugi leiad siit: [URL][DOMAIN_NAME]"
click at [1265, 695] on span "Saada" at bounding box center [1257, 692] width 47 height 14
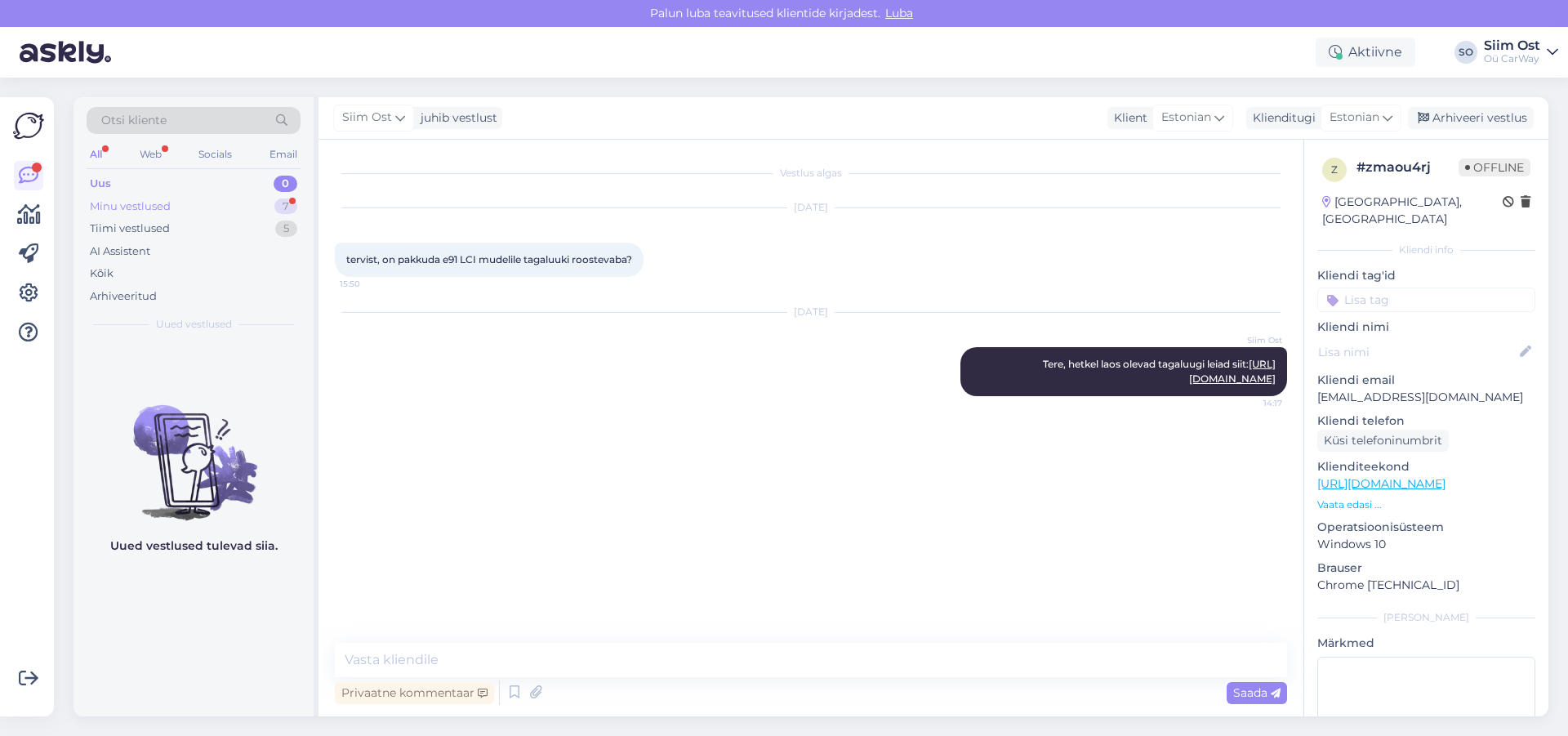
click at [140, 205] on div "Minu vestlused" at bounding box center [130, 206] width 81 height 16
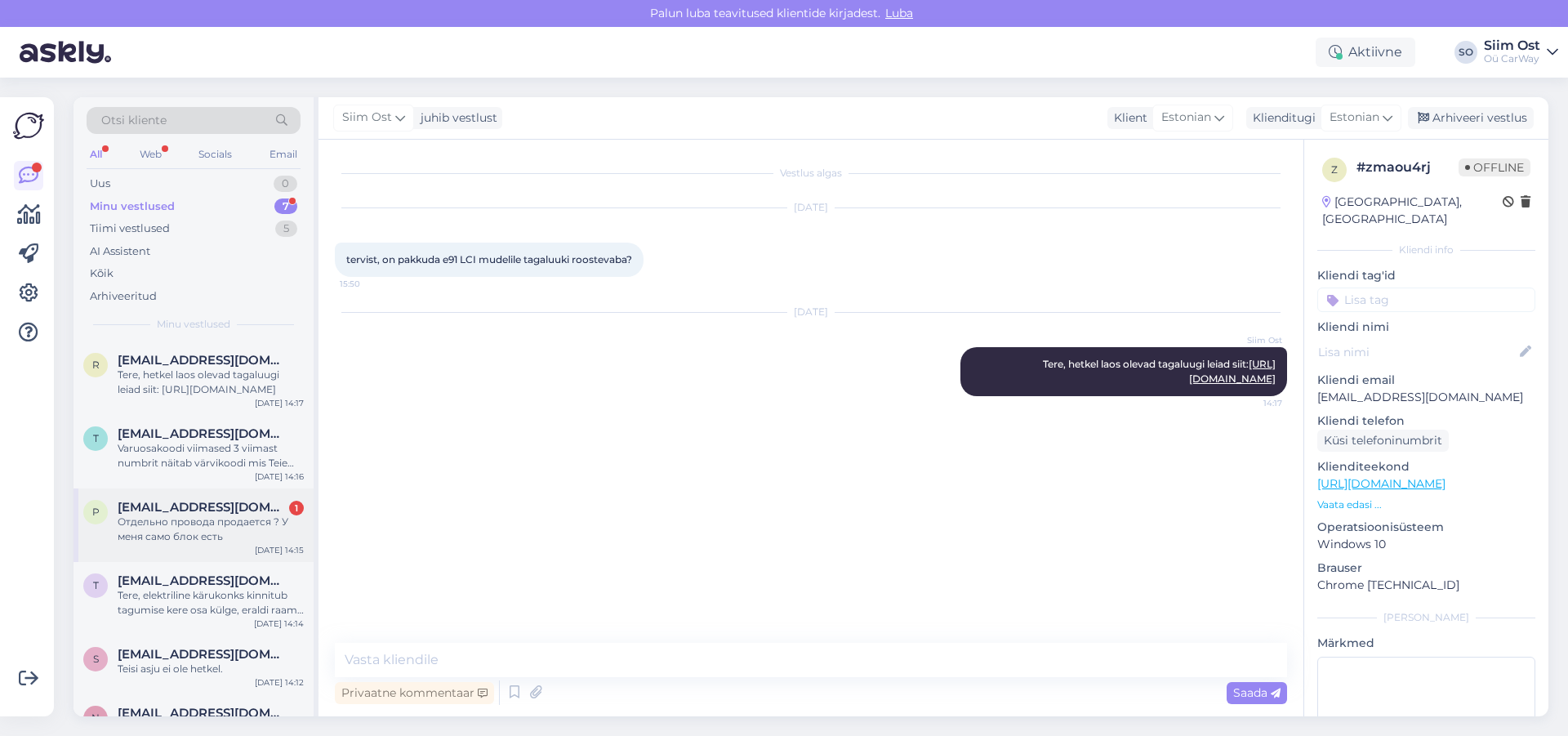
click at [176, 525] on div "Отдельно провода продается ? У меня само блок есть" at bounding box center [211, 529] width 186 height 30
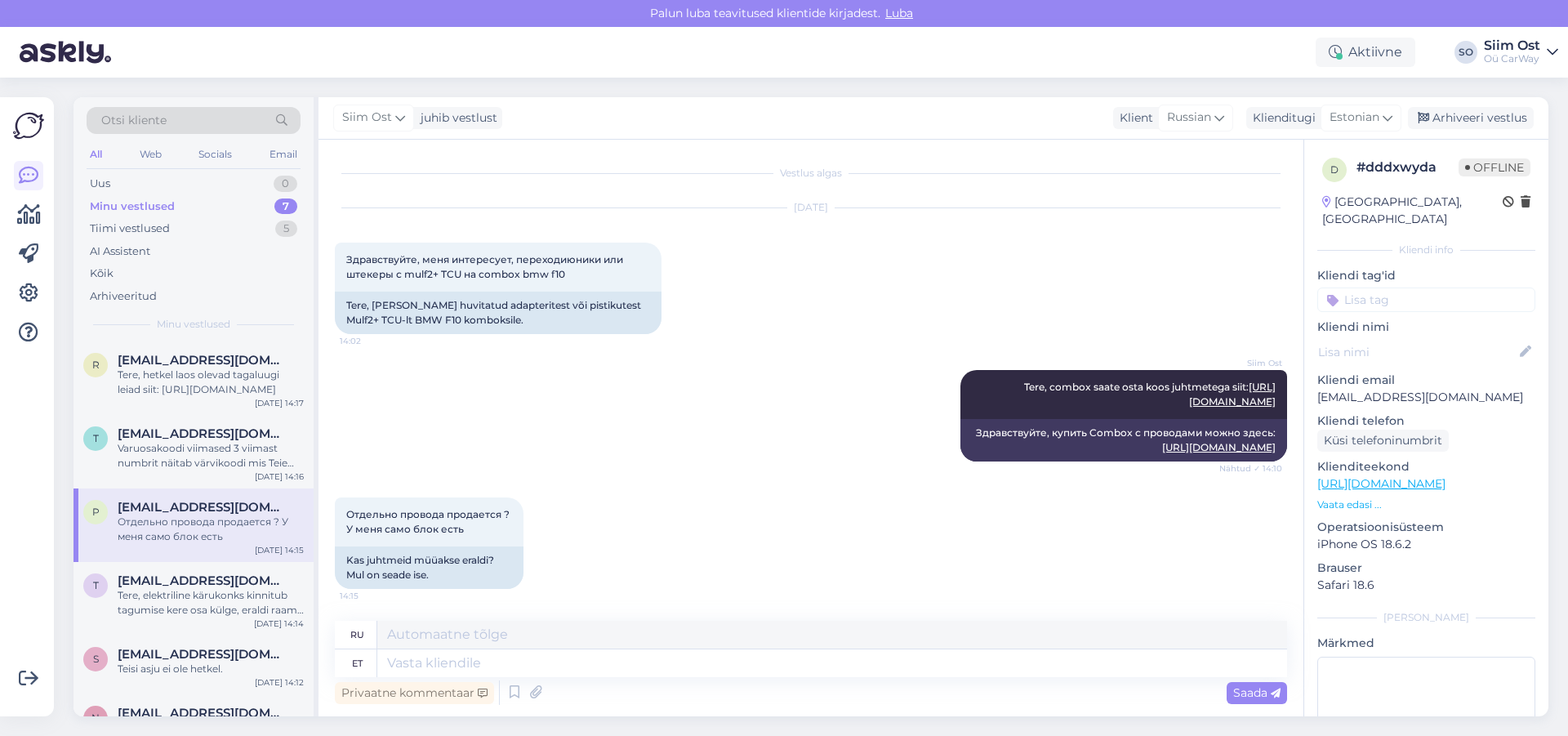
scroll to position [30, 0]
click at [466, 661] on textarea at bounding box center [832, 663] width 910 height 28
type textarea "juhtmeid"
type textarea "провода"
type textarea "juhtmeid eraldi ei"
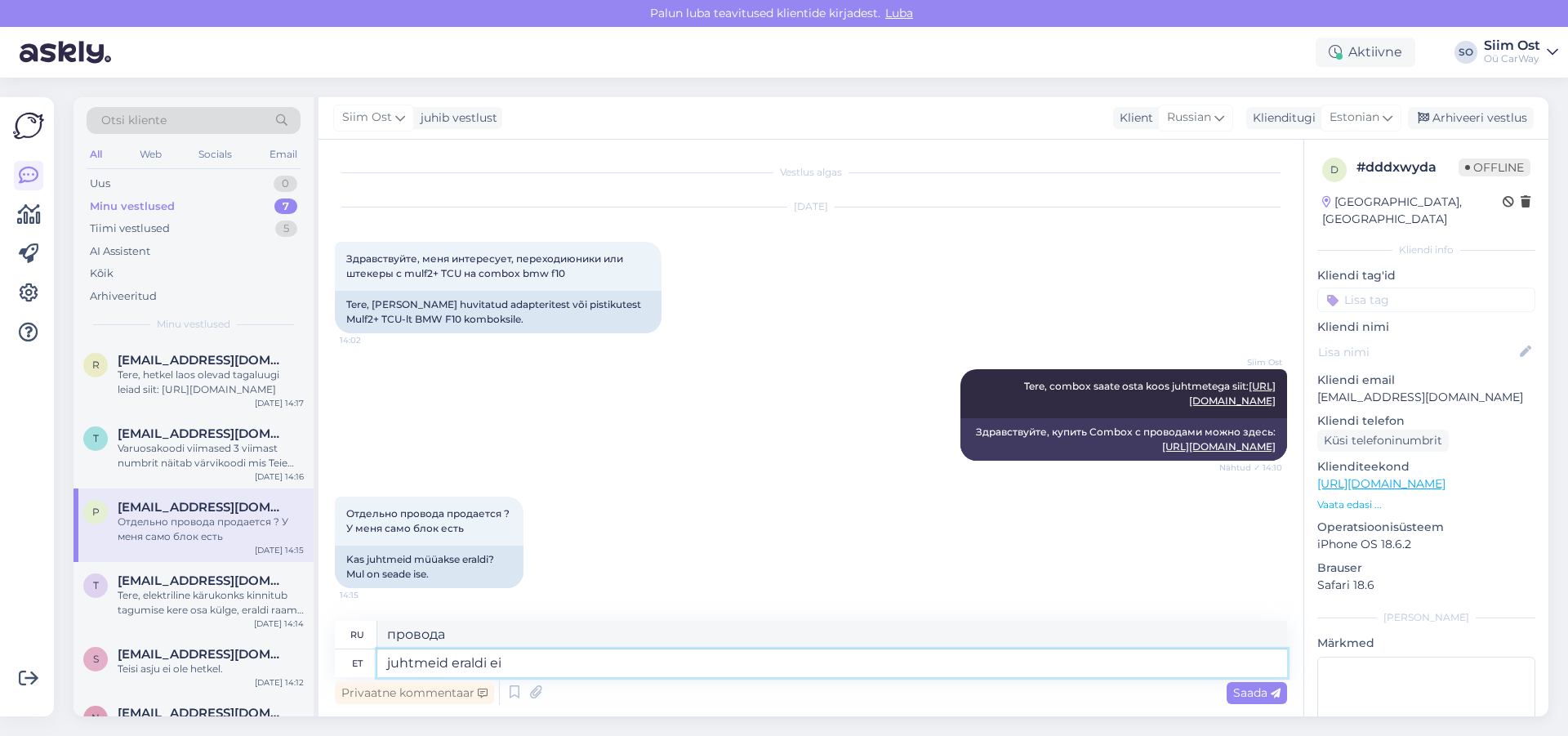
type textarea "отдельные провода"
type textarea "juhtmeid eraldi ei m"
type textarea "нет отдельных проводов"
type textarea "juhtmeid eraldi ei müüda"
type textarea "провода отдельно не продаются"
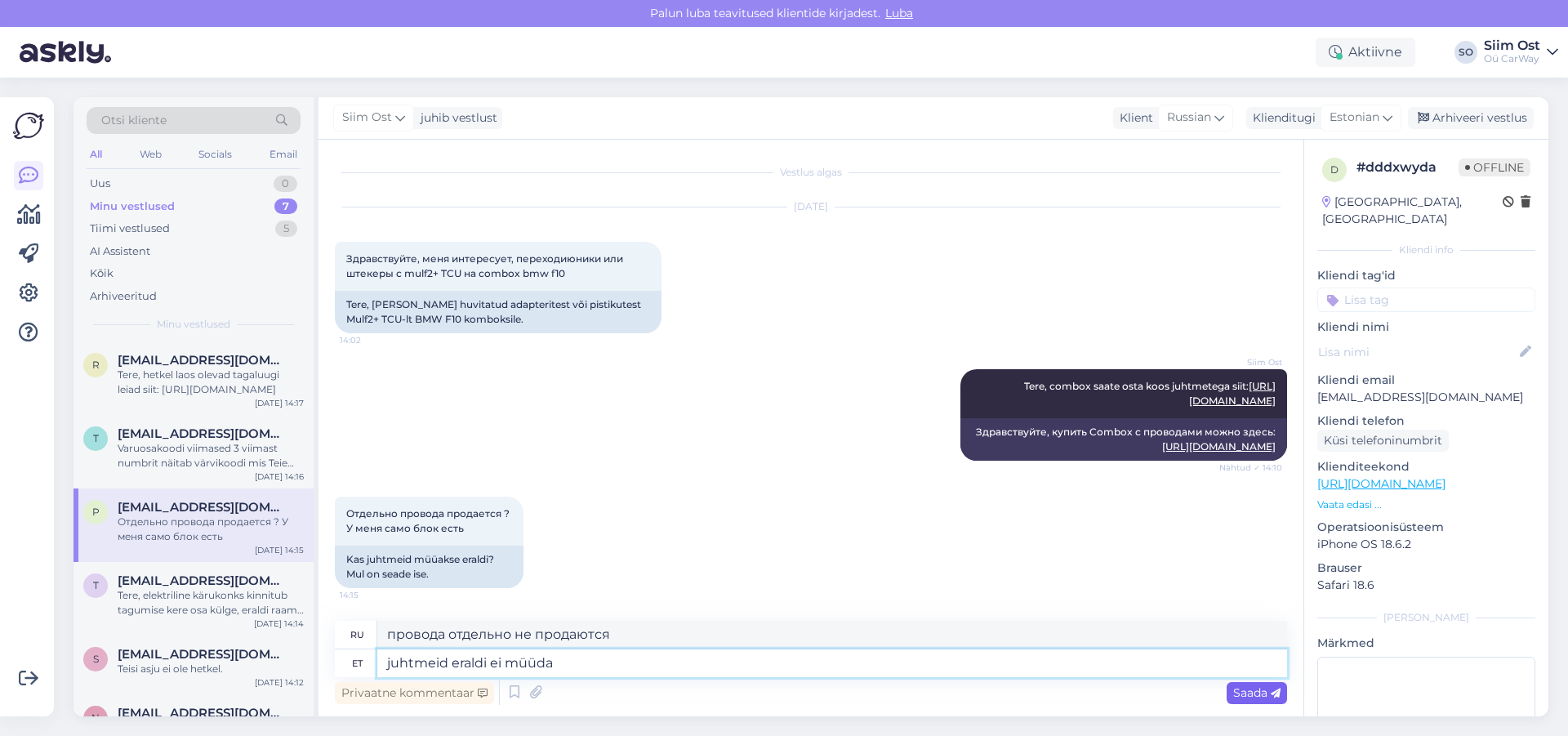
type textarea "juhtmeid eraldi ei müüda"
click at [1257, 688] on span "Saada" at bounding box center [1257, 692] width 47 height 14
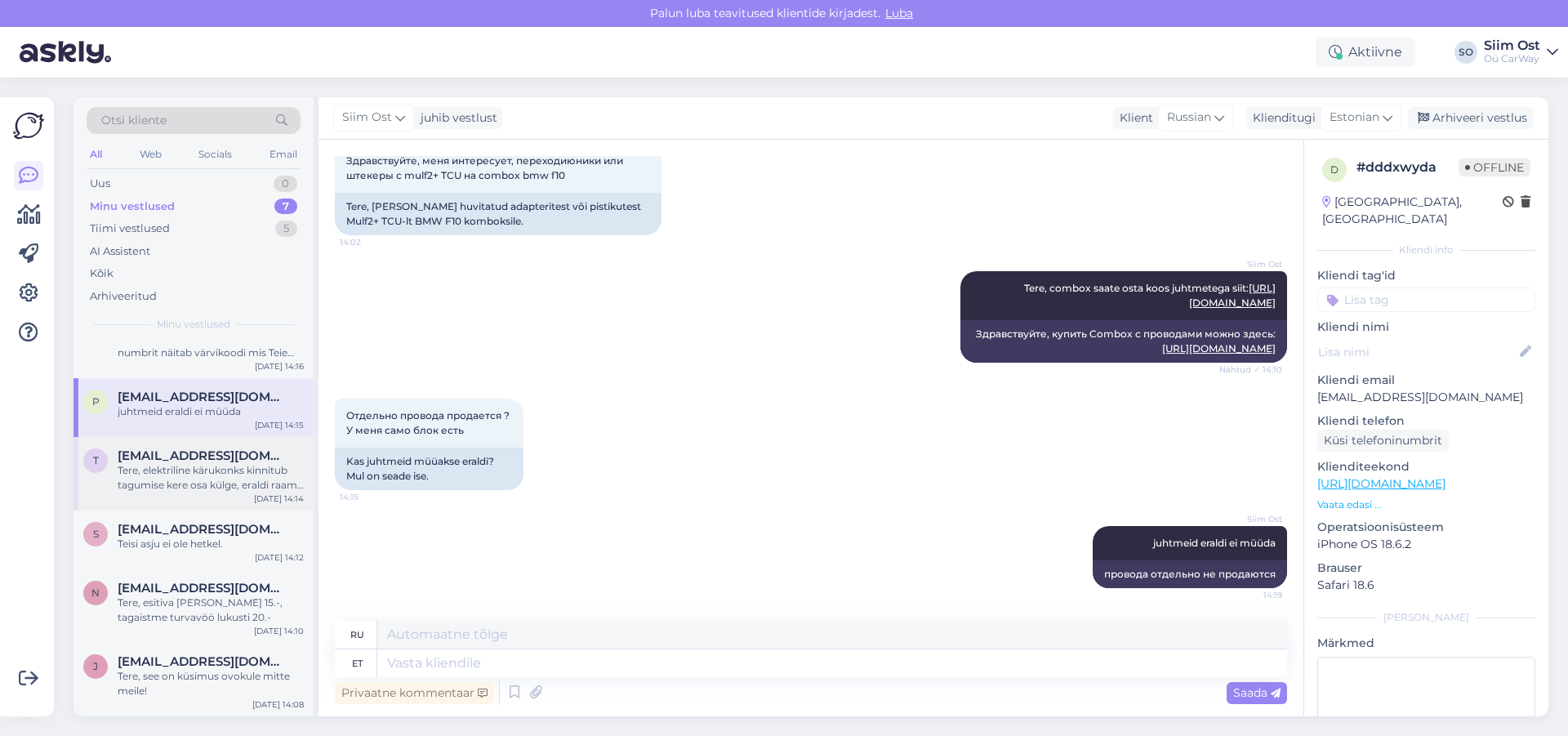
scroll to position [0, 0]
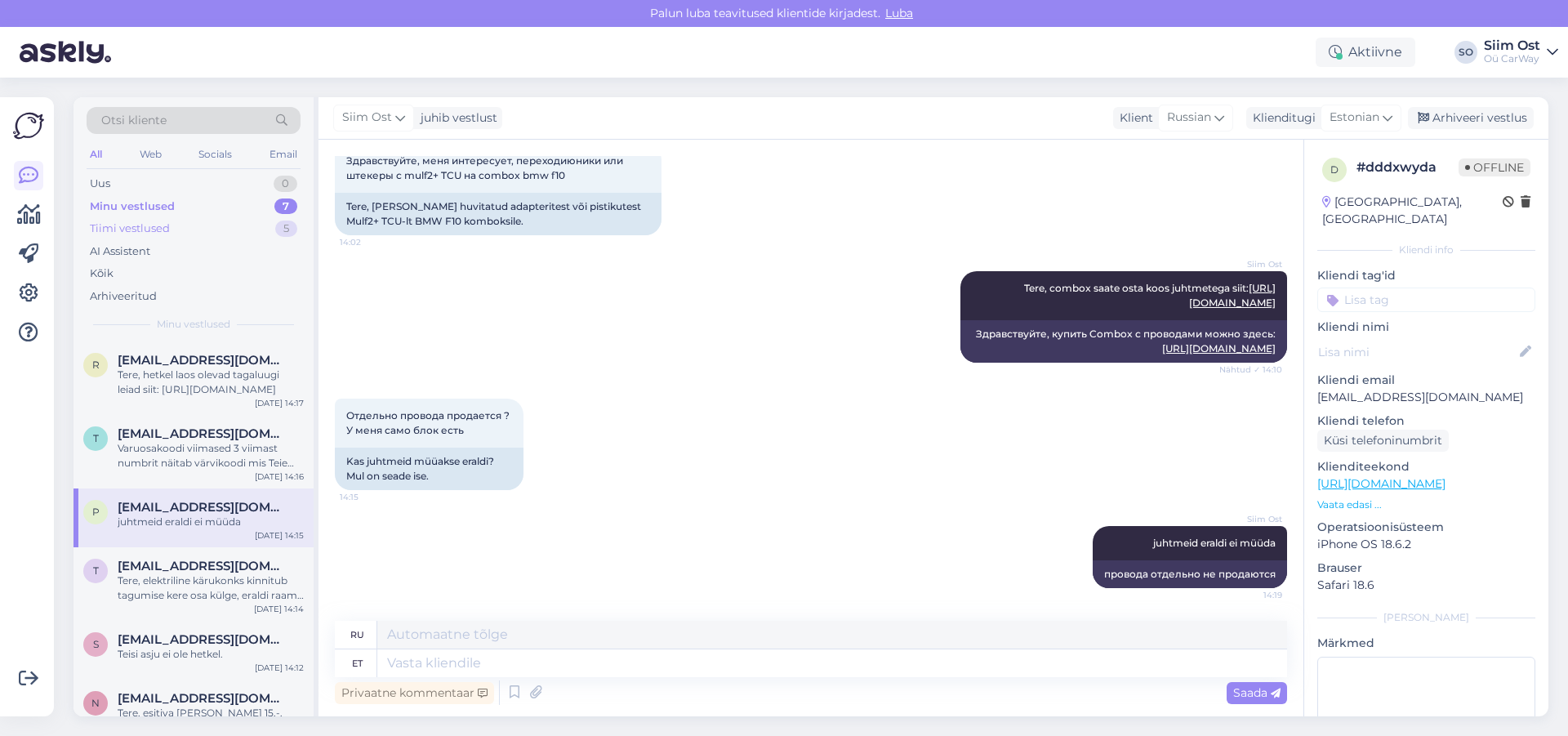
click at [129, 227] on div "Tiimi vestlused" at bounding box center [129, 228] width 80 height 16
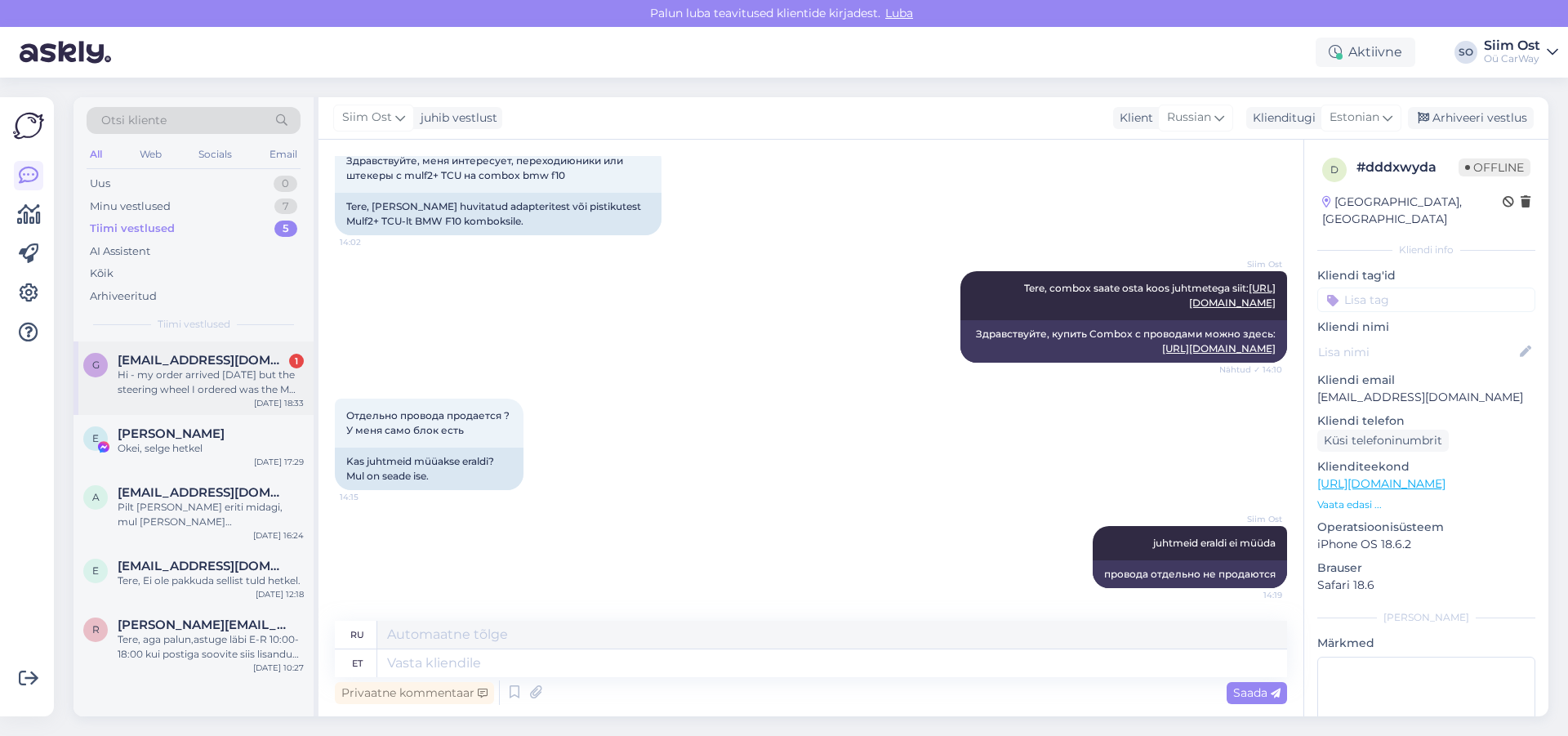
click at [173, 372] on div "Hi - my order arrived [DATE] but the steering wheel I ordered was the M Sport h…" at bounding box center [211, 382] width 186 height 30
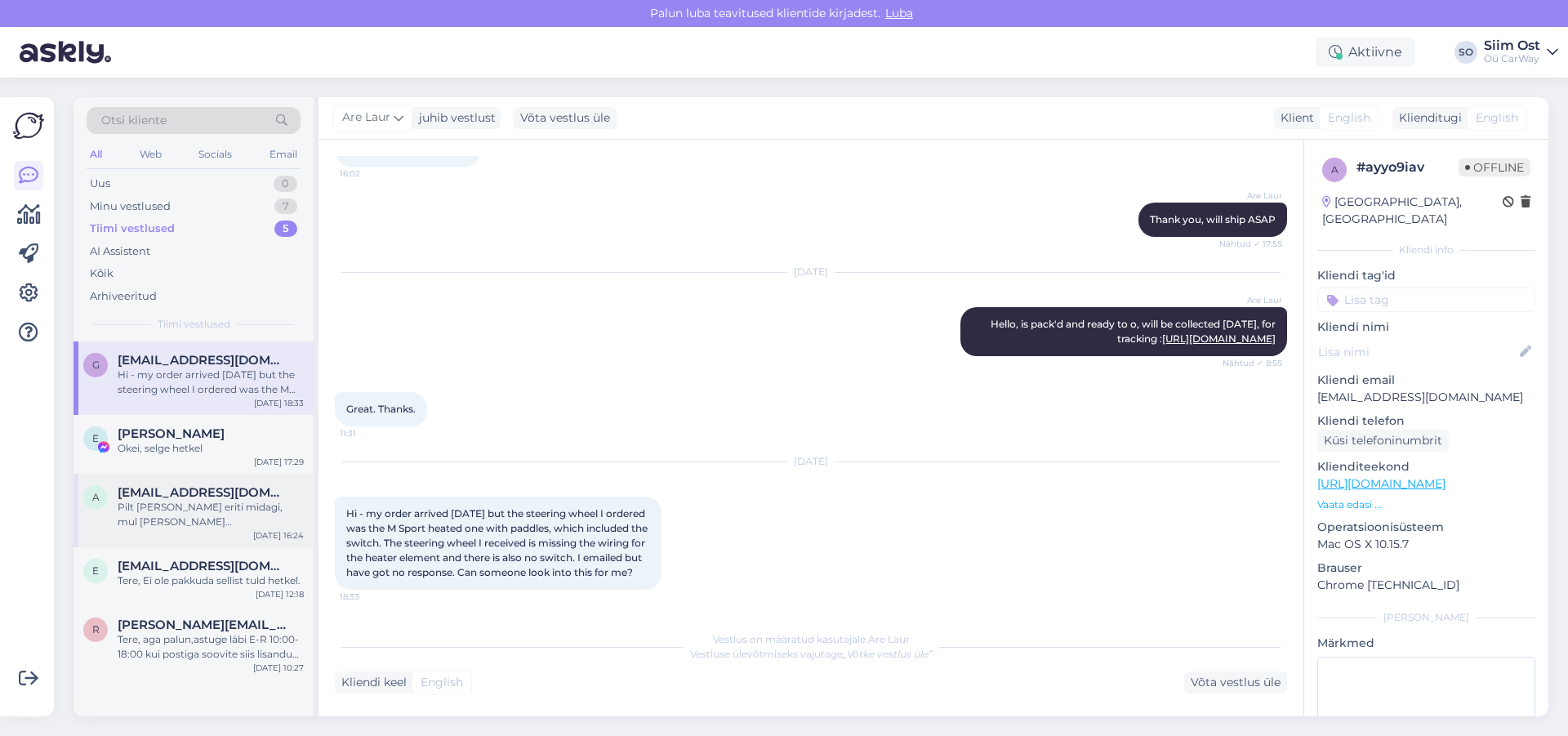
click at [189, 503] on div "Pilt [PERSON_NAME] eriti midagi, mul [PERSON_NAME] [DOMAIN_NAME], siis saaksin …" at bounding box center [211, 514] width 186 height 30
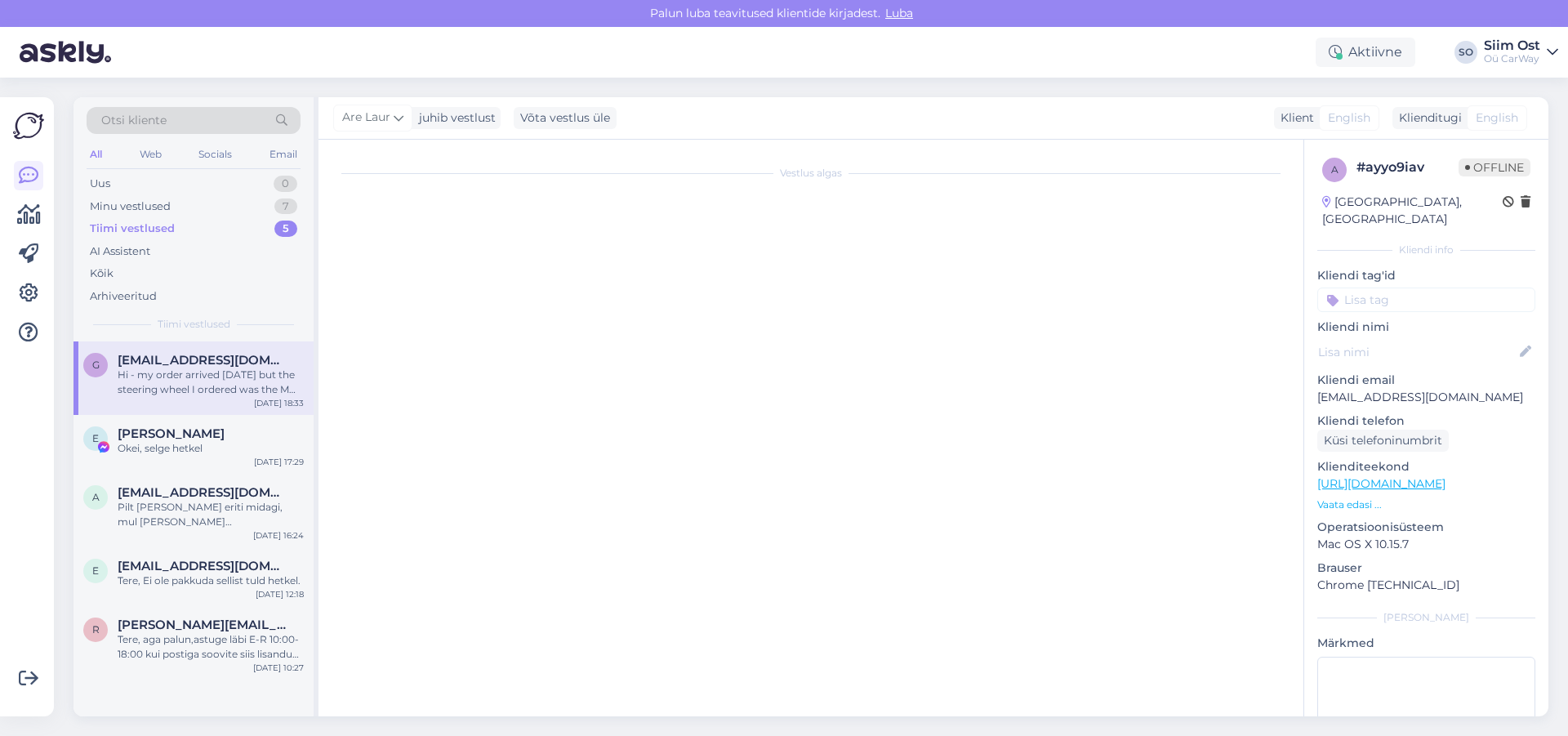
scroll to position [169, 0]
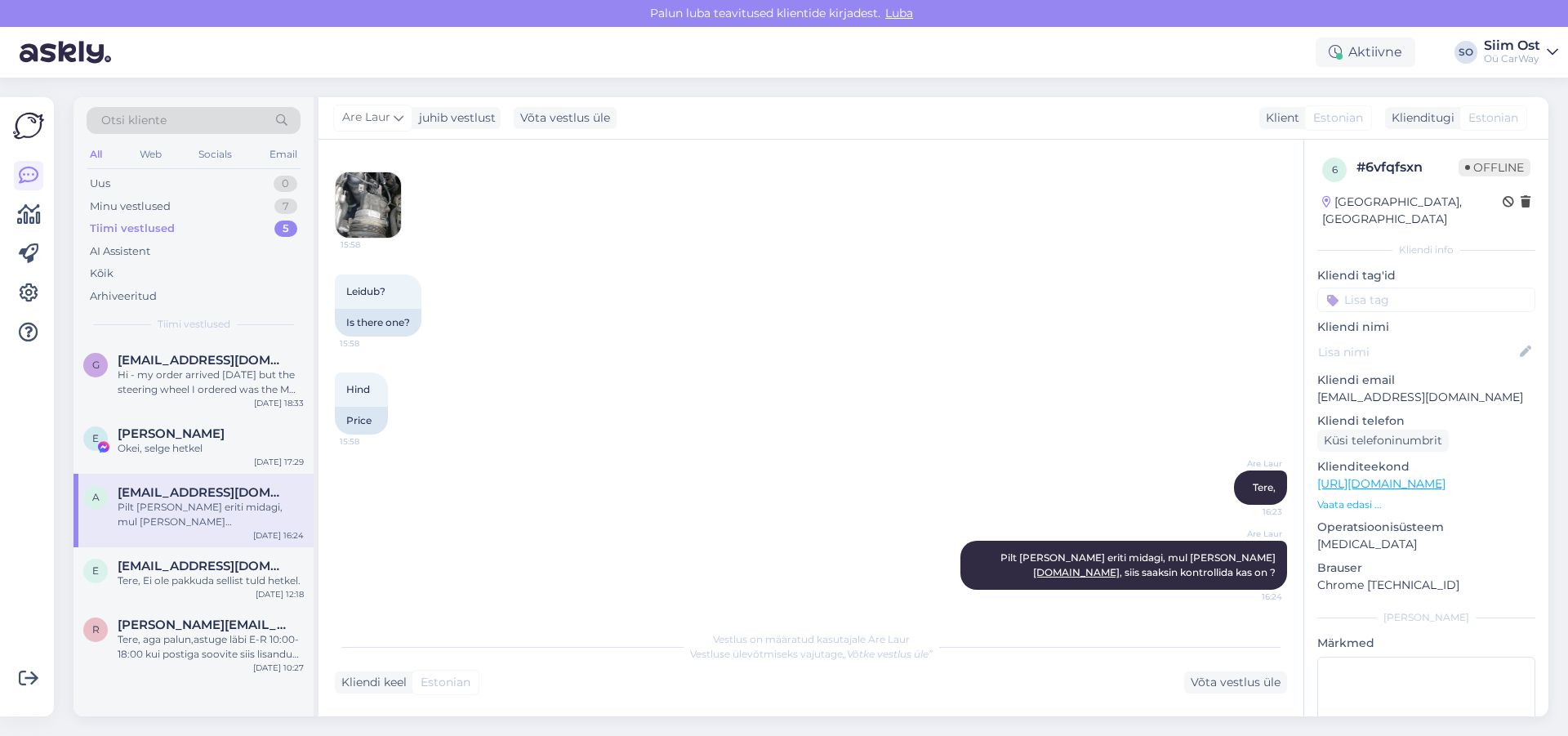
click at [376, 200] on img at bounding box center [368, 205] width 65 height 65
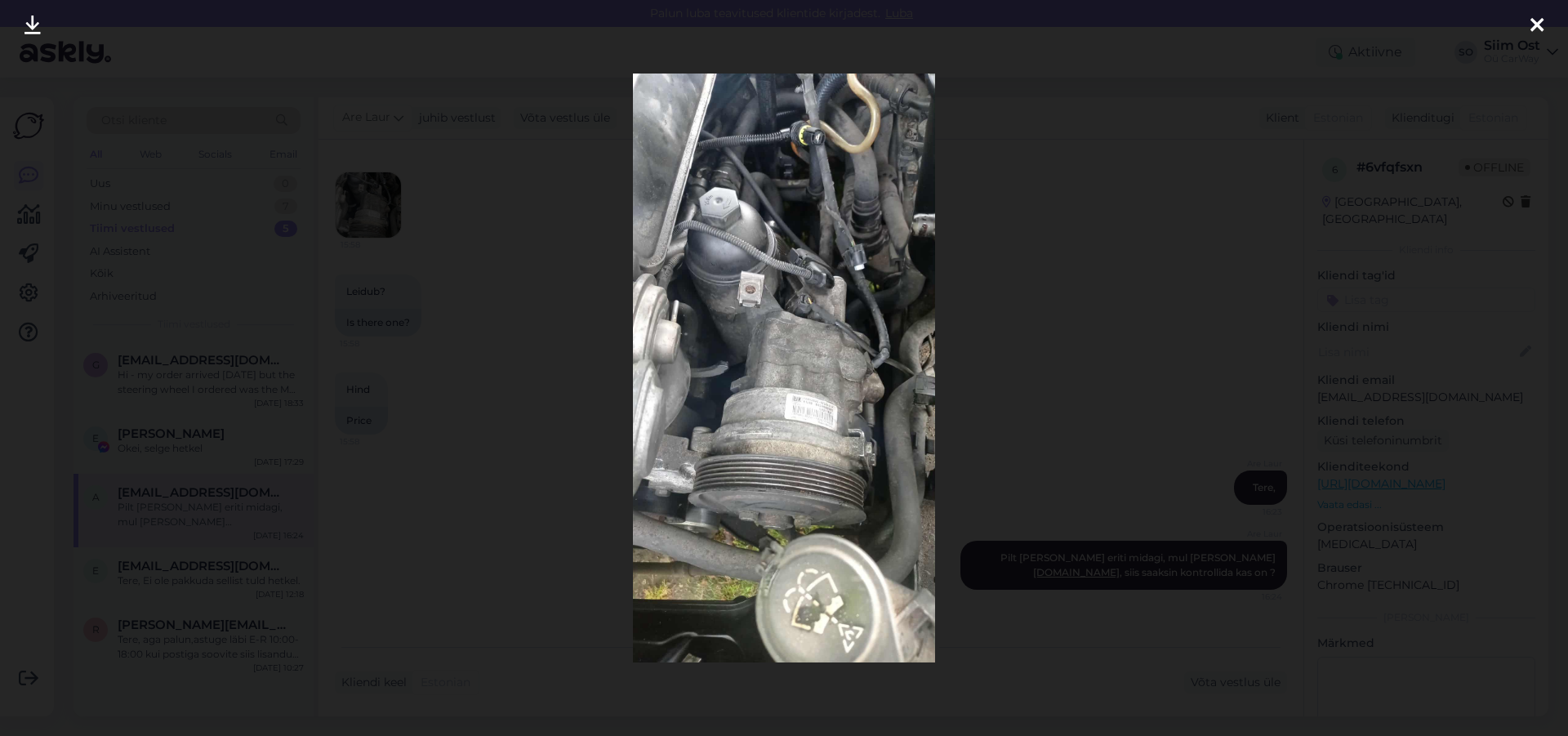
click at [1534, 22] on icon at bounding box center [1536, 25] width 13 height 21
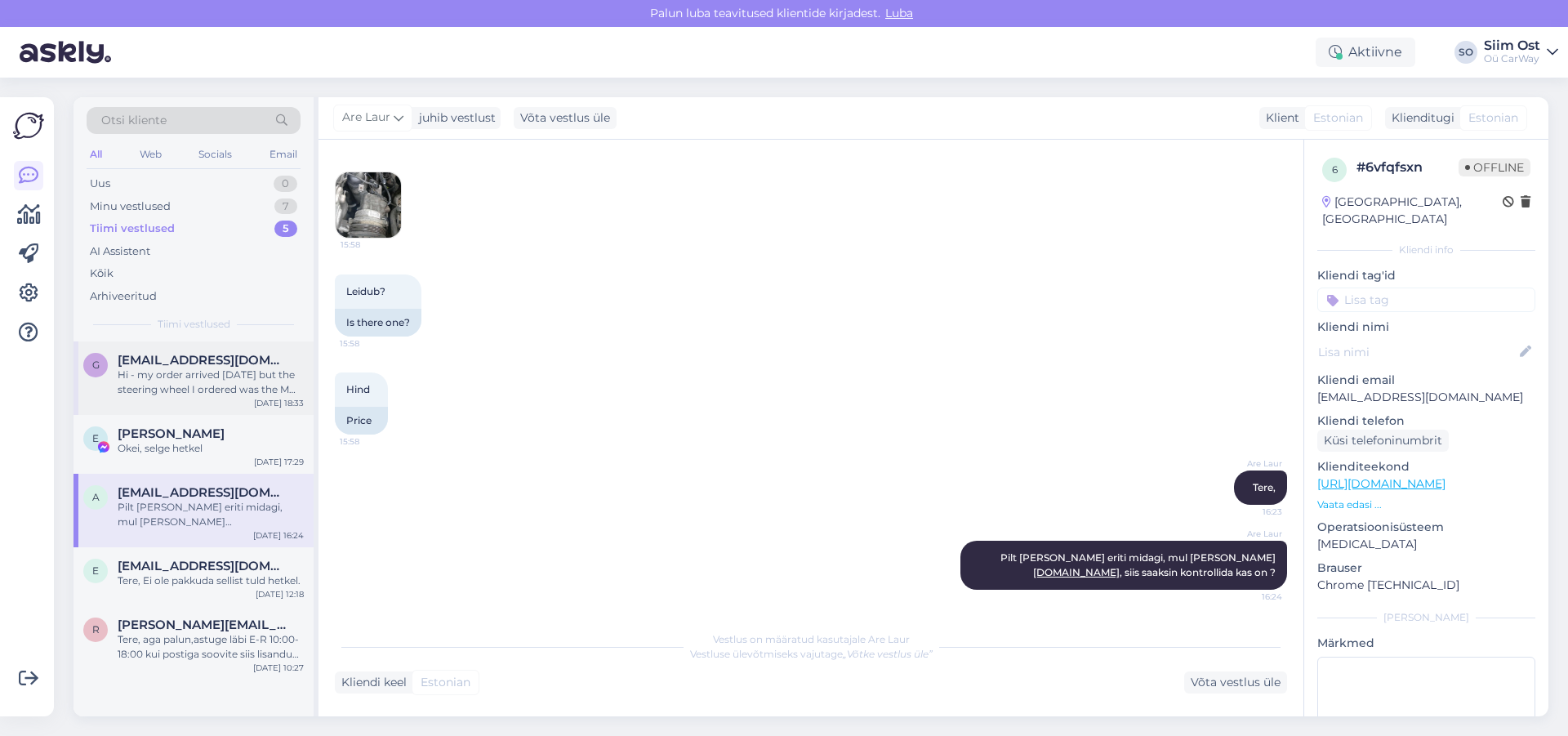
click at [188, 380] on div "Hi - my order arrived [DATE] but the steering wheel I ordered was the M Sport h…" at bounding box center [211, 382] width 186 height 30
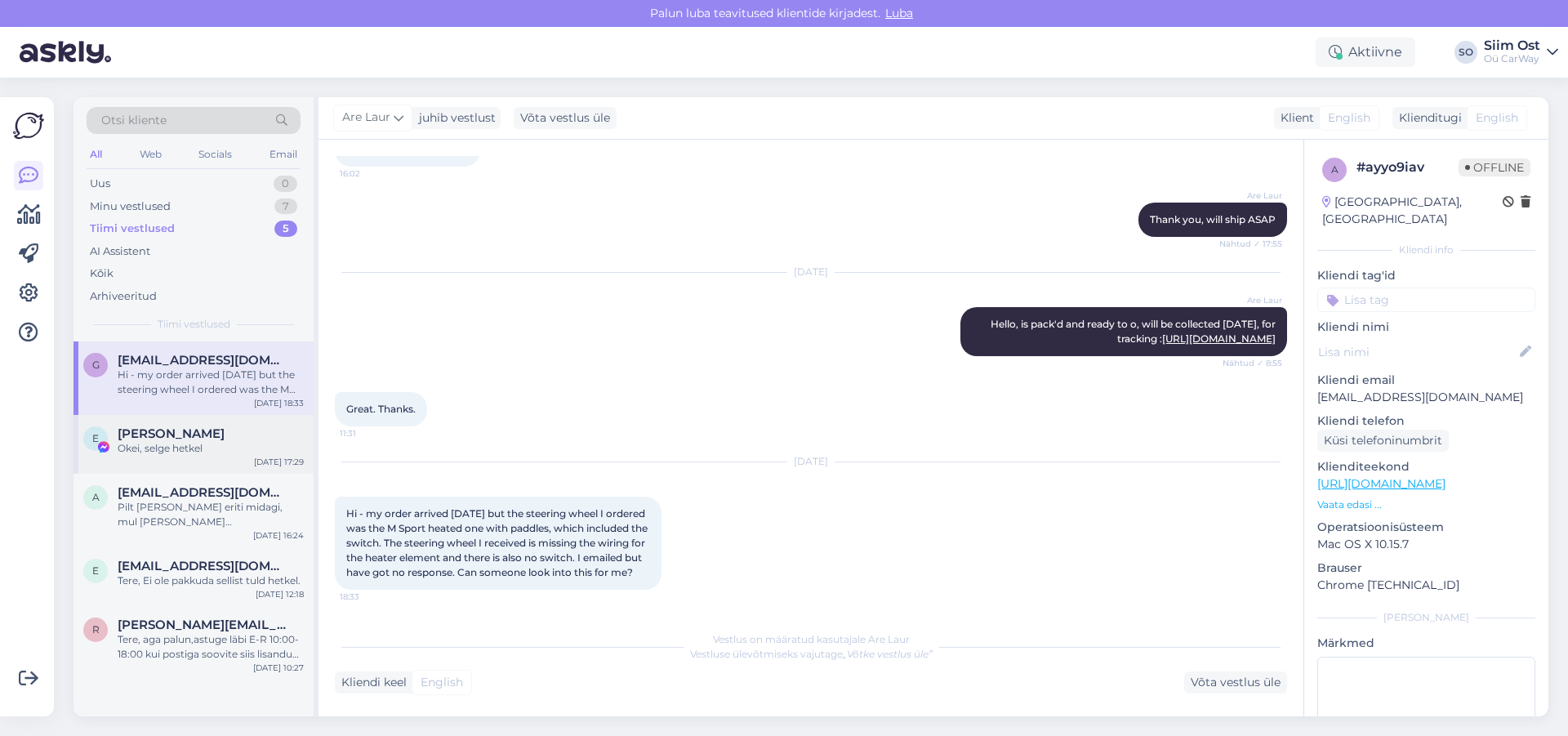
click at [162, 447] on div "Okei, selge hetkel" at bounding box center [211, 448] width 186 height 14
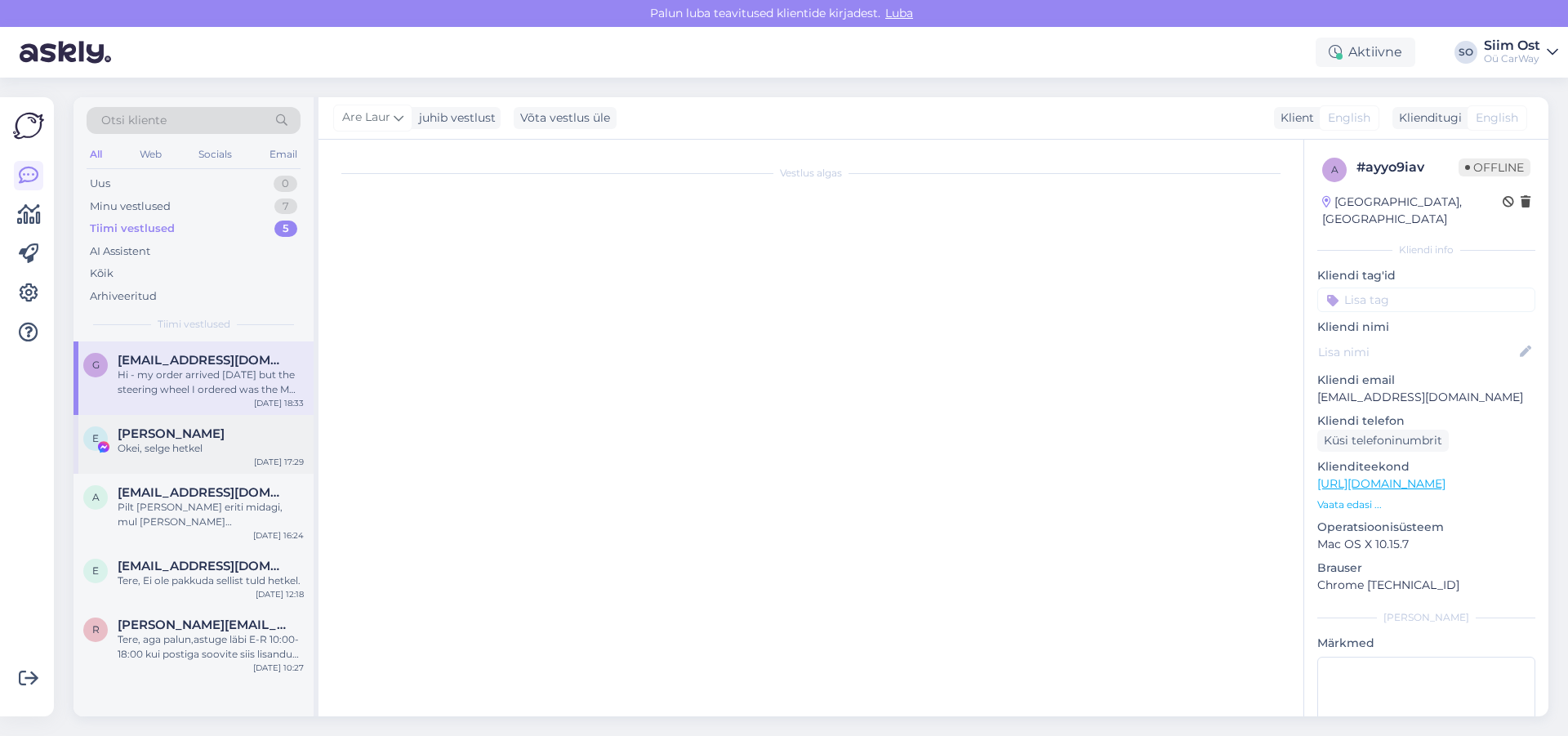
scroll to position [12, 0]
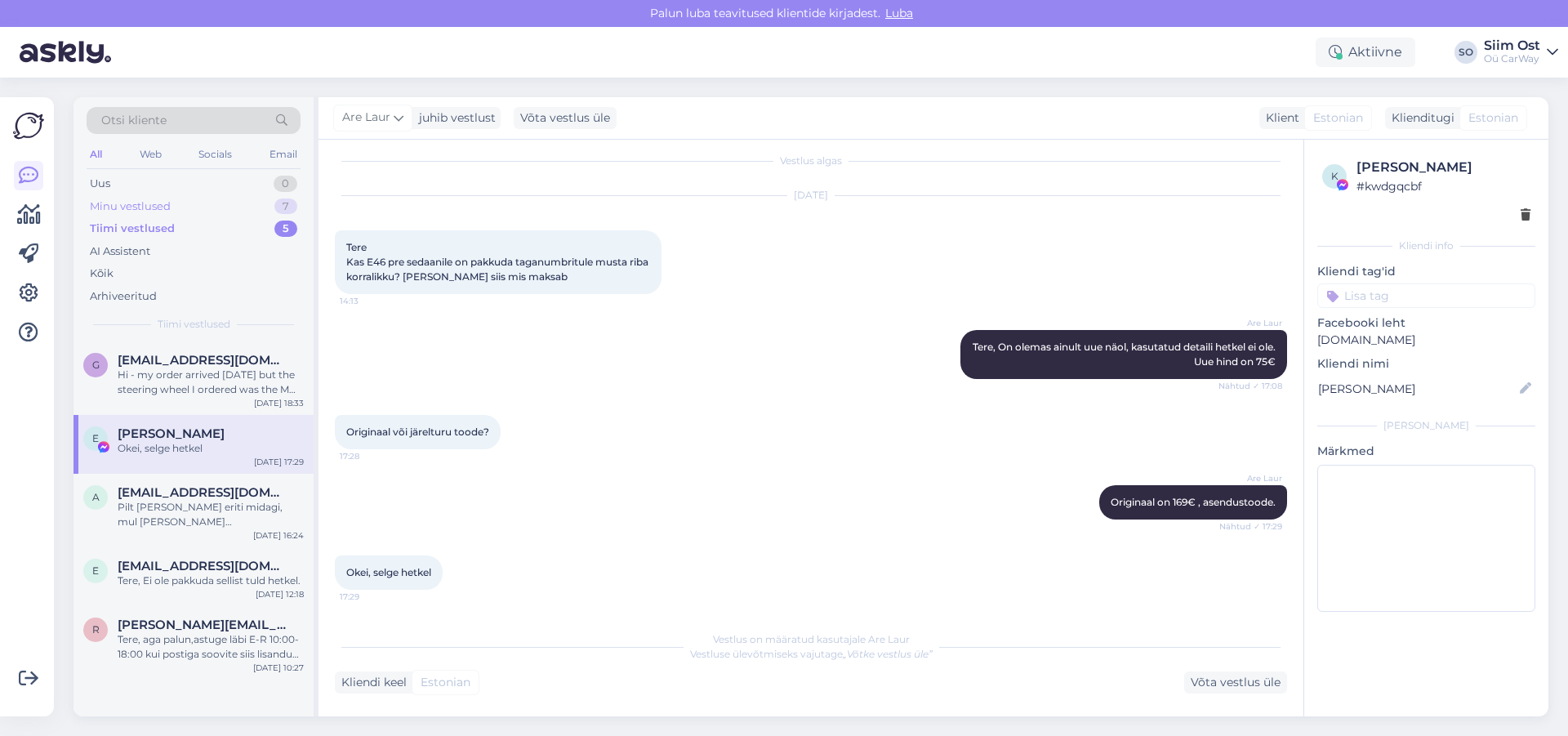
click at [140, 206] on div "Minu vestlused" at bounding box center [130, 206] width 81 height 16
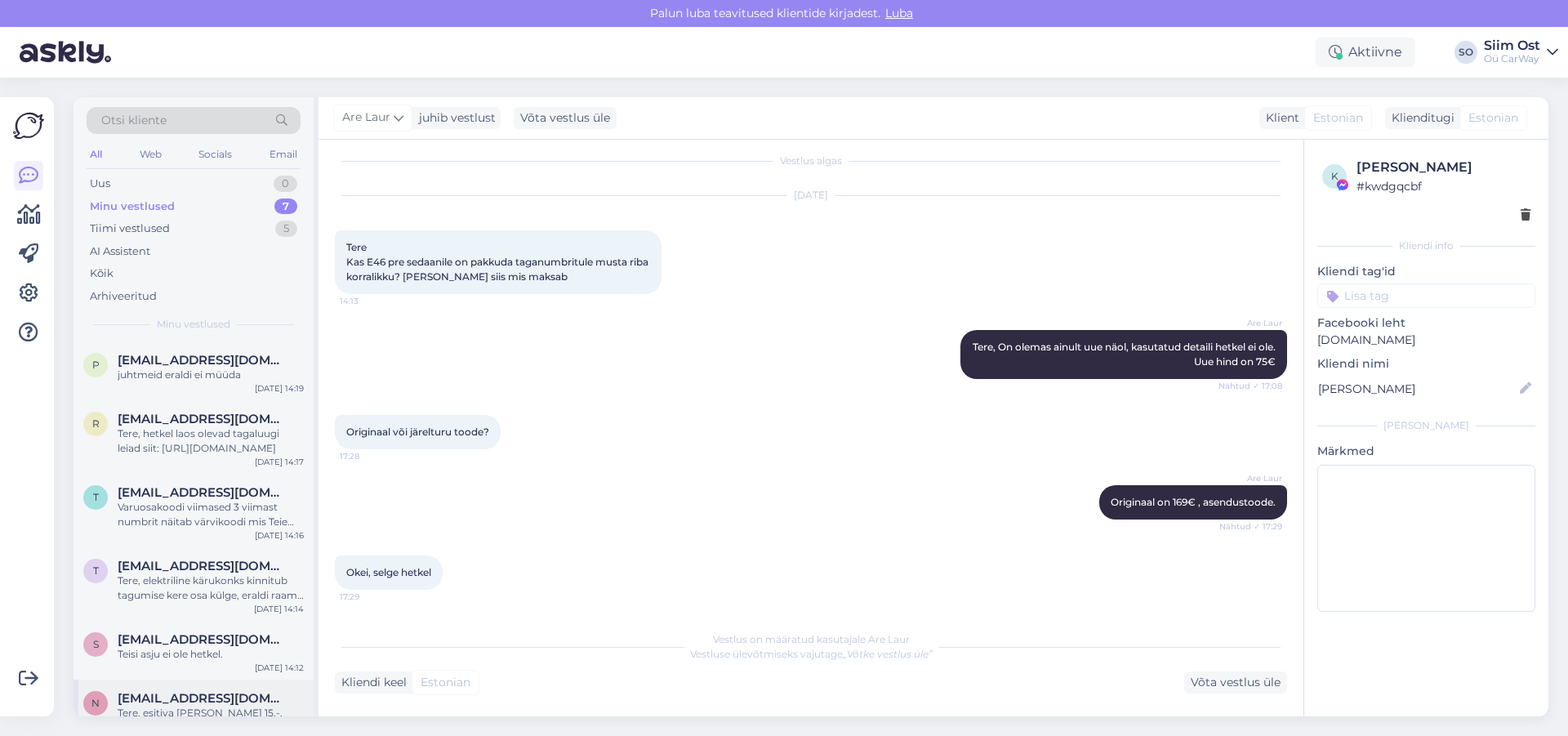
scroll to position [110, 0]
